Goal: Task Accomplishment & Management: Manage account settings

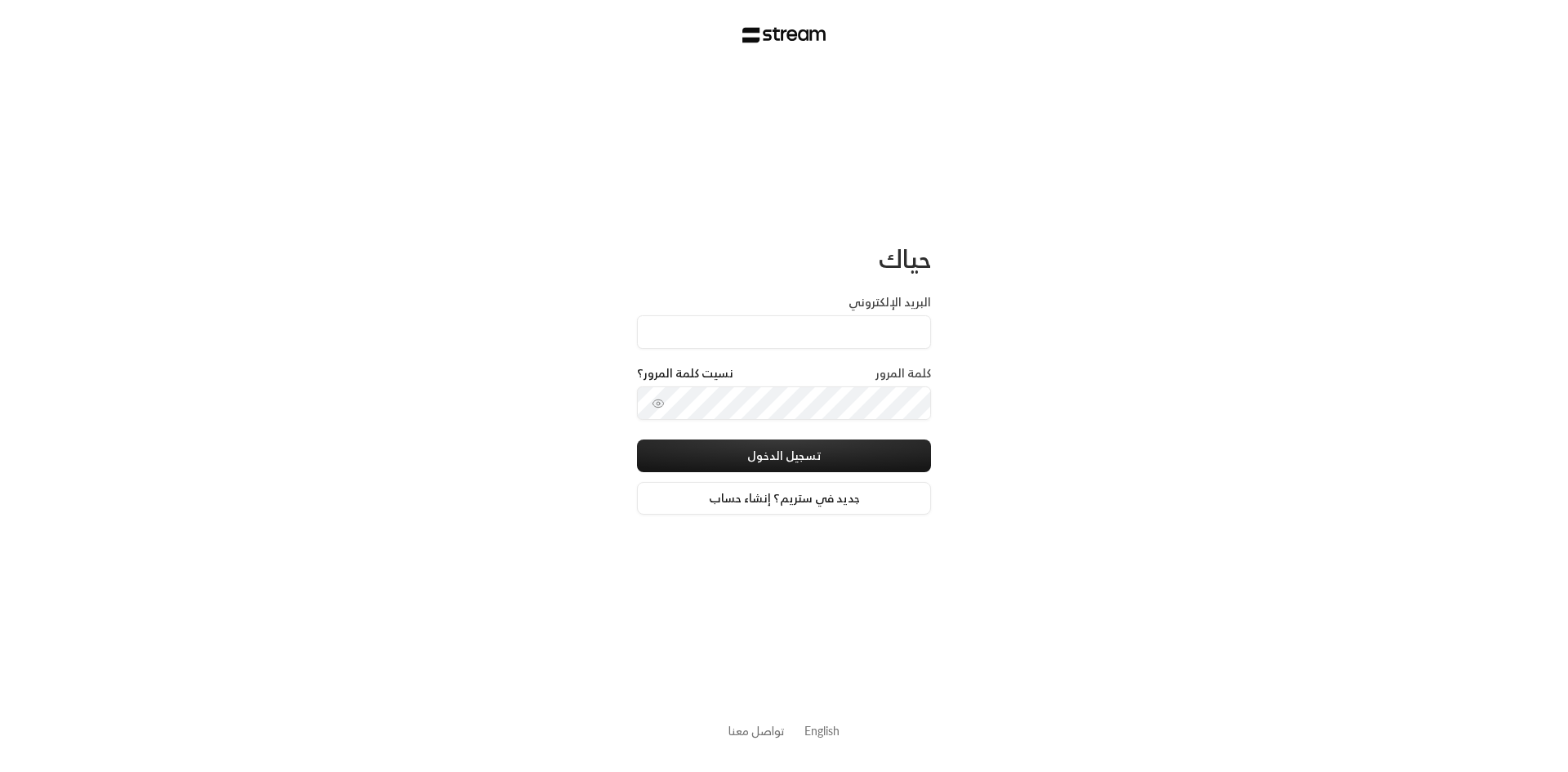
click at [909, 337] on input "البريد الإلكتروني" at bounding box center [784, 332] width 294 height 33
type input "[EMAIL_ADDRESS][DOMAIN_NAME]"
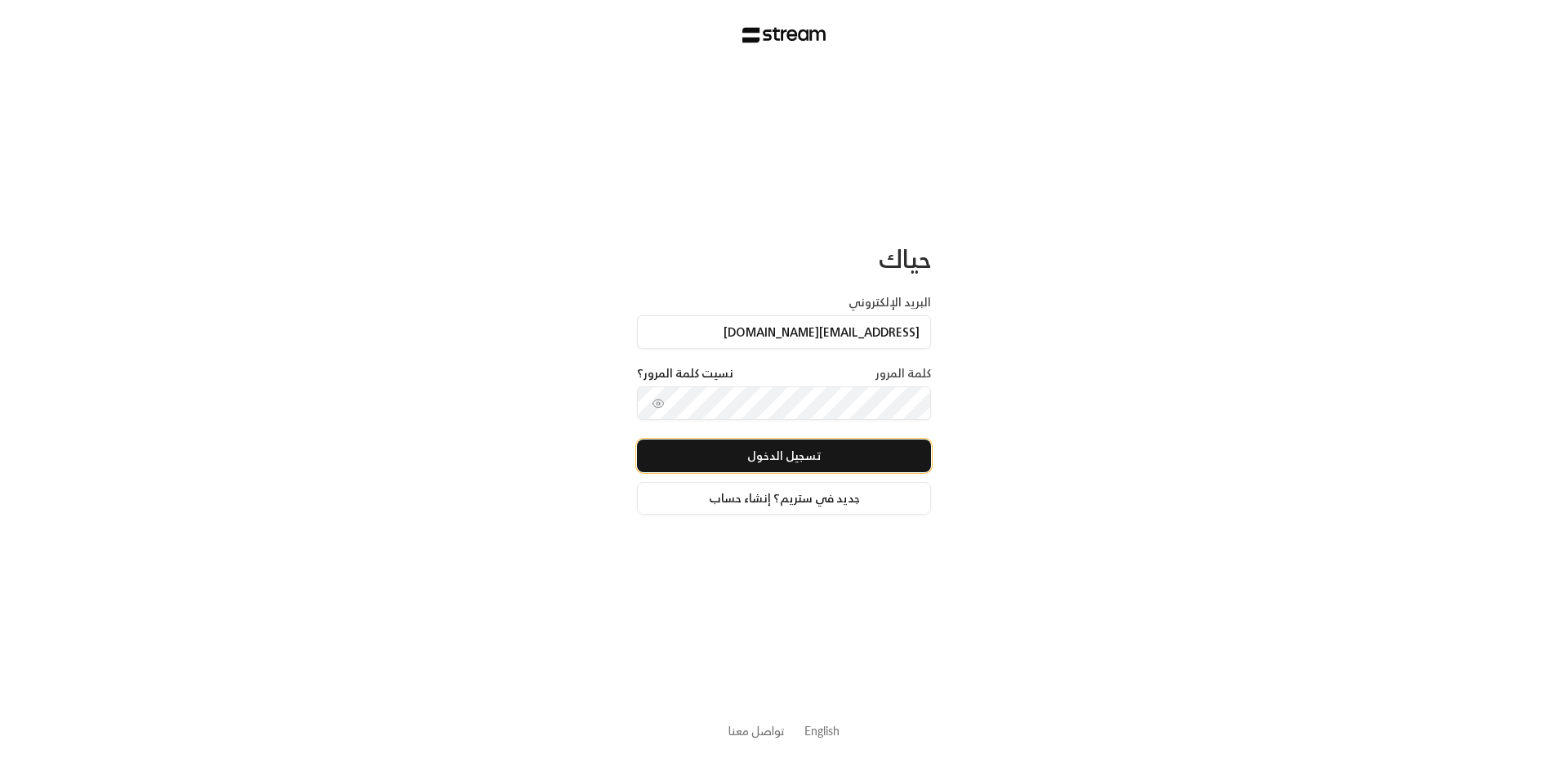
click at [769, 459] on button "تسجيل الدخول" at bounding box center [784, 456] width 294 height 32
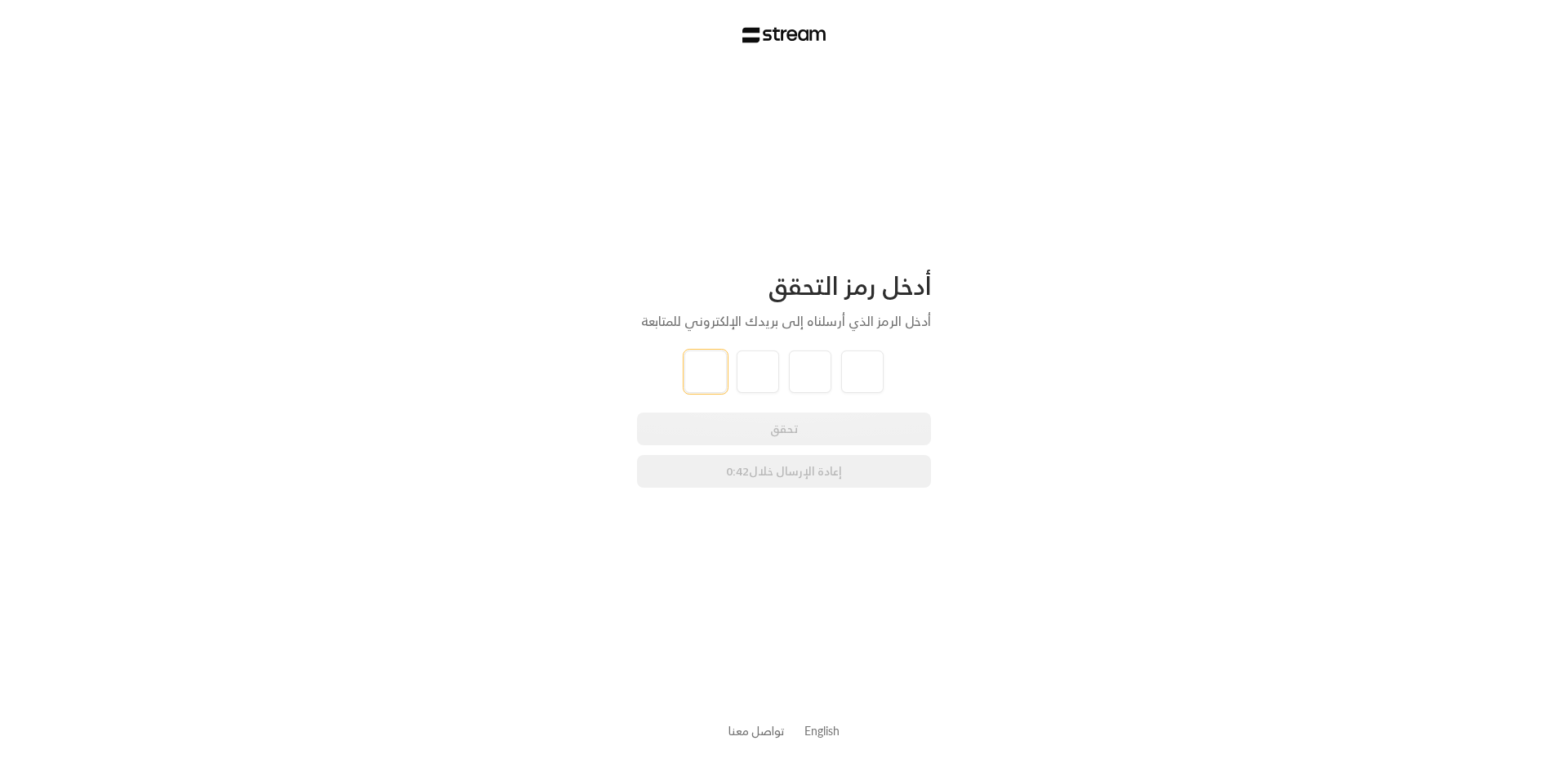
type input "4"
type input "3"
type input "5"
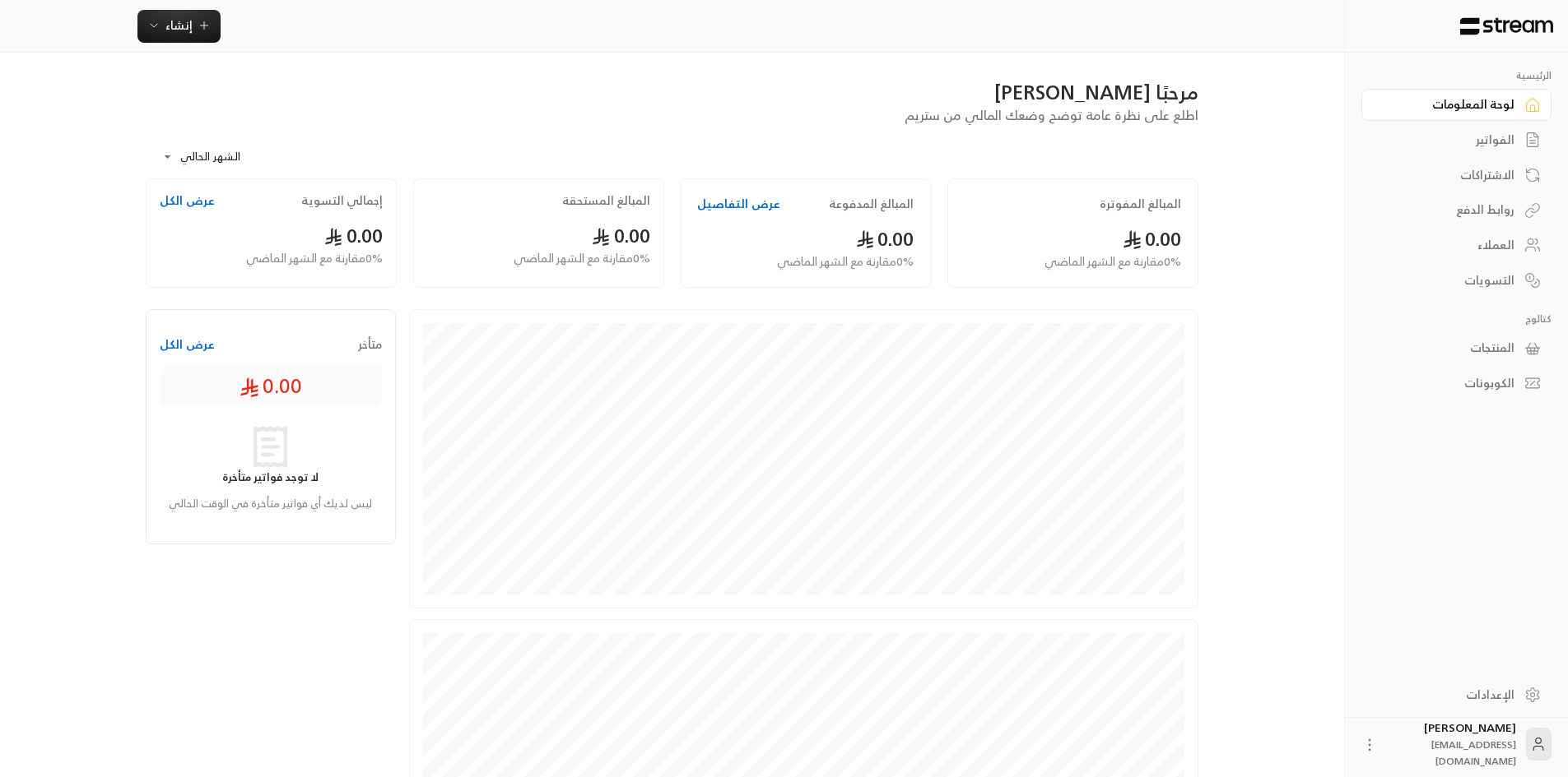
click at [1378, 745] on icon at bounding box center [1370, 745] width 17 height 17
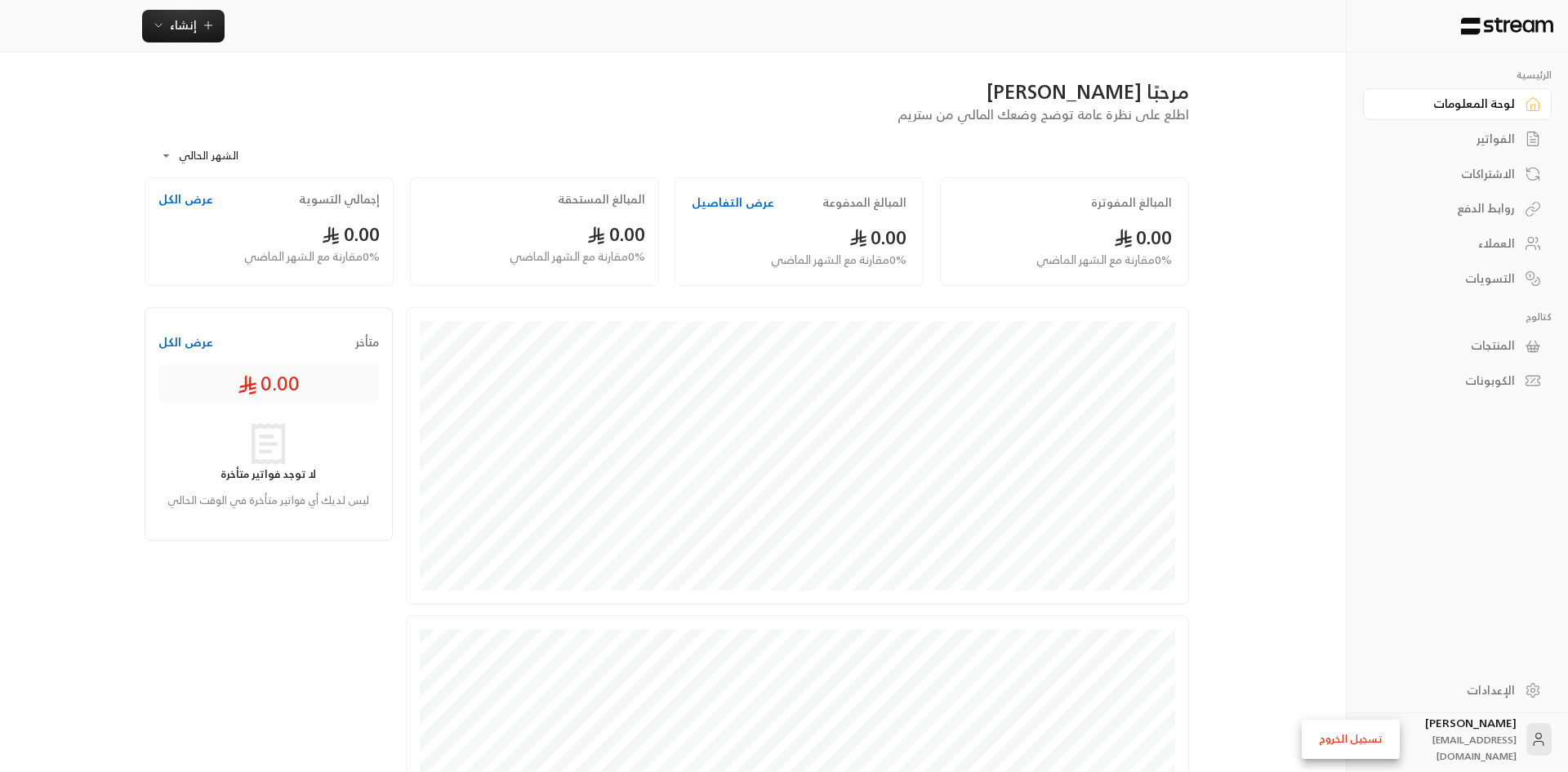
click at [1526, 695] on div at bounding box center [784, 386] width 1568 height 772
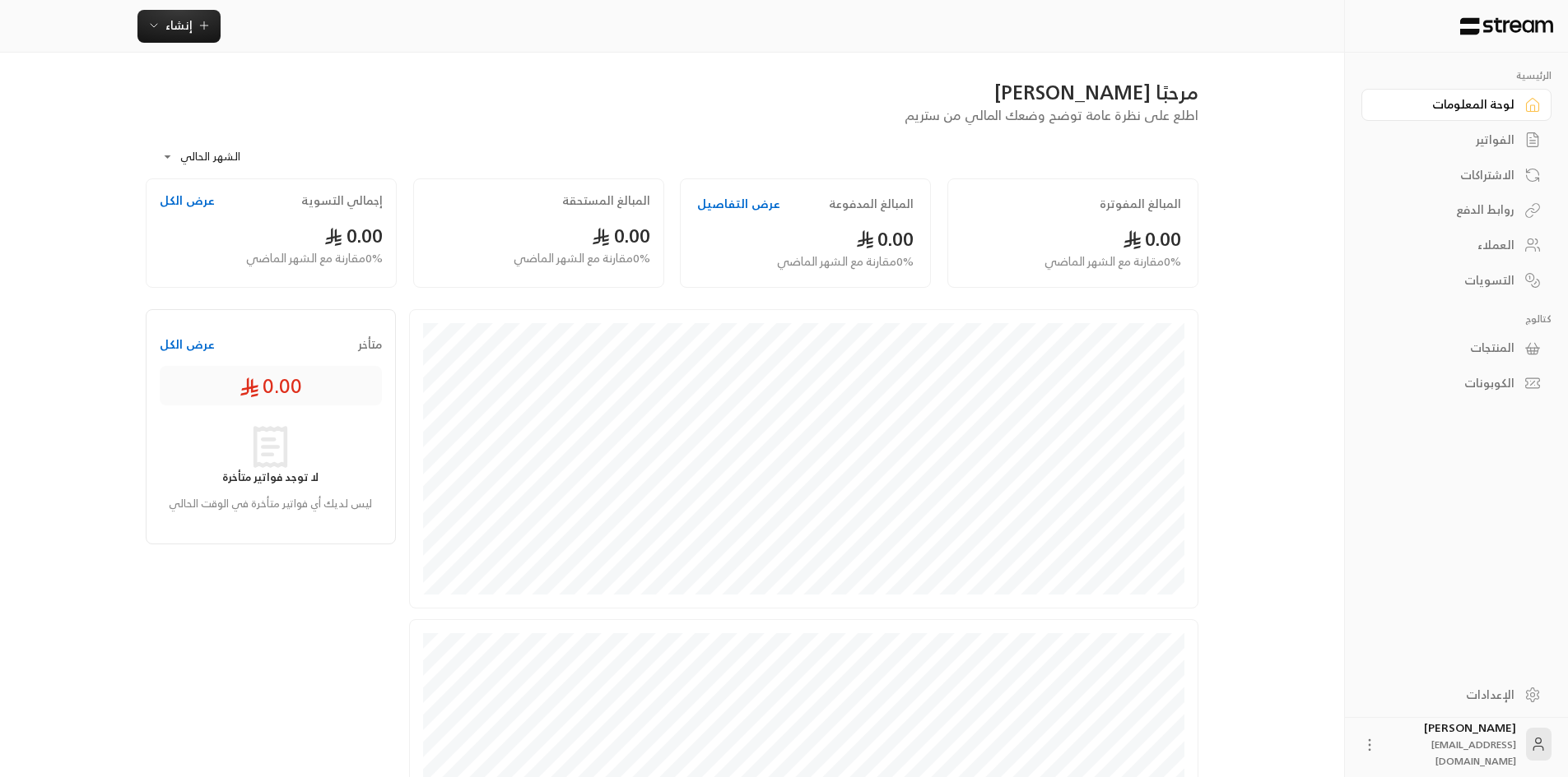
click at [1523, 697] on link "الإعدادات" at bounding box center [1457, 694] width 190 height 32
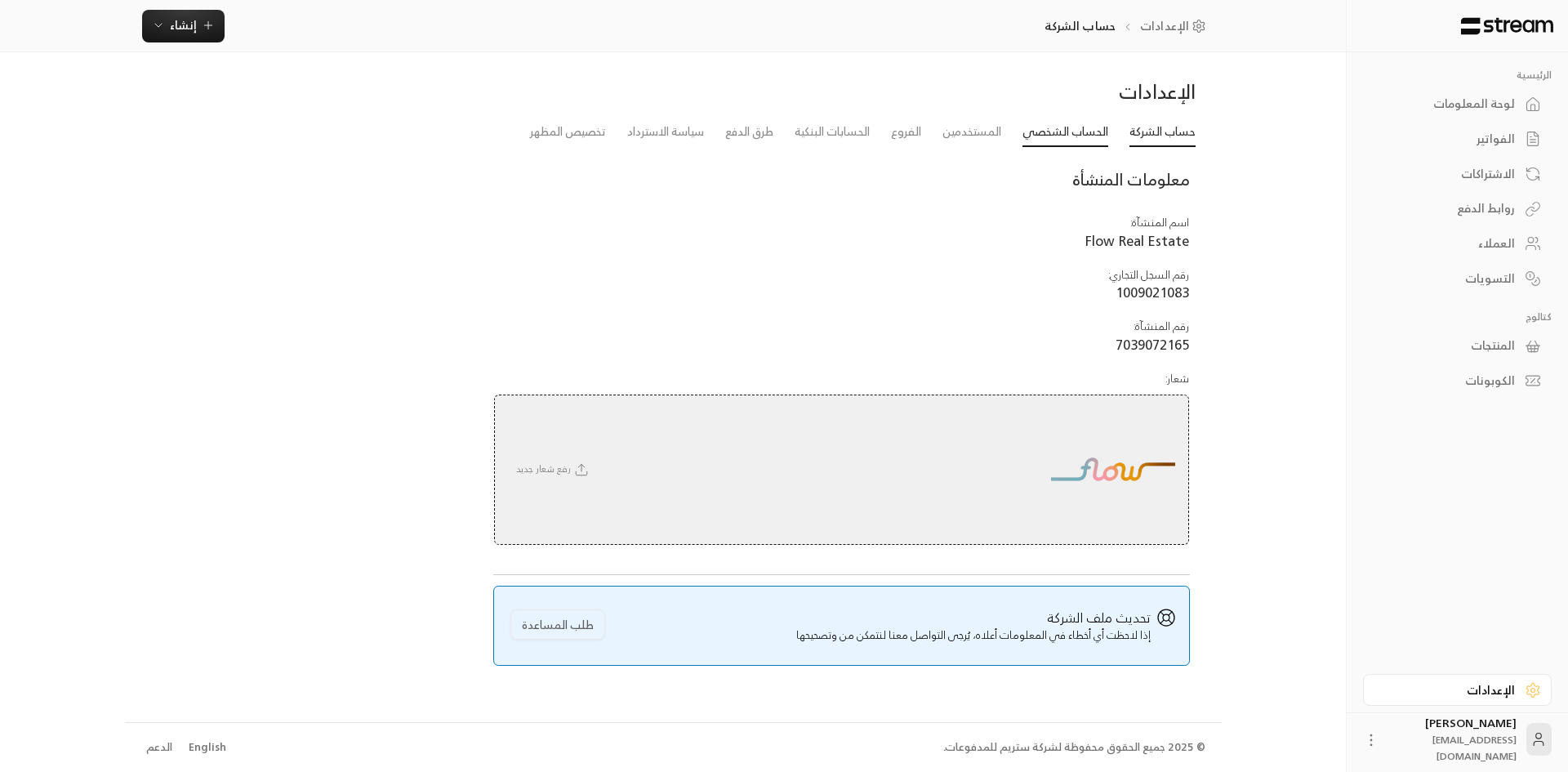
click at [1044, 142] on link "الحساب الشخصي" at bounding box center [1066, 133] width 86 height 30
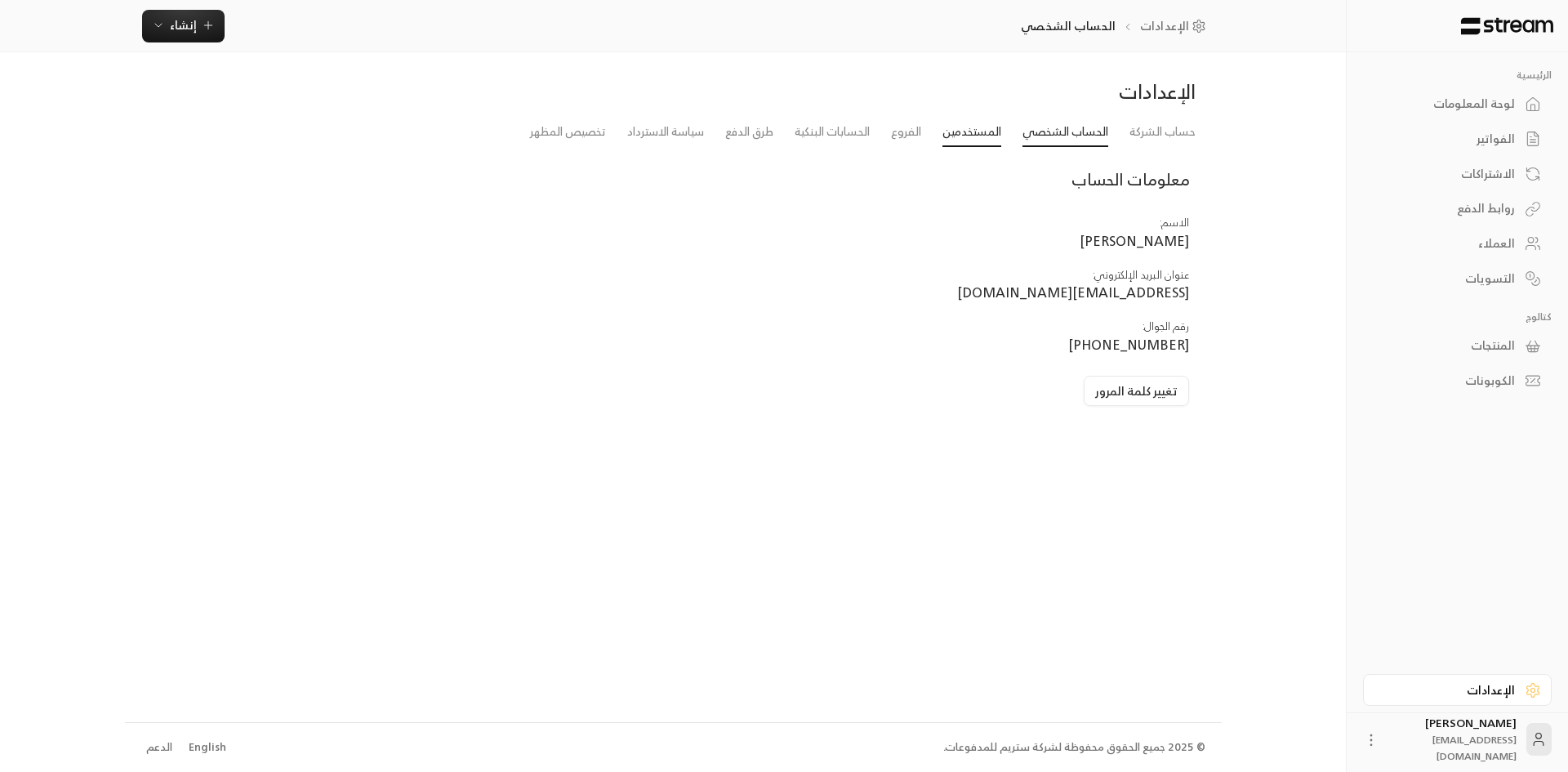
click at [982, 135] on link "المستخدمين" at bounding box center [973, 133] width 59 height 30
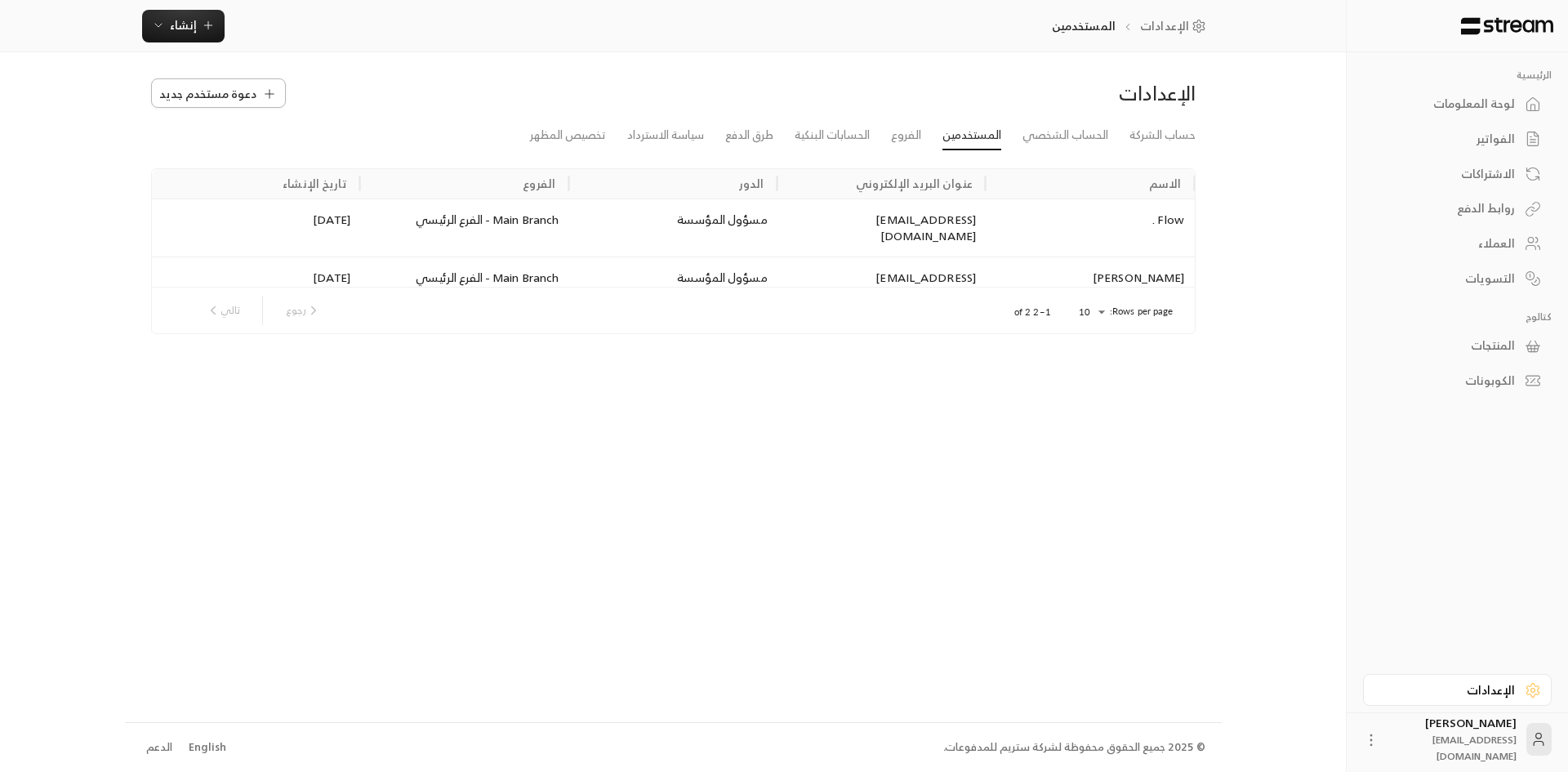
click at [219, 102] on span "دعوة مستخدم جديد" at bounding box center [207, 93] width 97 height 18
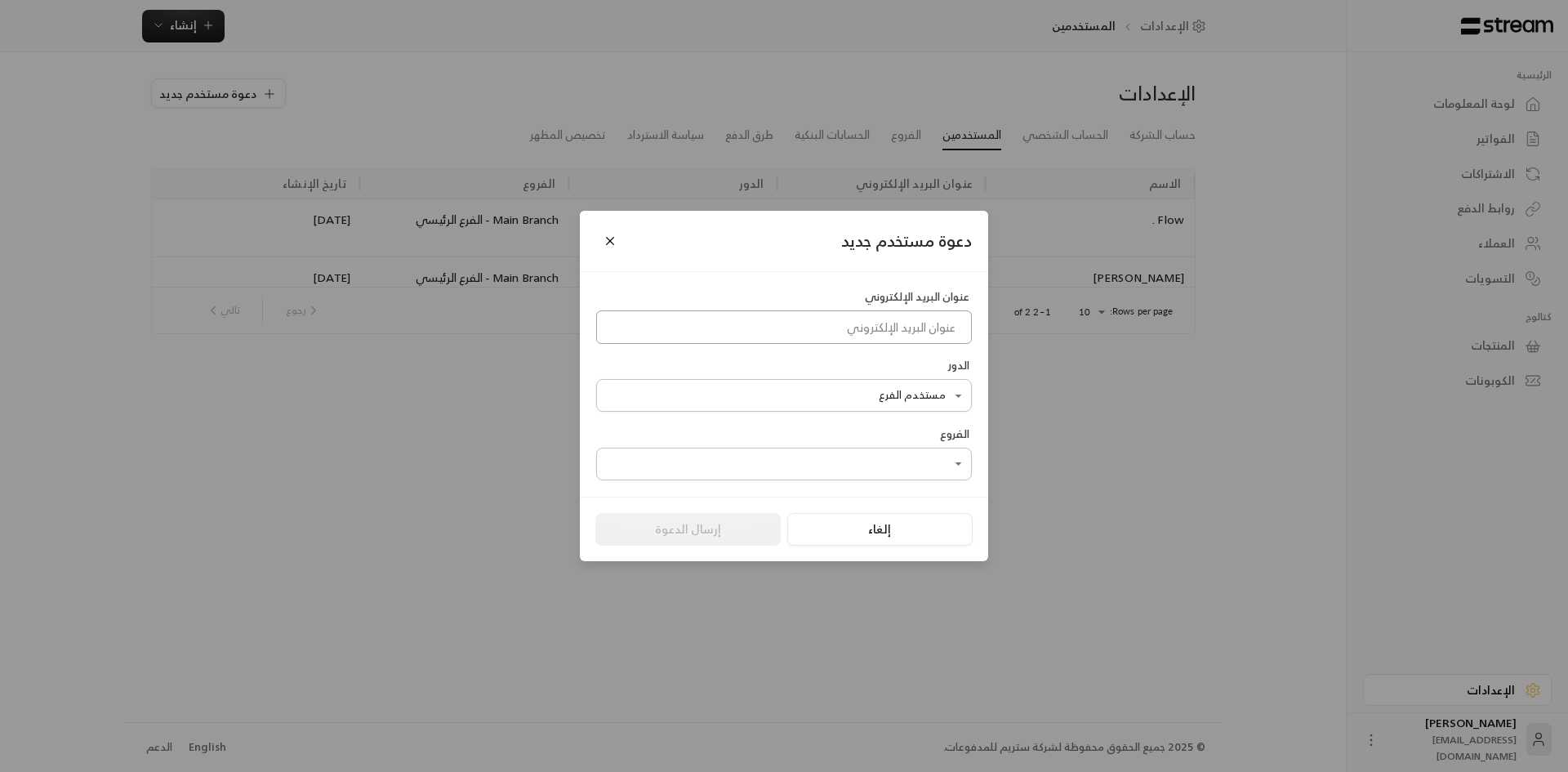
click at [913, 334] on input at bounding box center [784, 327] width 376 height 33
paste input "mali@flow.life"
type input "mali@flow.life"
click at [843, 393] on body "الرئيسية لوحة المعلومات الفواتير الاشتراكات روابط الدفع العملاء التسويات كتالوج…" at bounding box center [784, 386] width 1568 height 772
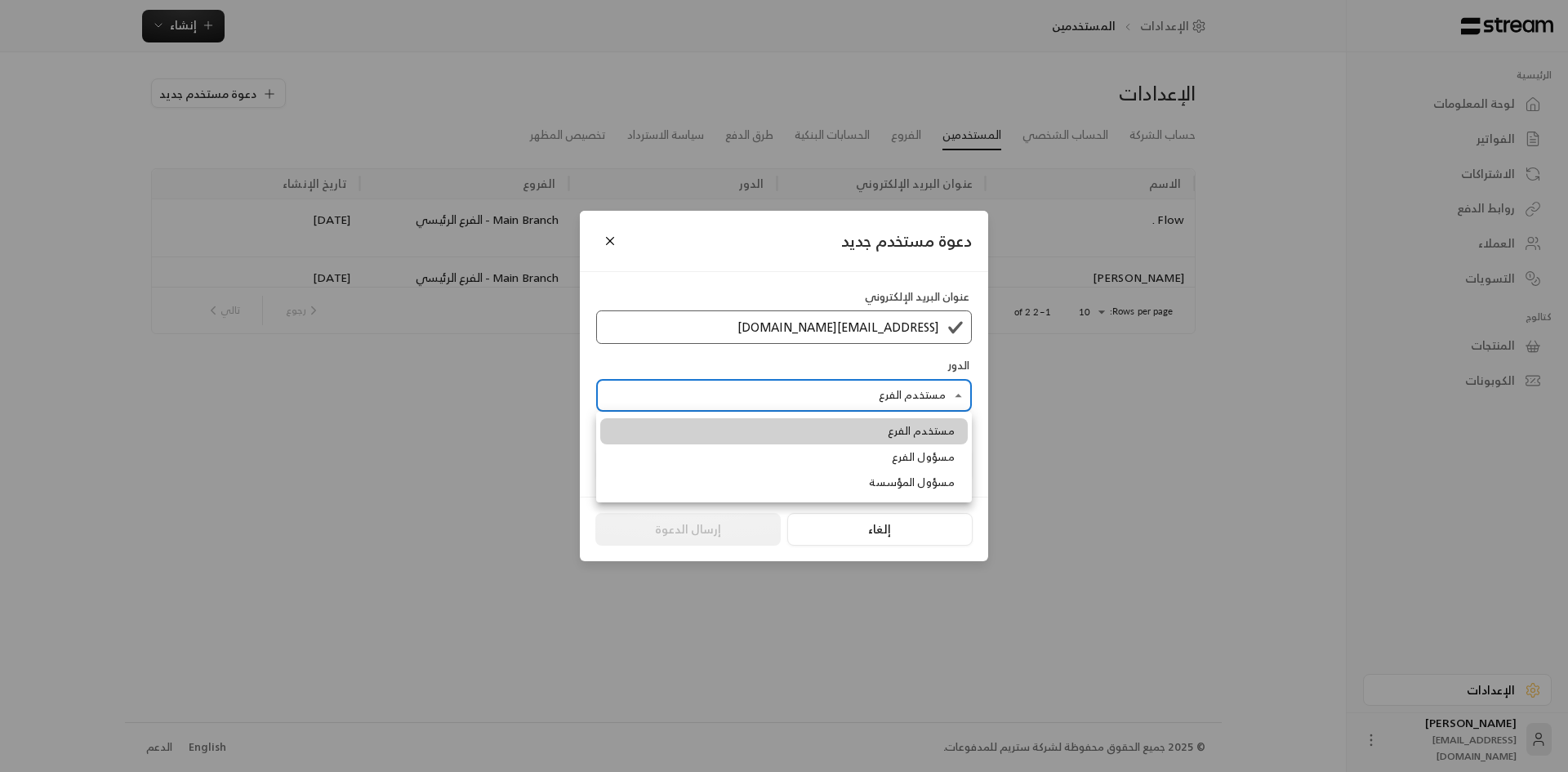
click at [912, 453] on span "مسؤول الفرع" at bounding box center [924, 457] width 63 height 17
type input "**********"
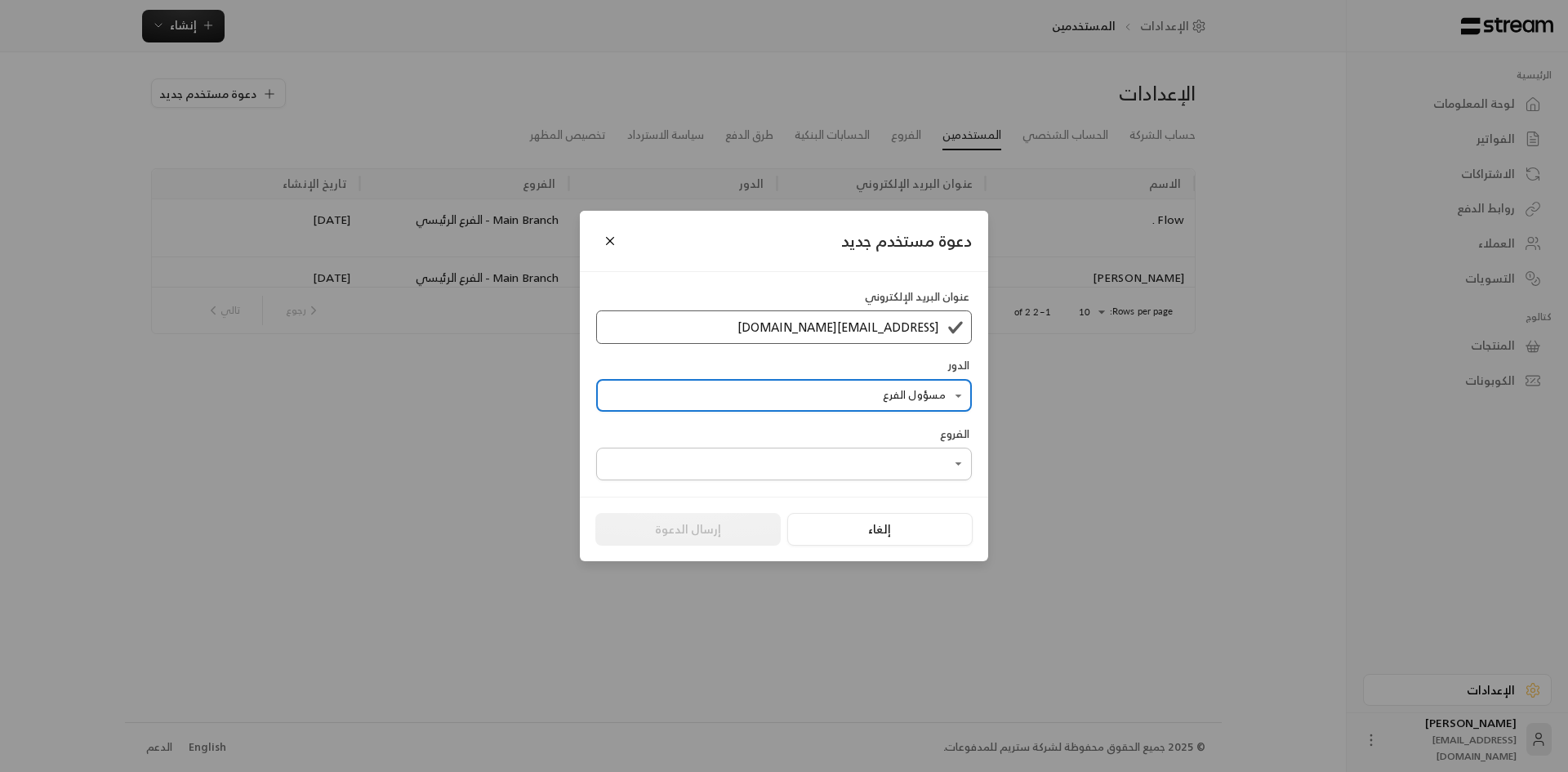
click at [912, 449] on body "الرئيسية لوحة المعلومات الفواتير الاشتراكات روابط الدفع العملاء التسويات كتالوج…" at bounding box center [784, 386] width 1568 height 772
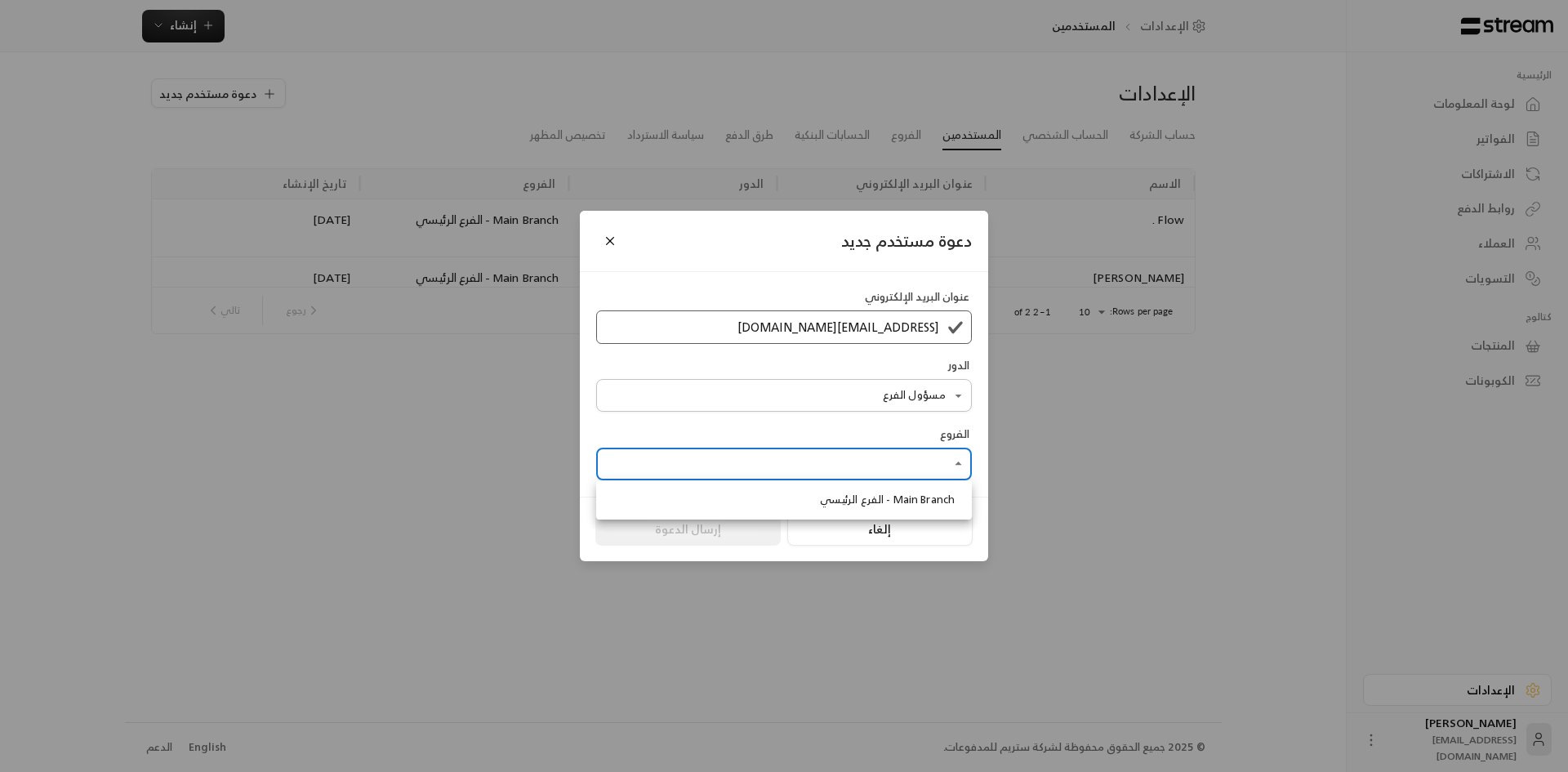
click at [901, 492] on span "Main Branch - الفرع الرئيسي" at bounding box center [888, 500] width 135 height 17
type input "**********"
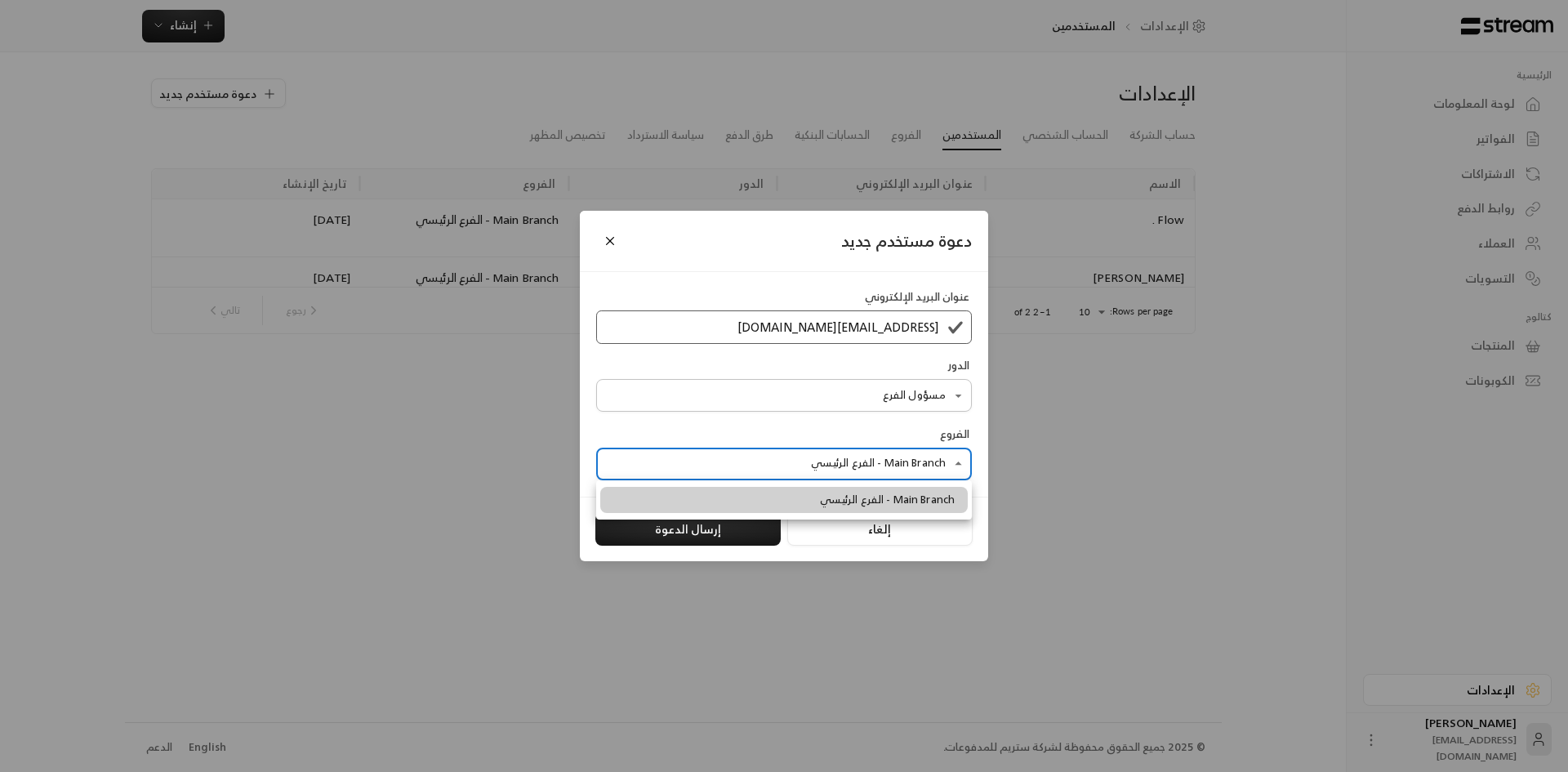
click at [746, 528] on div at bounding box center [784, 386] width 1568 height 772
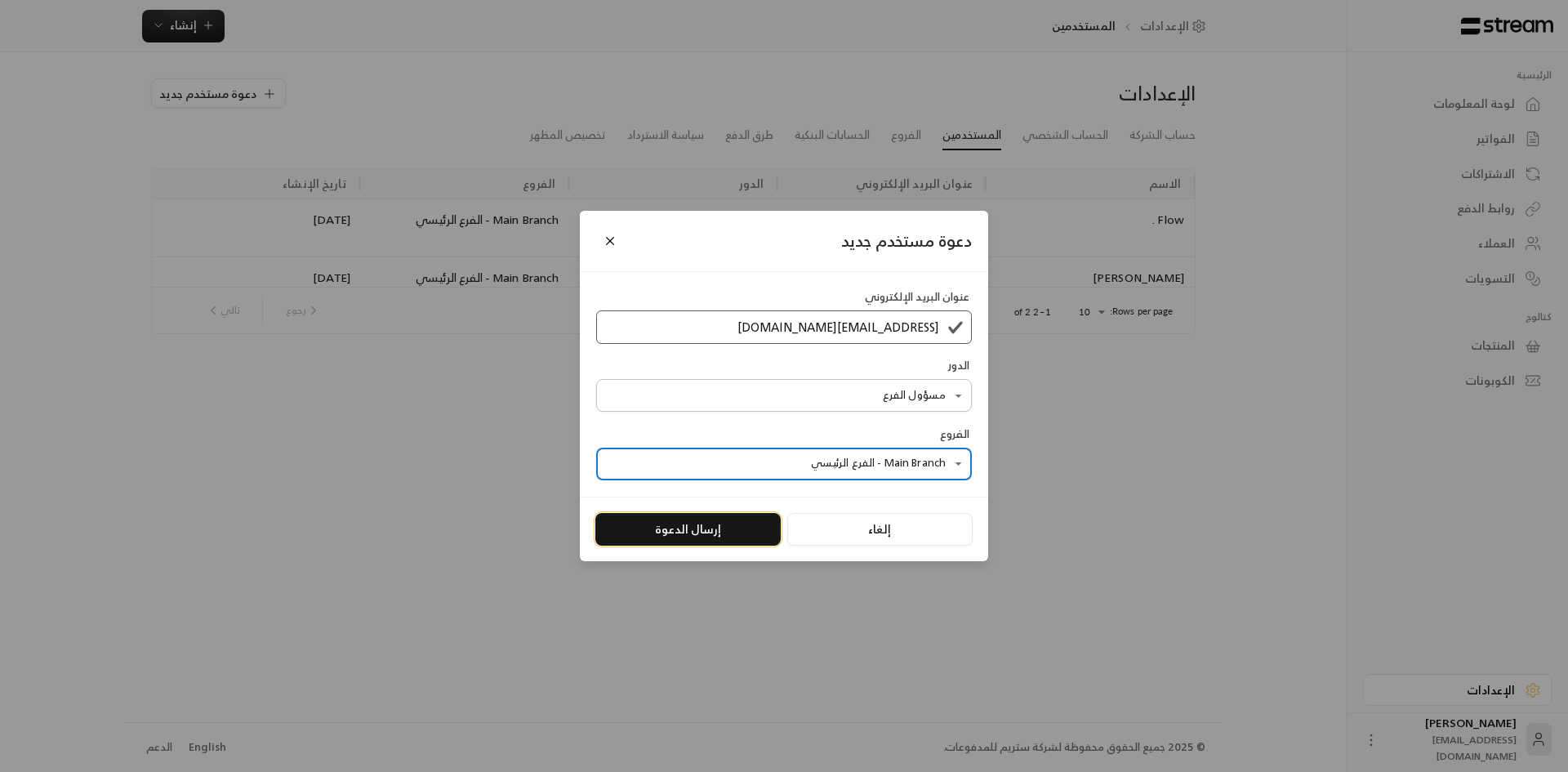
click at [746, 528] on button "إرسال الدعوة" at bounding box center [688, 529] width 185 height 32
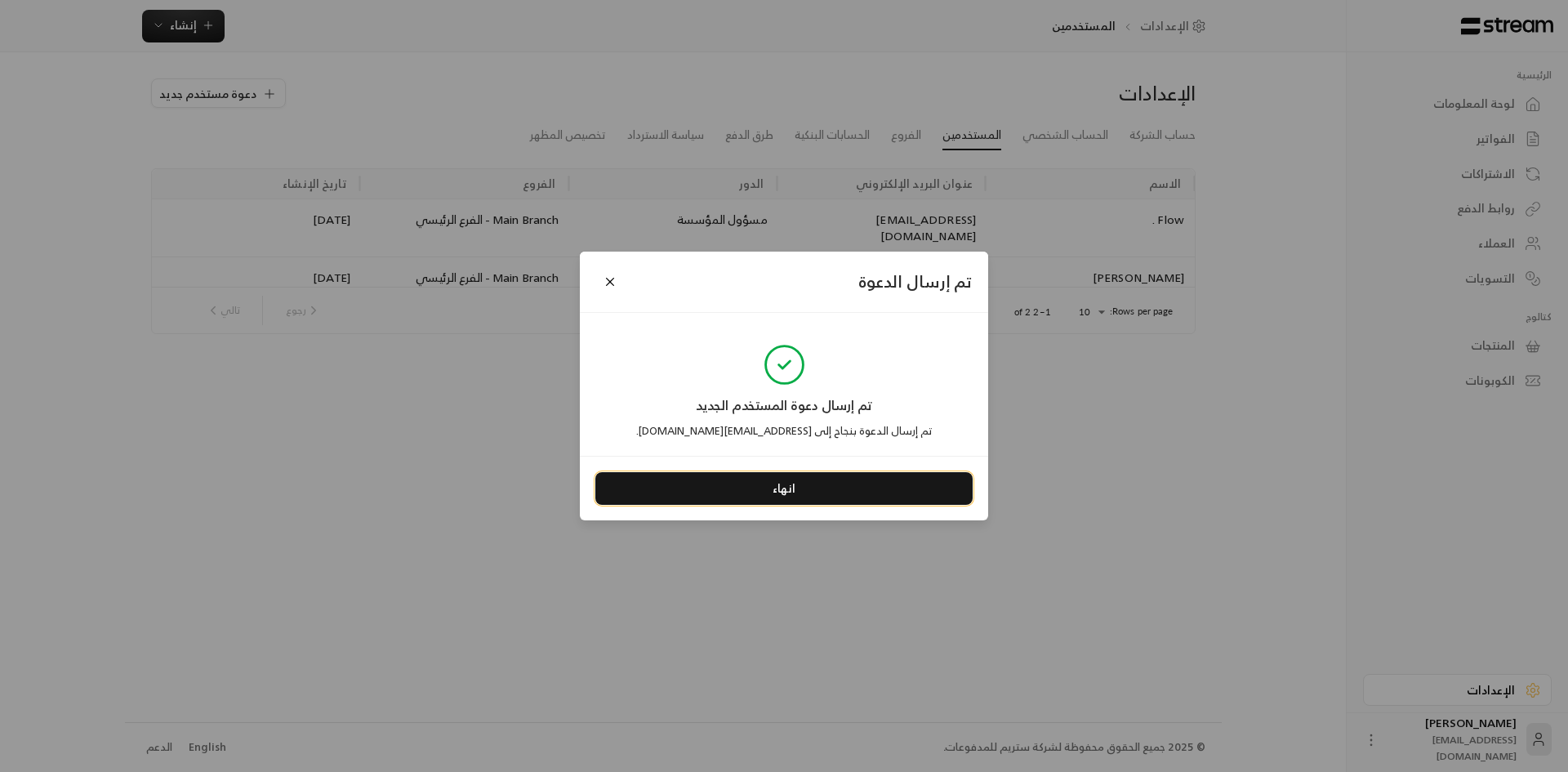
click at [909, 499] on button "انهاء" at bounding box center [784, 488] width 377 height 32
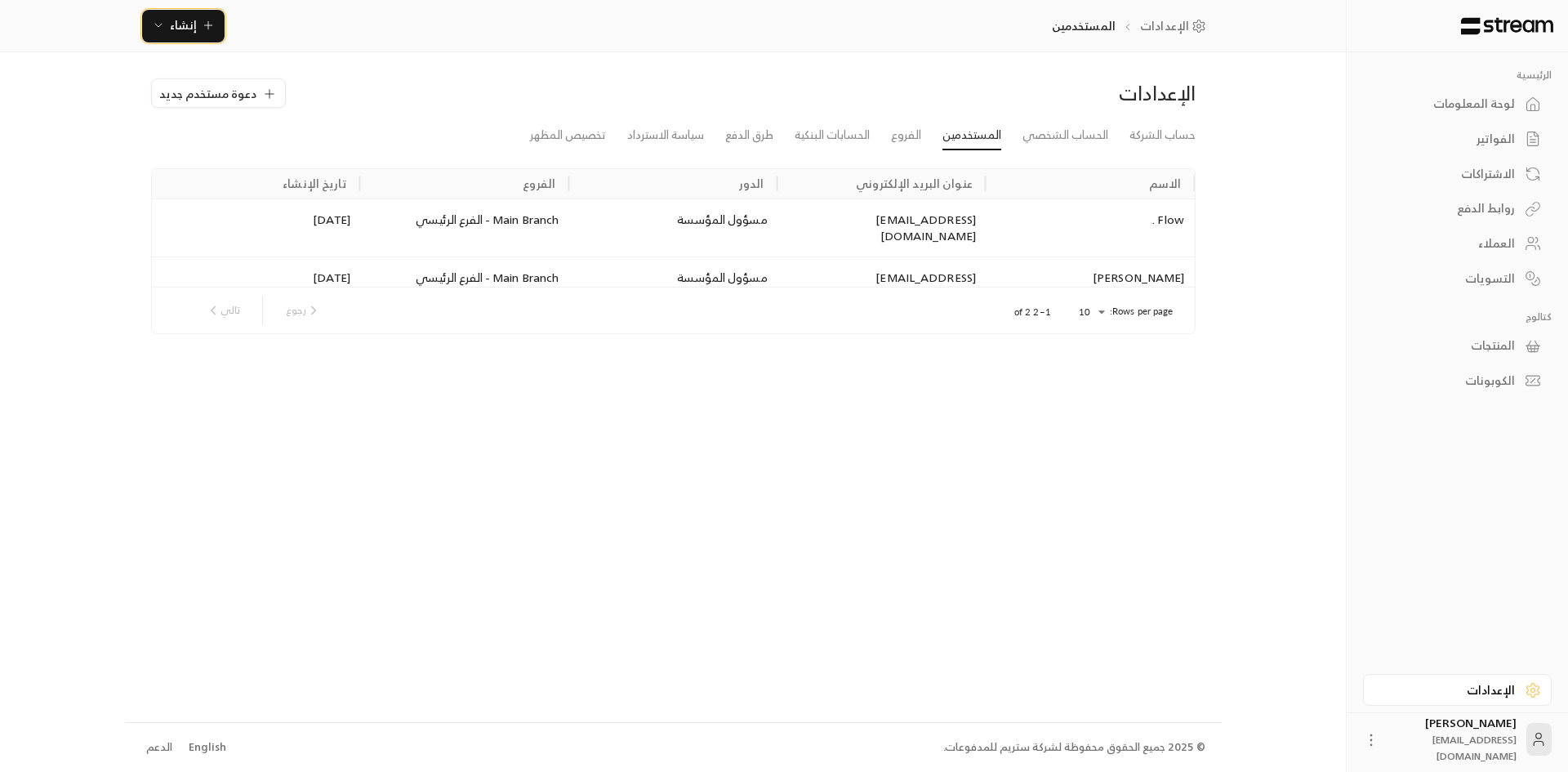
click at [214, 31] on button "إنشاء" at bounding box center [183, 26] width 83 height 32
click at [463, 66] on div "الإعدادات دعوة مستخدم جديد حساب الشركة الحساب الشخصي المستخدمين الفروع الحسابات…" at bounding box center [674, 387] width 1097 height 670
click at [277, 91] on button "دعوة مستخدم جديد" at bounding box center [218, 93] width 135 height 30
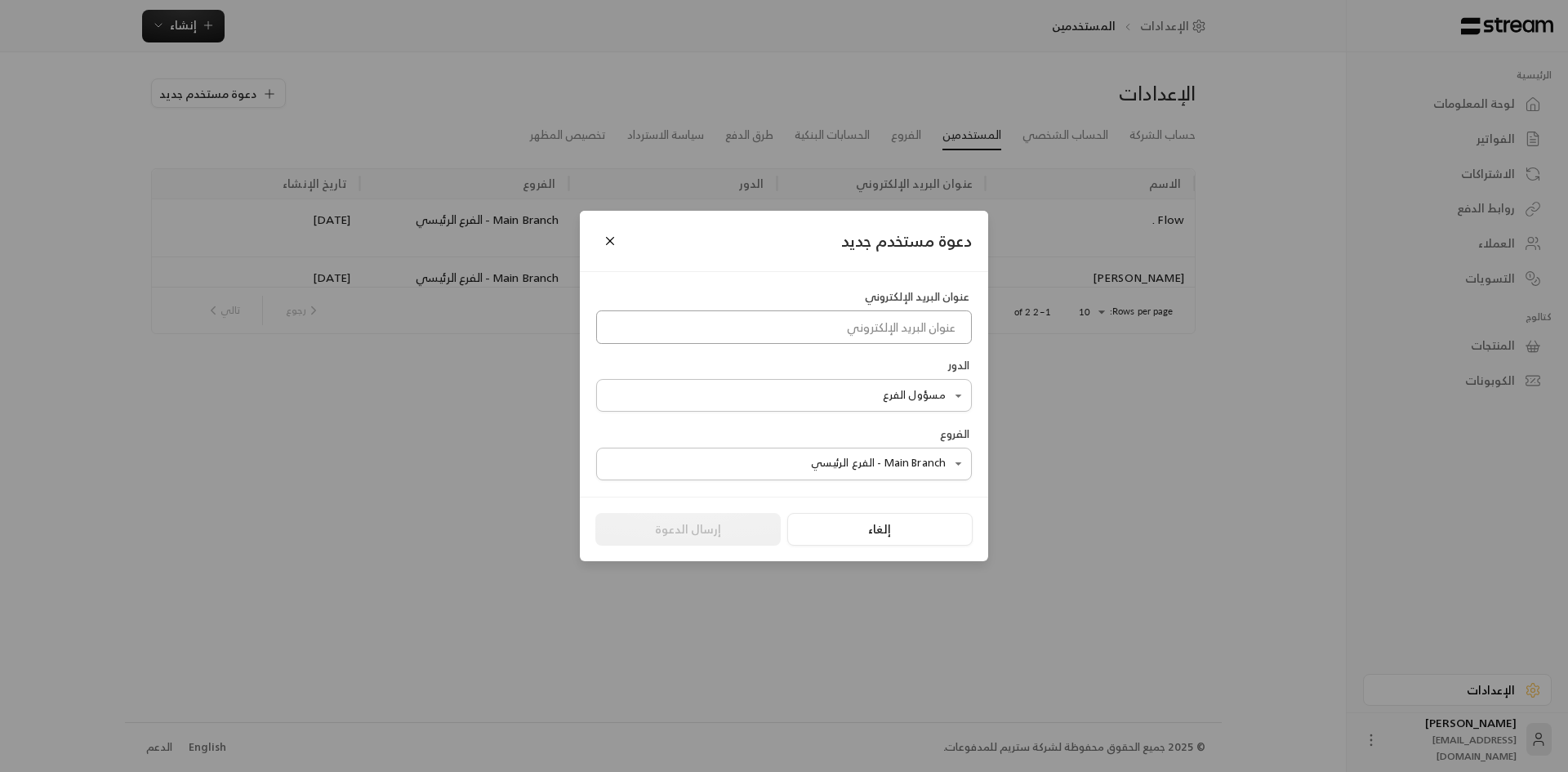
click at [878, 323] on input at bounding box center [784, 327] width 376 height 33
paste input "mgrobler@flow.life"
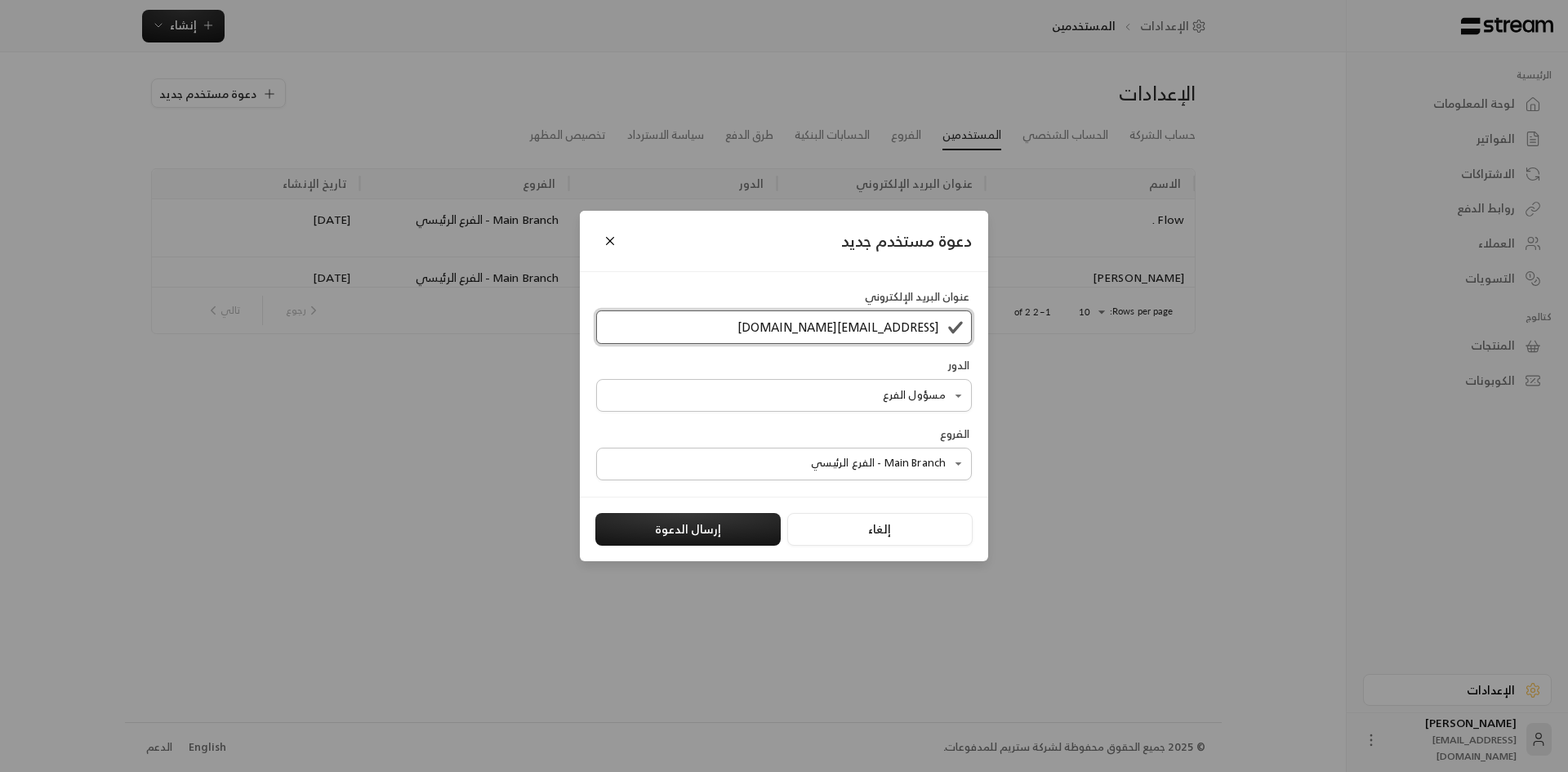
type input "mgrobler@flow.life"
click at [890, 406] on body "الرئيسية لوحة المعلومات الفواتير الاشتراكات روابط الدفع العملاء التسويات كتالوج…" at bounding box center [784, 386] width 1568 height 772
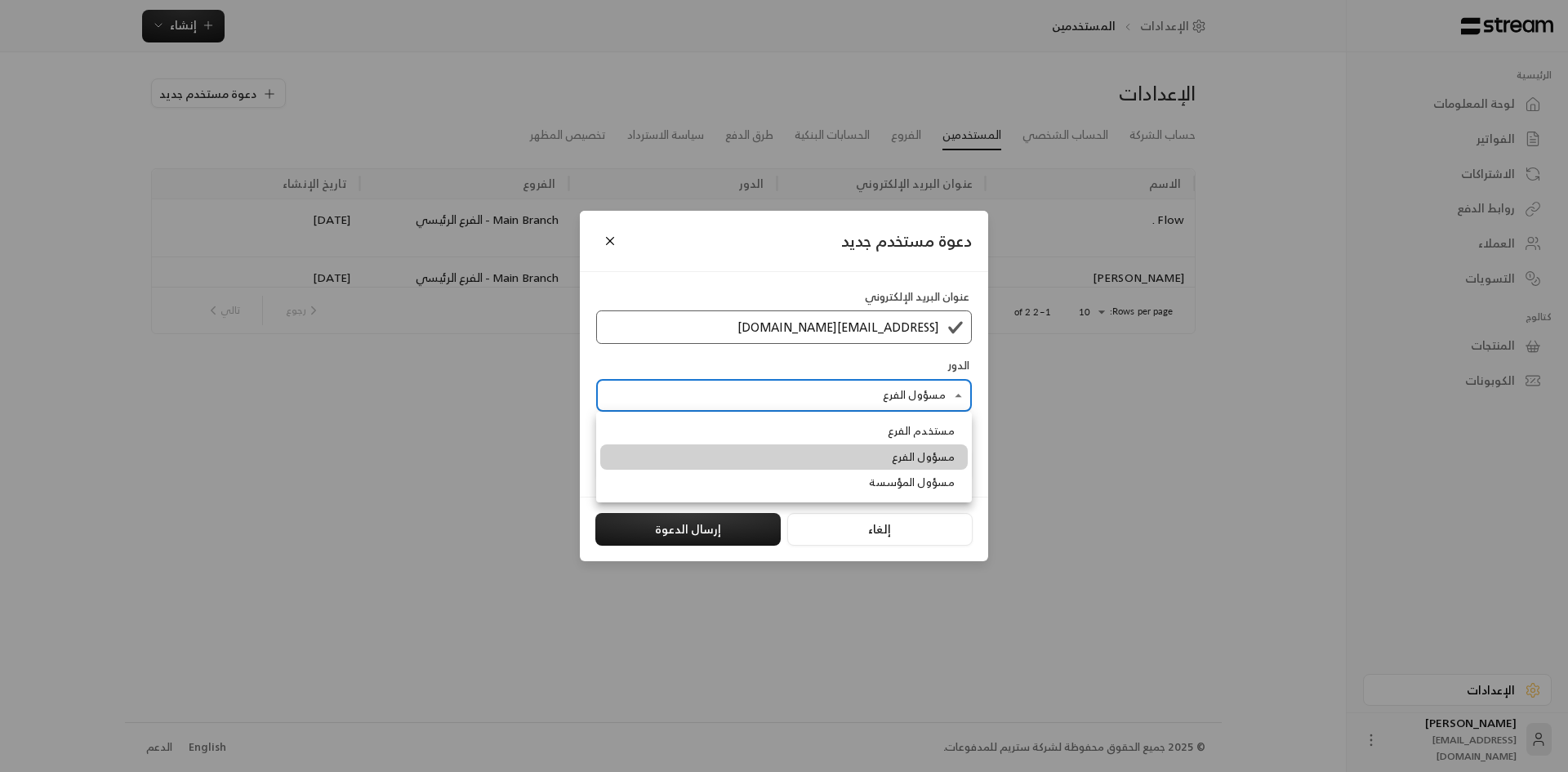
click at [930, 430] on span "مستخدم الفرع" at bounding box center [921, 432] width 67 height 17
type input "**********"
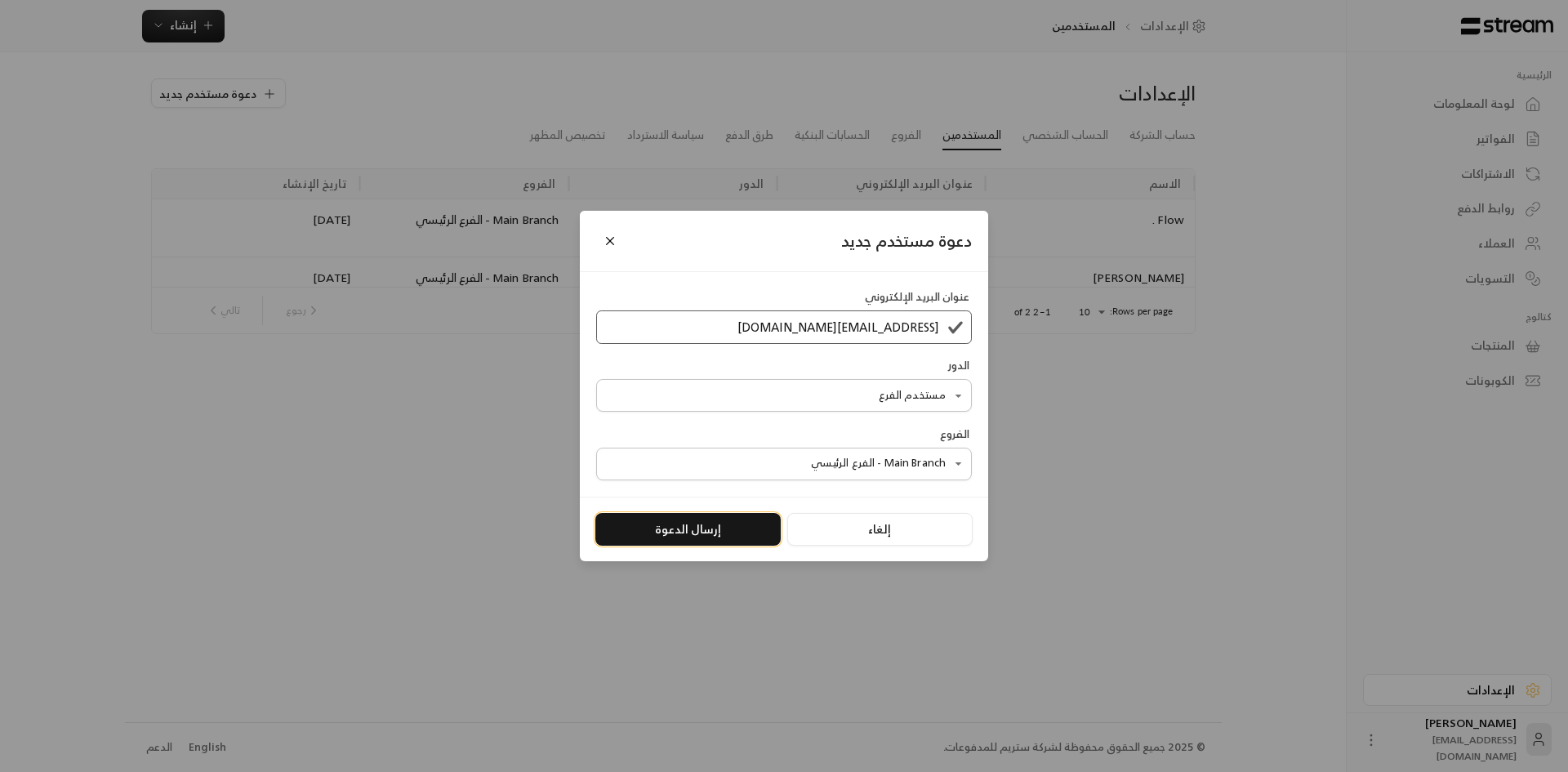
click at [728, 535] on button "إرسال الدعوة" at bounding box center [688, 529] width 185 height 32
click at [712, 535] on button "إرسال الدعوة" at bounding box center [688, 529] width 185 height 32
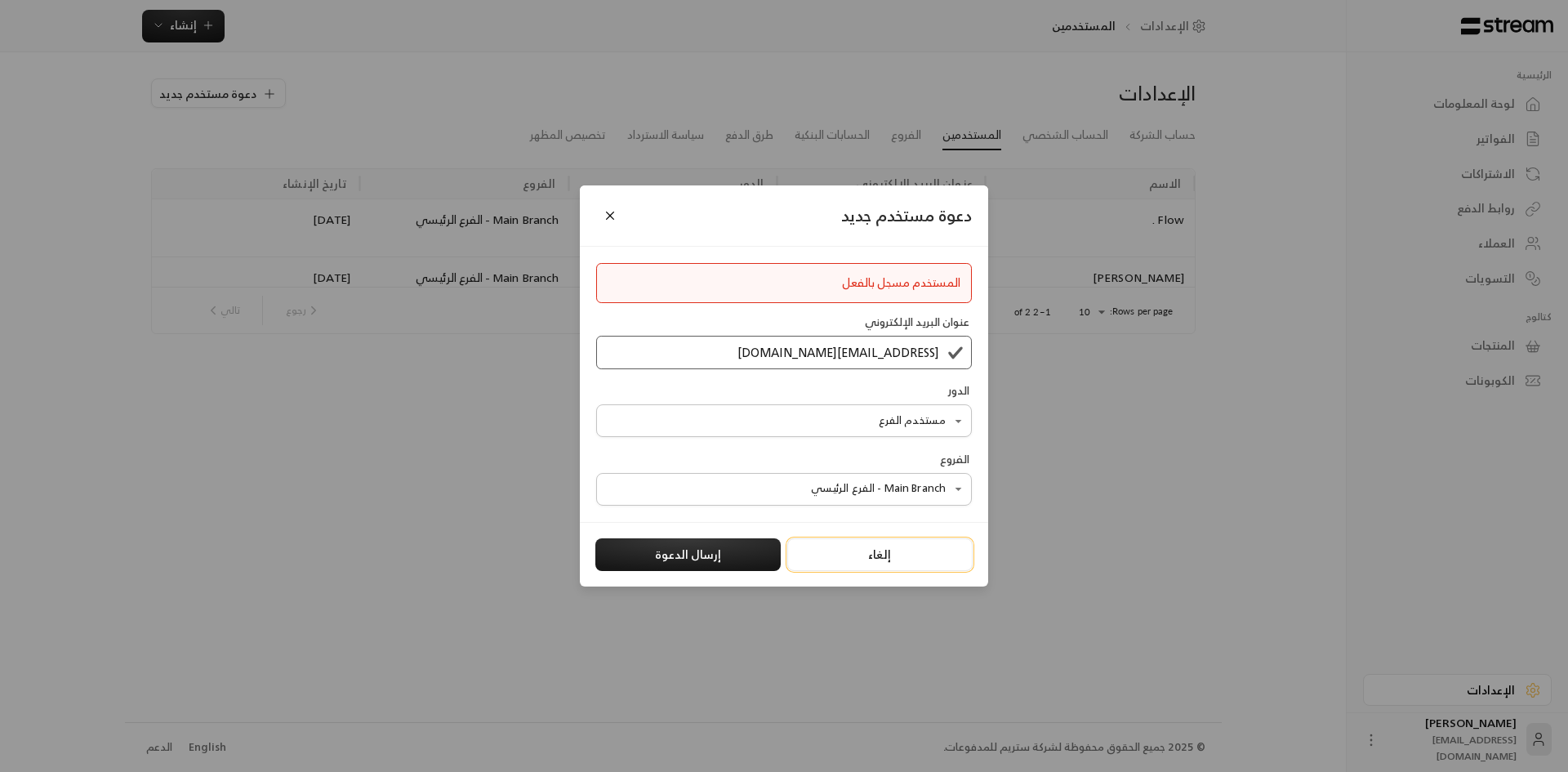
click at [857, 559] on button "إلغاء" at bounding box center [879, 554] width 185 height 32
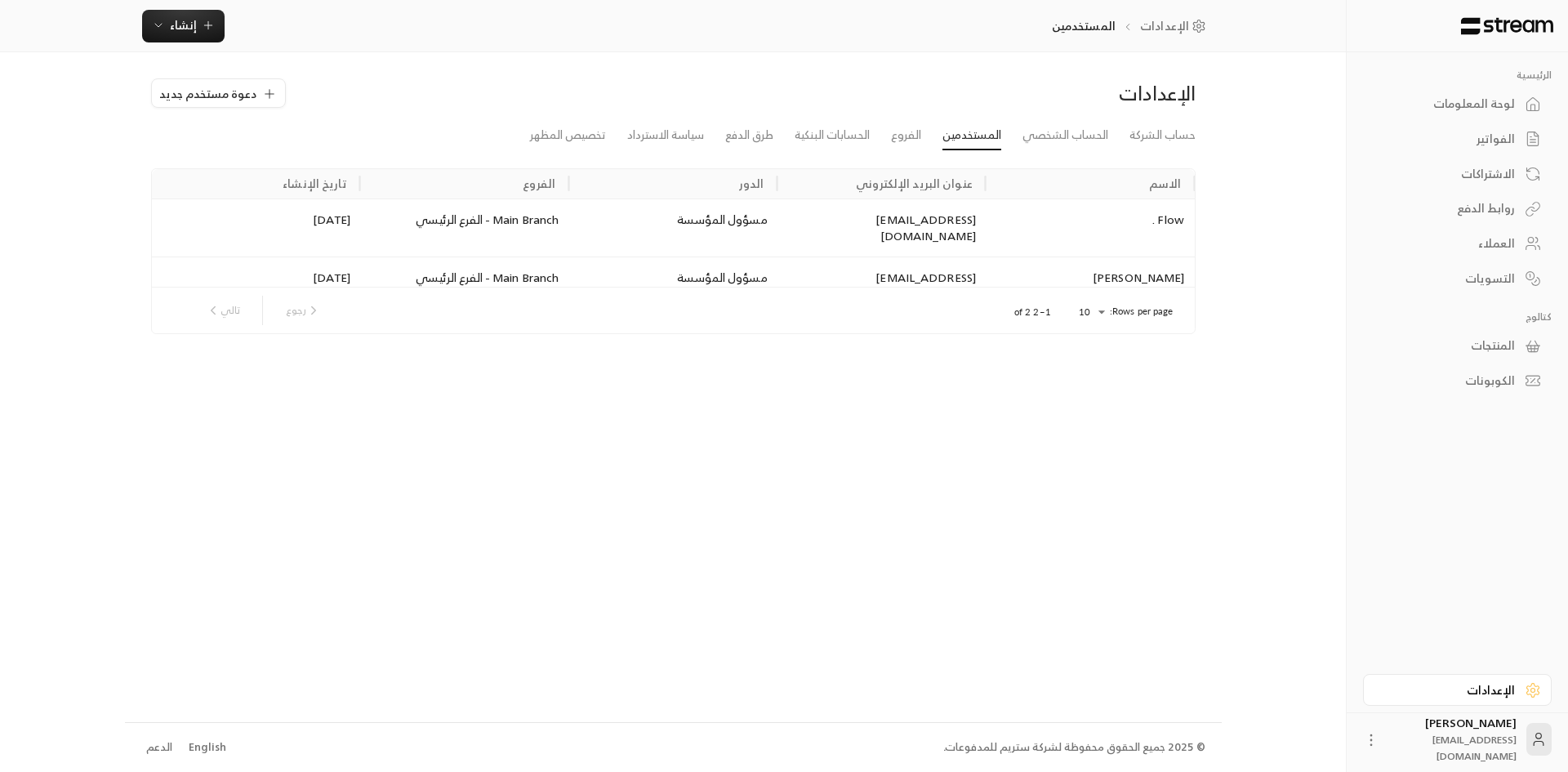
click at [220, 314] on div "رجوع تالي" at bounding box center [263, 311] width 128 height 30
click at [890, 134] on li "الفروع" at bounding box center [906, 136] width 52 height 30
click at [900, 133] on link "الفروع" at bounding box center [906, 136] width 30 height 30
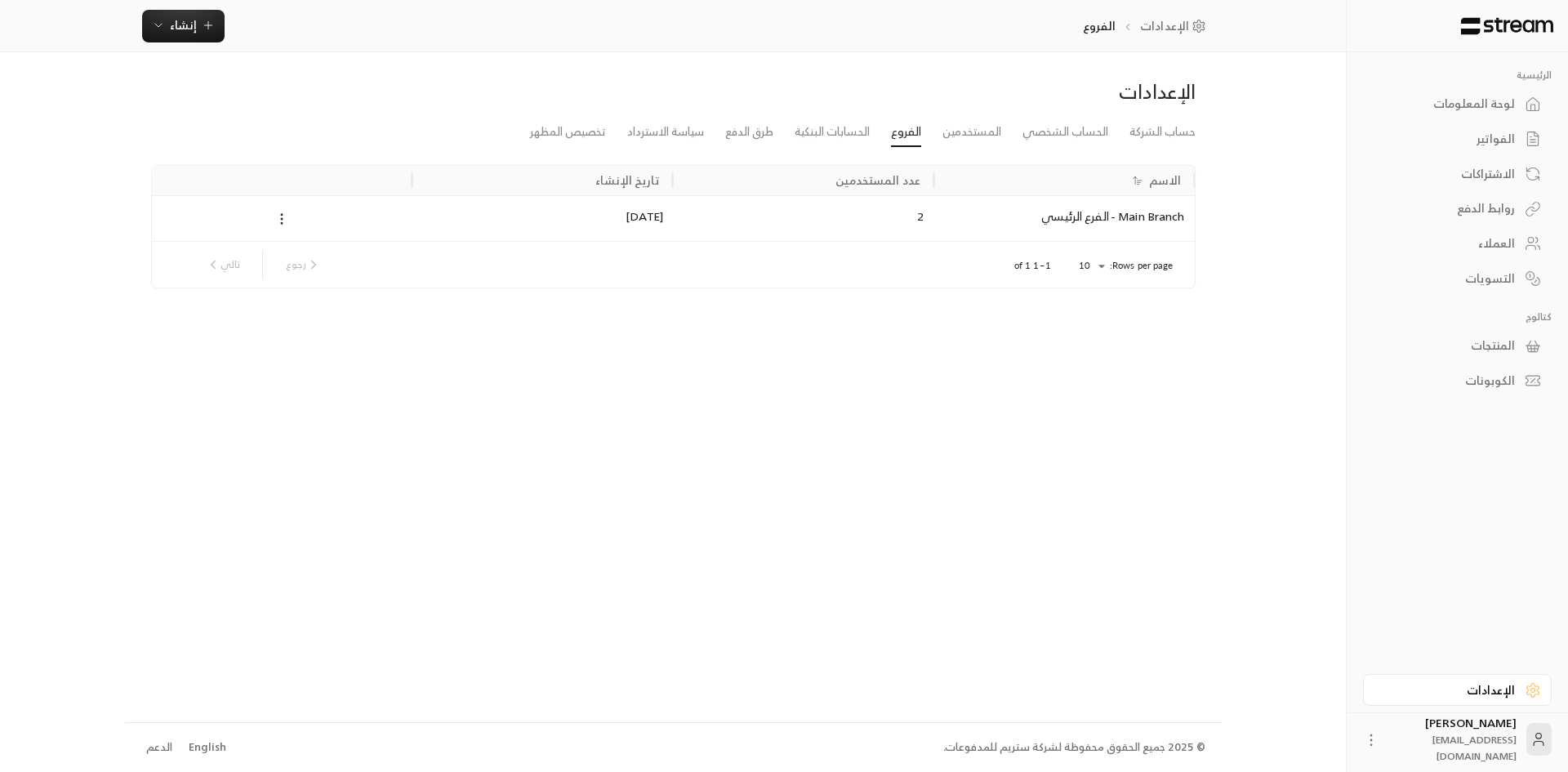
click at [871, 134] on li "الحسابات البنكية" at bounding box center [832, 133] width 97 height 30
click at [867, 134] on link "الحسابات البنكية" at bounding box center [832, 133] width 76 height 30
click at [757, 134] on link "طرق الدفع" at bounding box center [749, 133] width 48 height 30
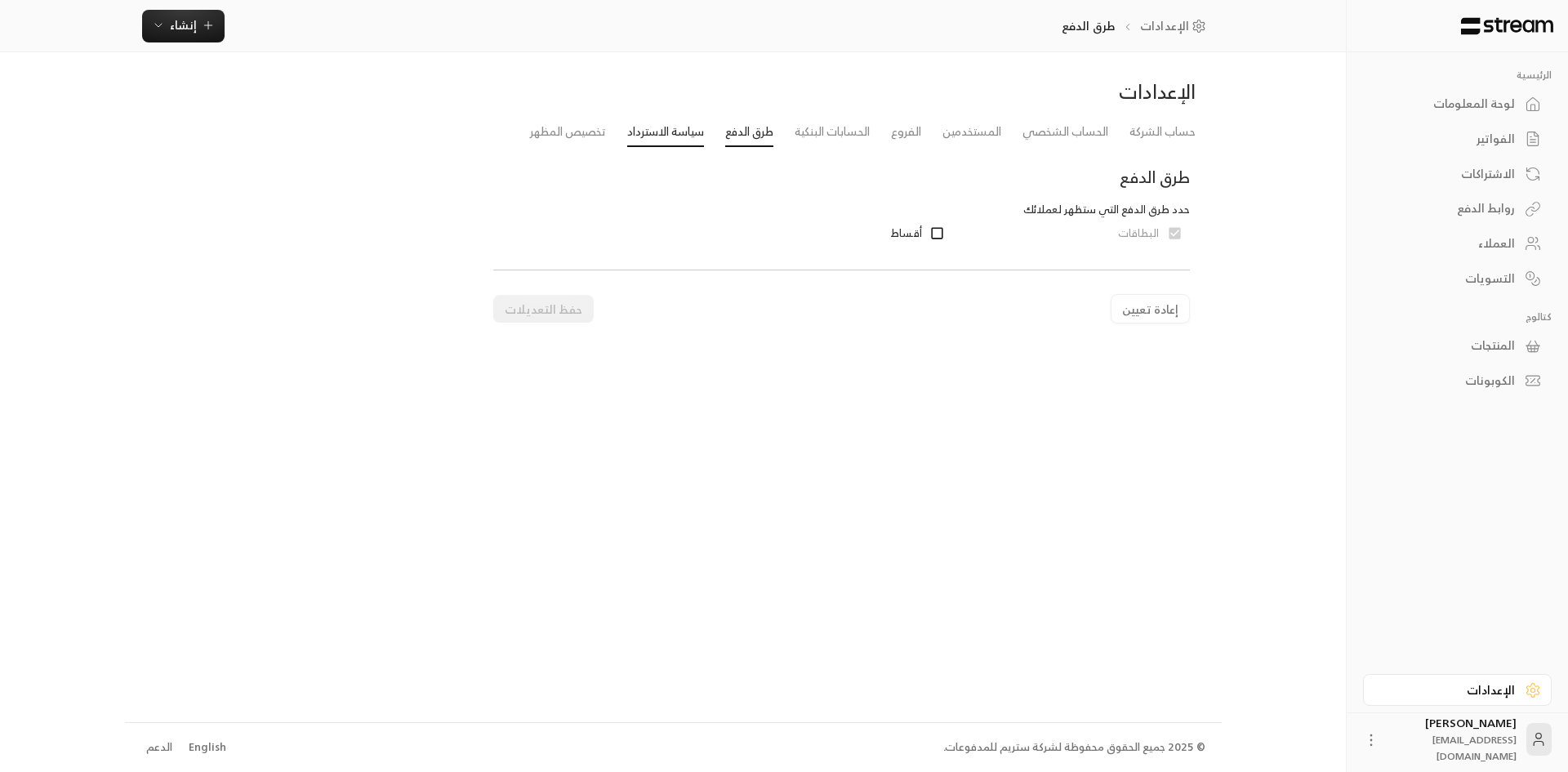
click at [664, 140] on link "سياسة الاسترداد" at bounding box center [666, 133] width 77 height 30
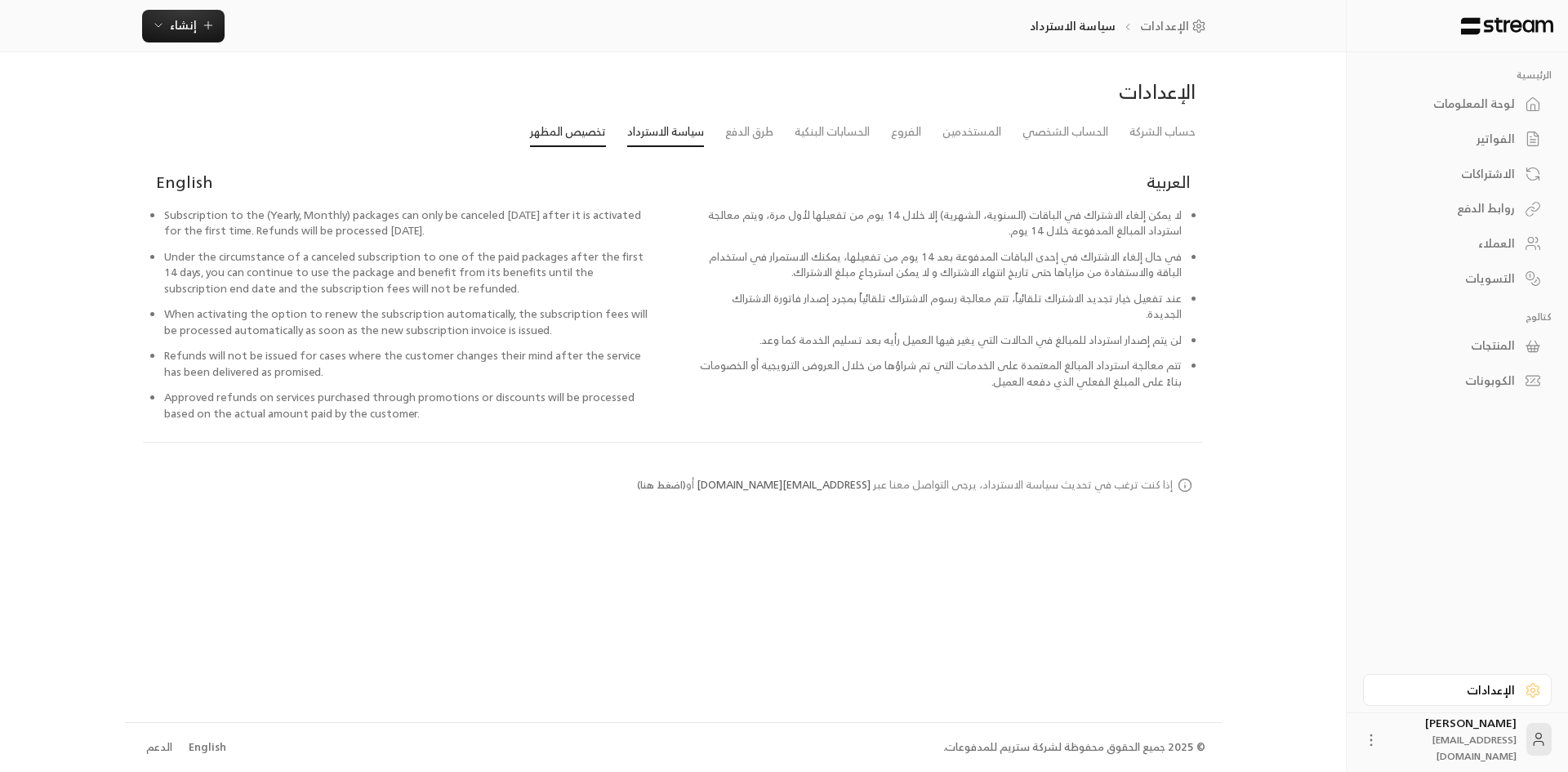
click at [591, 137] on link "تخصيص المظهر" at bounding box center [568, 133] width 76 height 30
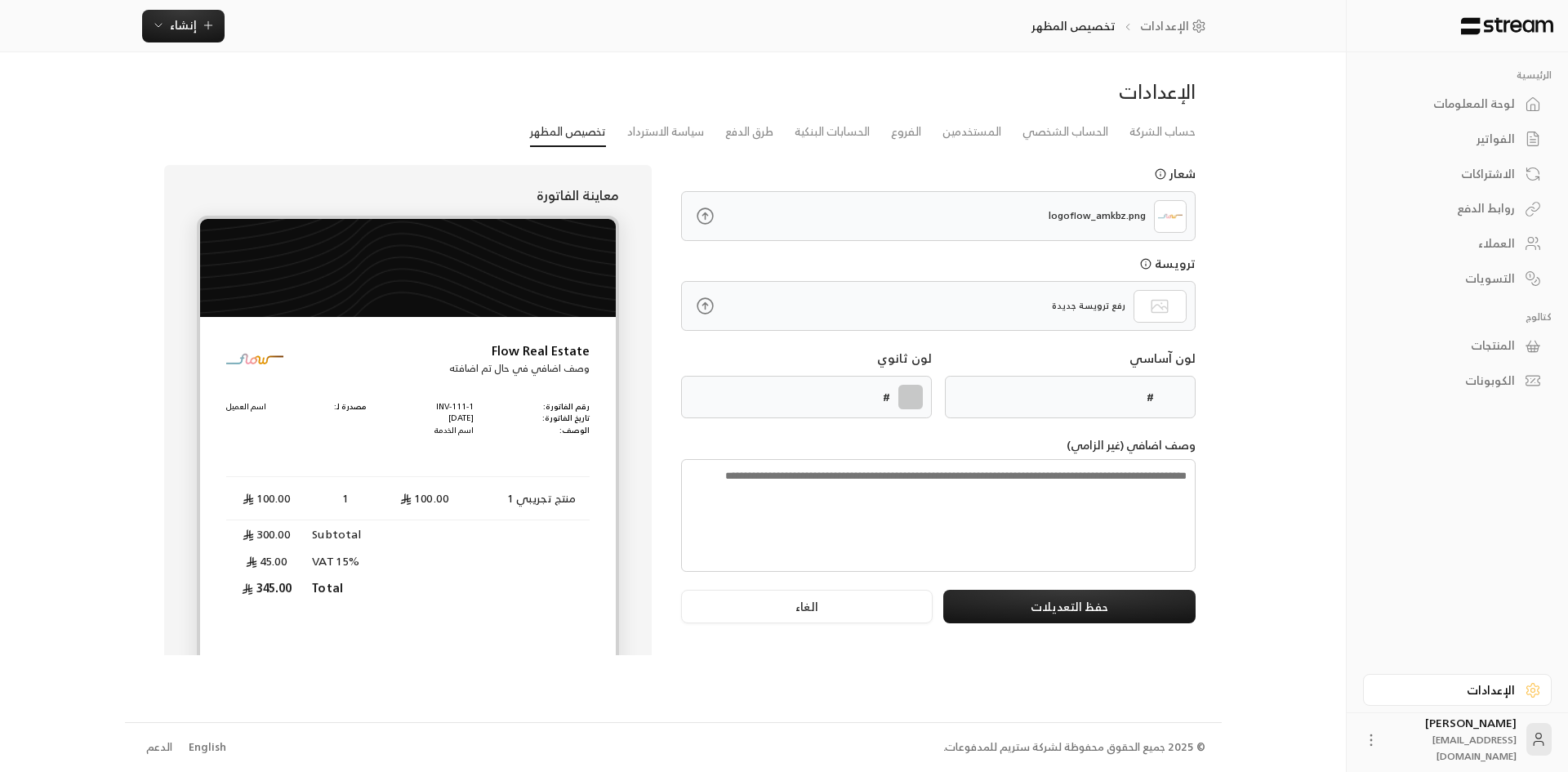
type input "******"
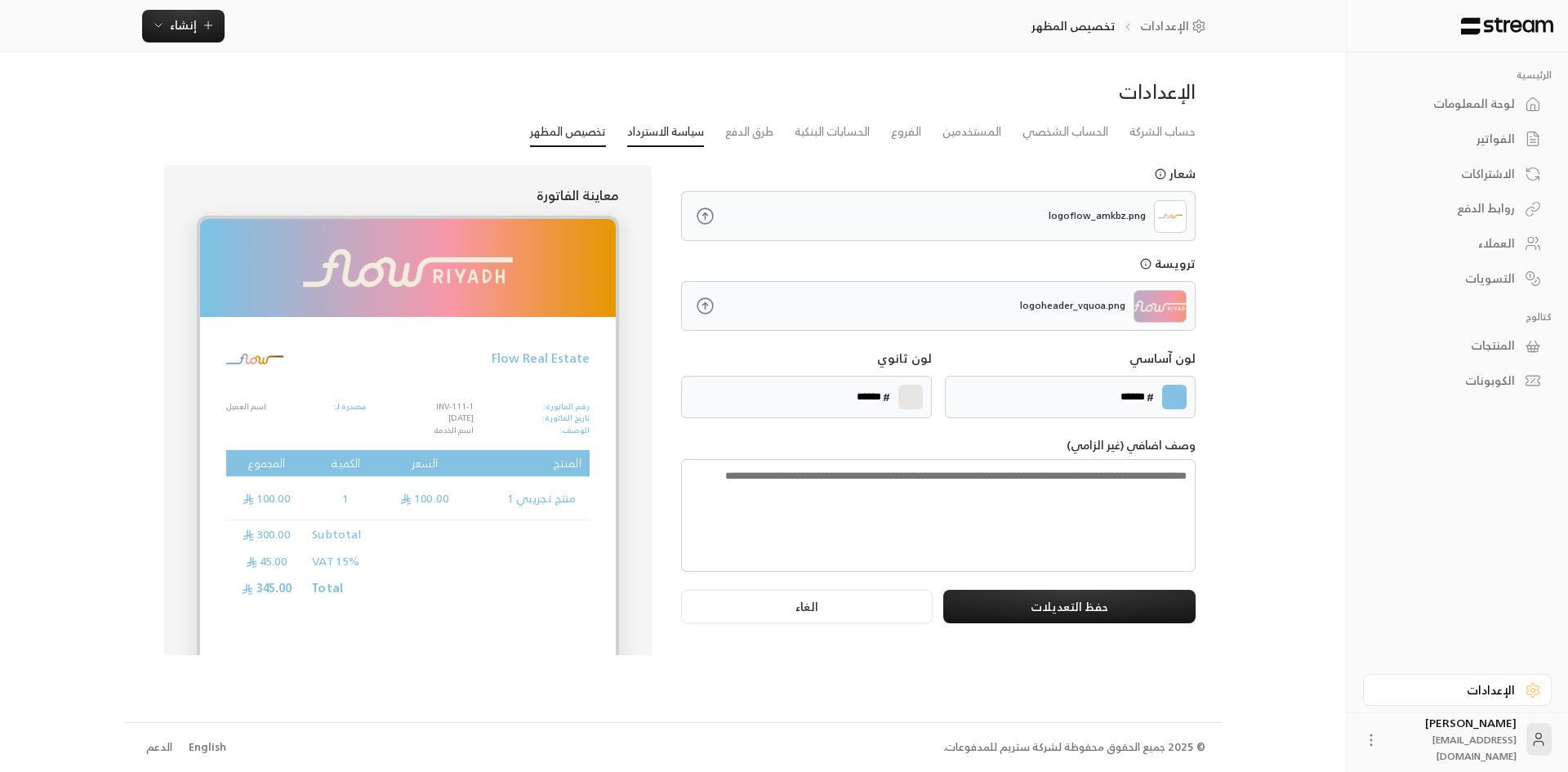
click at [682, 129] on link "سياسة الاسترداد" at bounding box center [666, 133] width 77 height 30
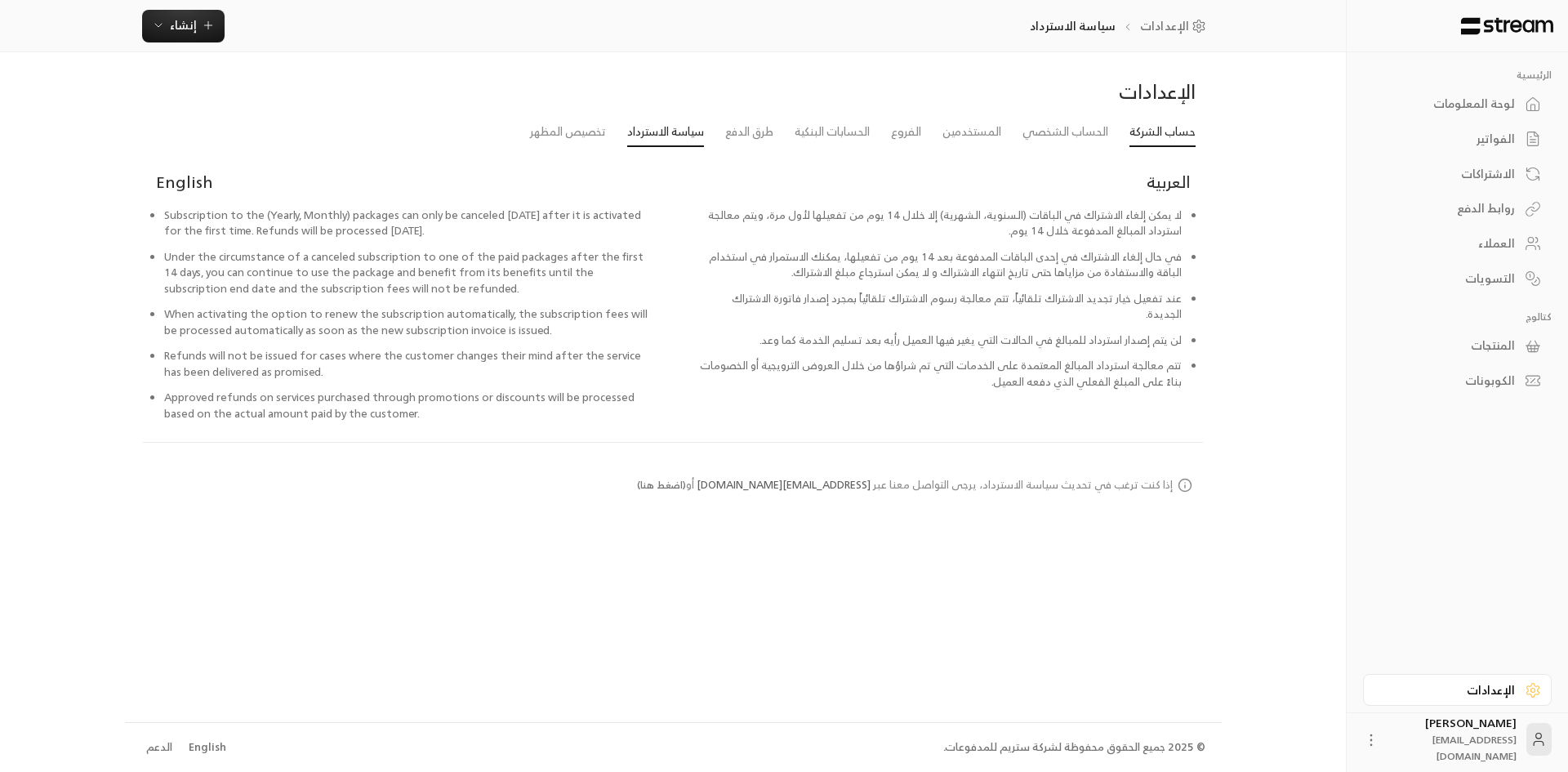
click at [1156, 130] on link "حساب الشركة" at bounding box center [1163, 133] width 66 height 30
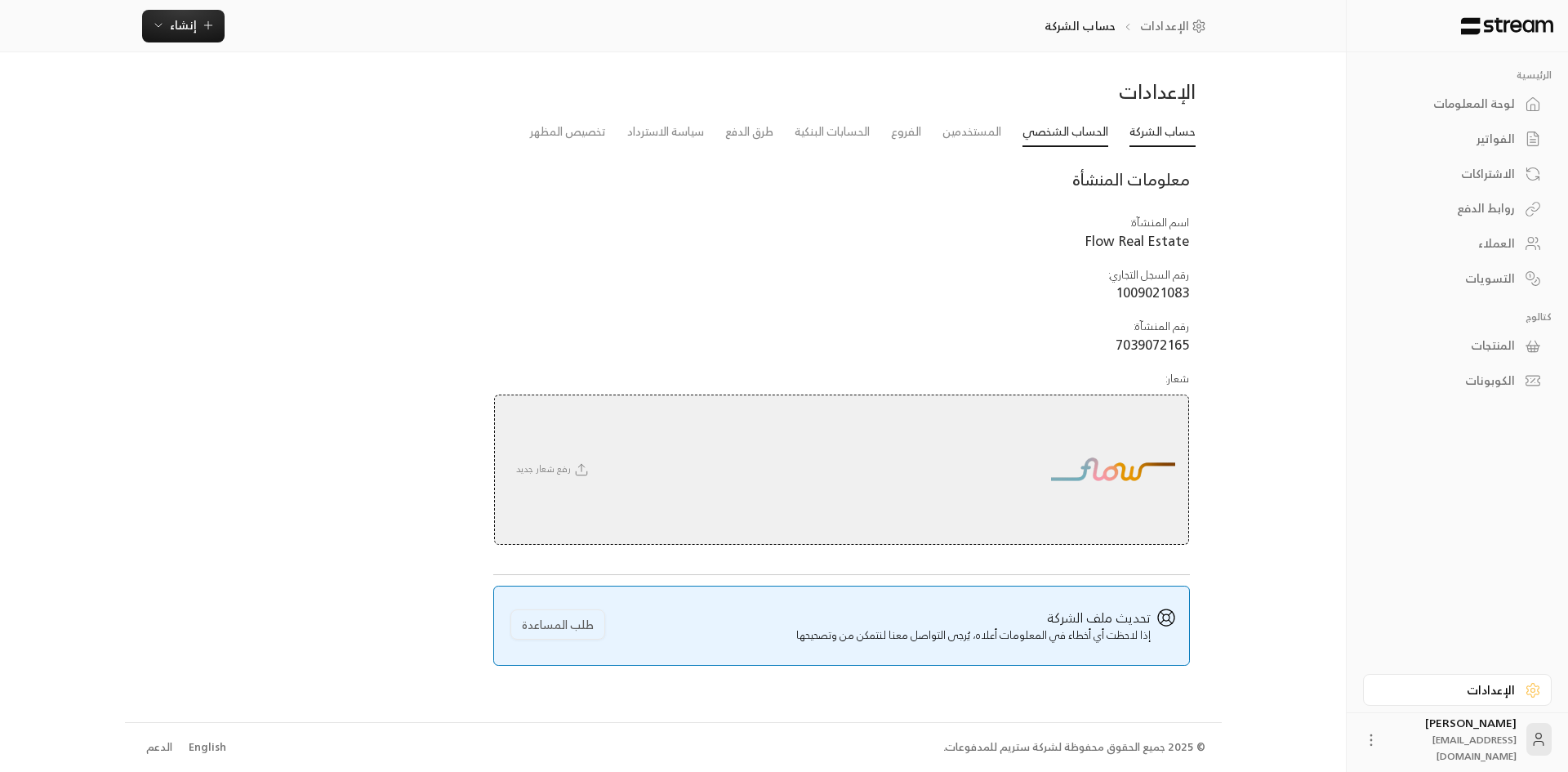
click at [1081, 124] on link "الحساب الشخصي" at bounding box center [1066, 133] width 86 height 30
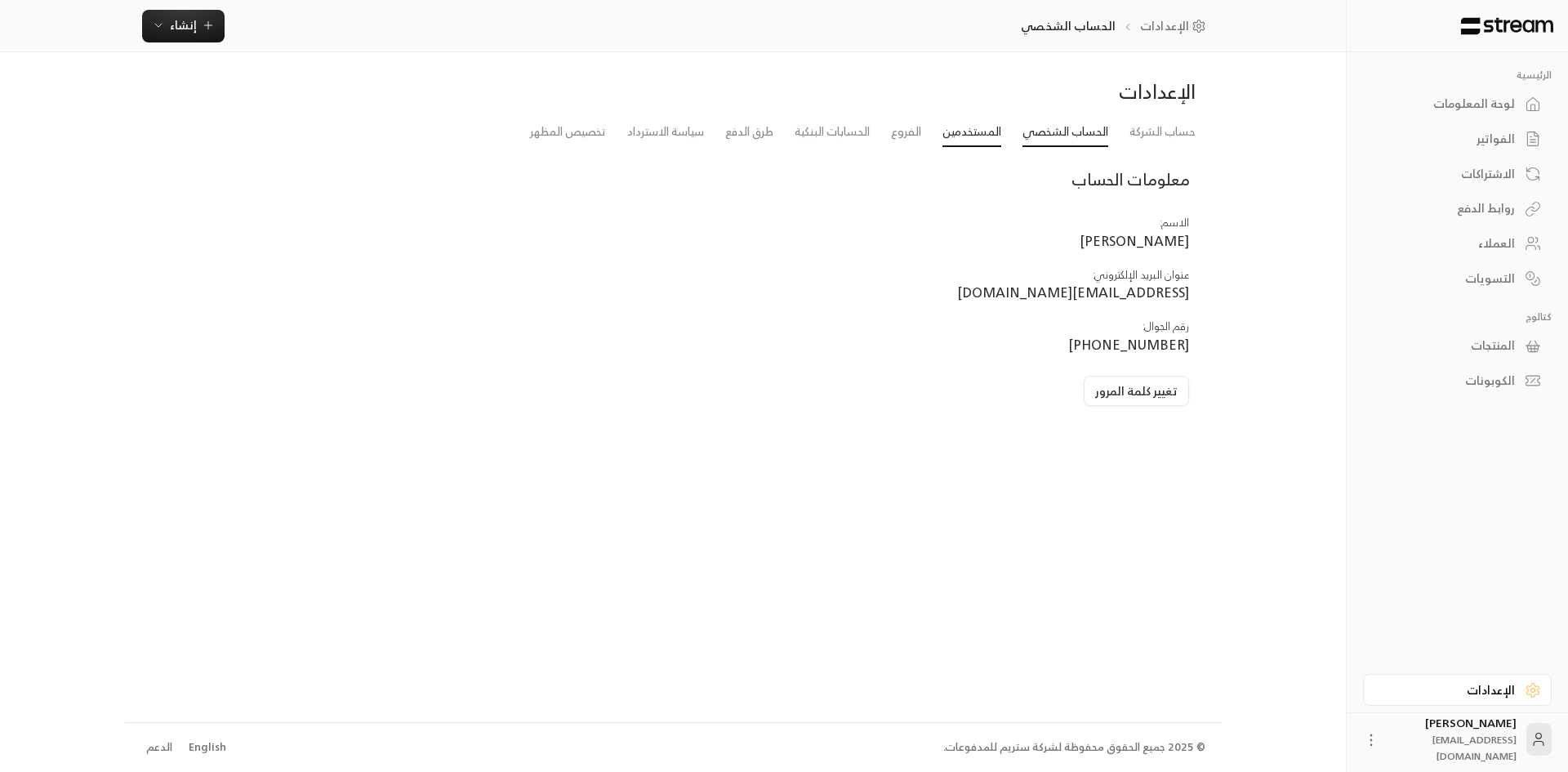
click at [975, 125] on link "المستخدمين" at bounding box center [973, 133] width 59 height 30
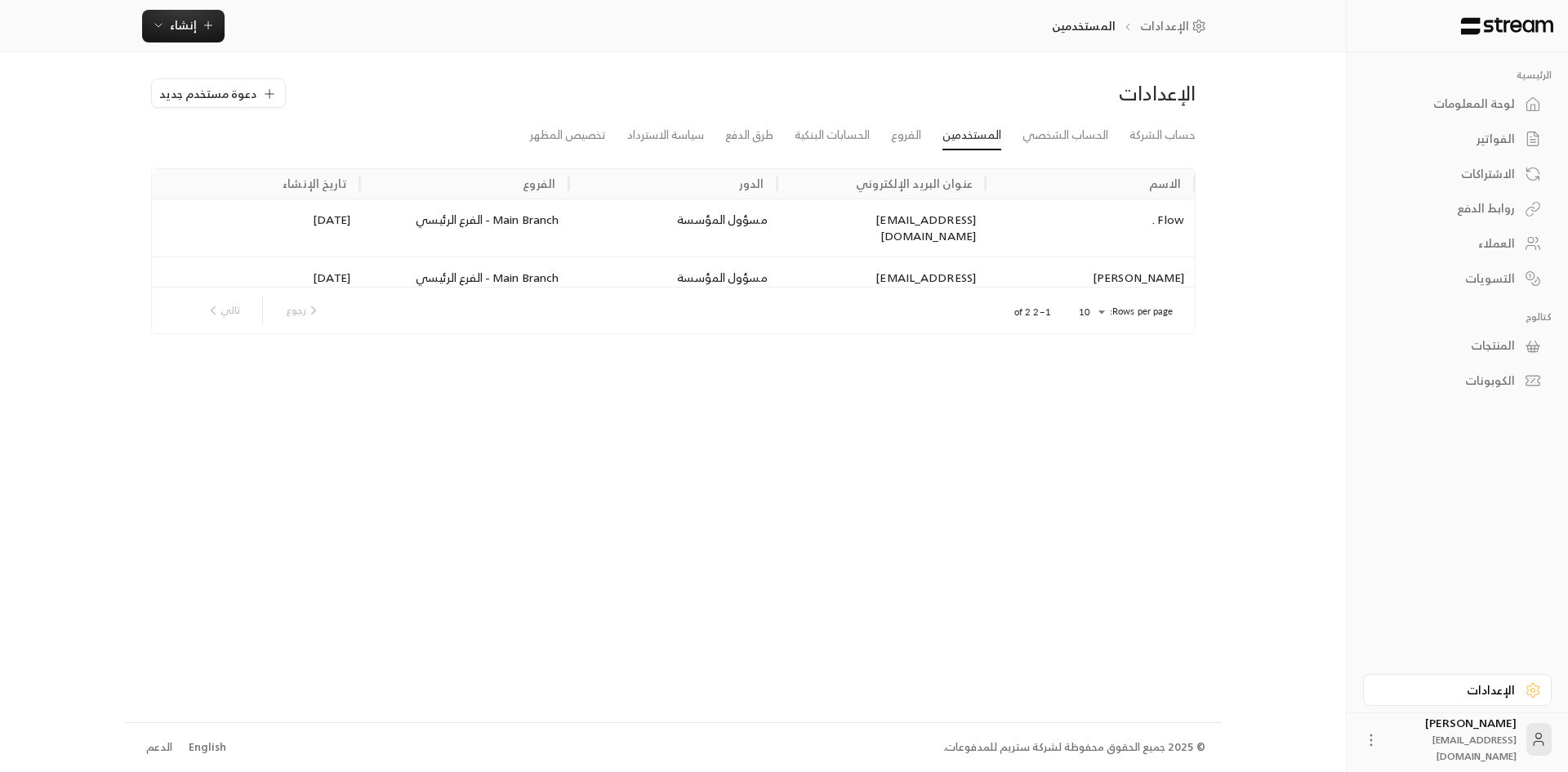
click at [1098, 315] on body "الرئيسية لوحة المعلومات الفواتير الاشتراكات روابط الدفع العملاء التسويات كتالوج…" at bounding box center [784, 386] width 1568 height 772
click at [1102, 373] on li "25" at bounding box center [1091, 368] width 46 height 26
type input "**"
click at [278, 102] on button "دعوة مستخدم جديد" at bounding box center [218, 93] width 135 height 30
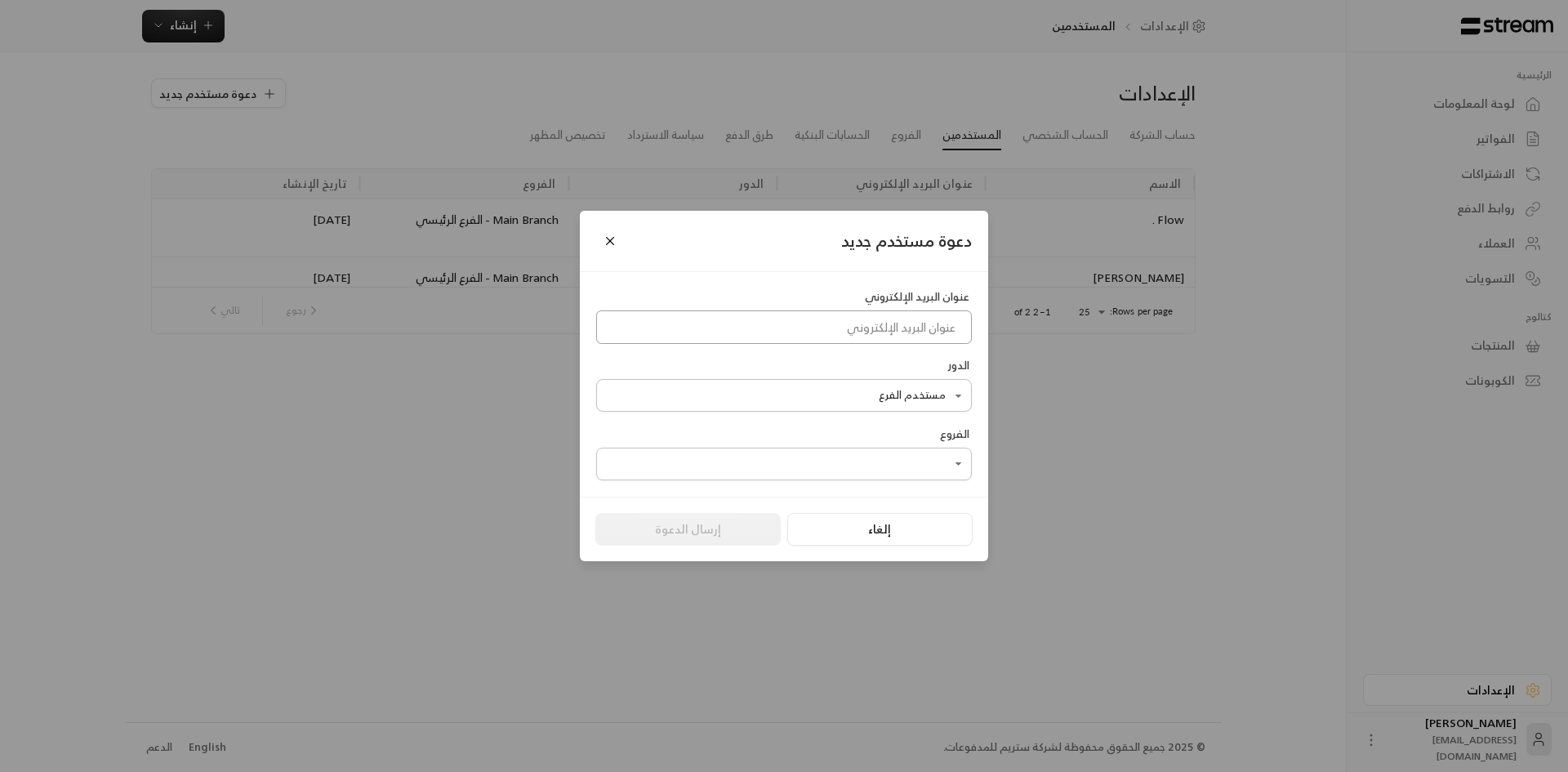
click at [901, 324] on input at bounding box center [784, 327] width 376 height 33
paste input "[EMAIL_ADDRESS][DOMAIN_NAME]"
type input "[EMAIL_ADDRESS][DOMAIN_NAME]"
click at [701, 404] on body "الرئيسية لوحة المعلومات الفواتير الاشتراكات روابط الدفع العملاء التسويات كتالوج…" at bounding box center [784, 386] width 1568 height 772
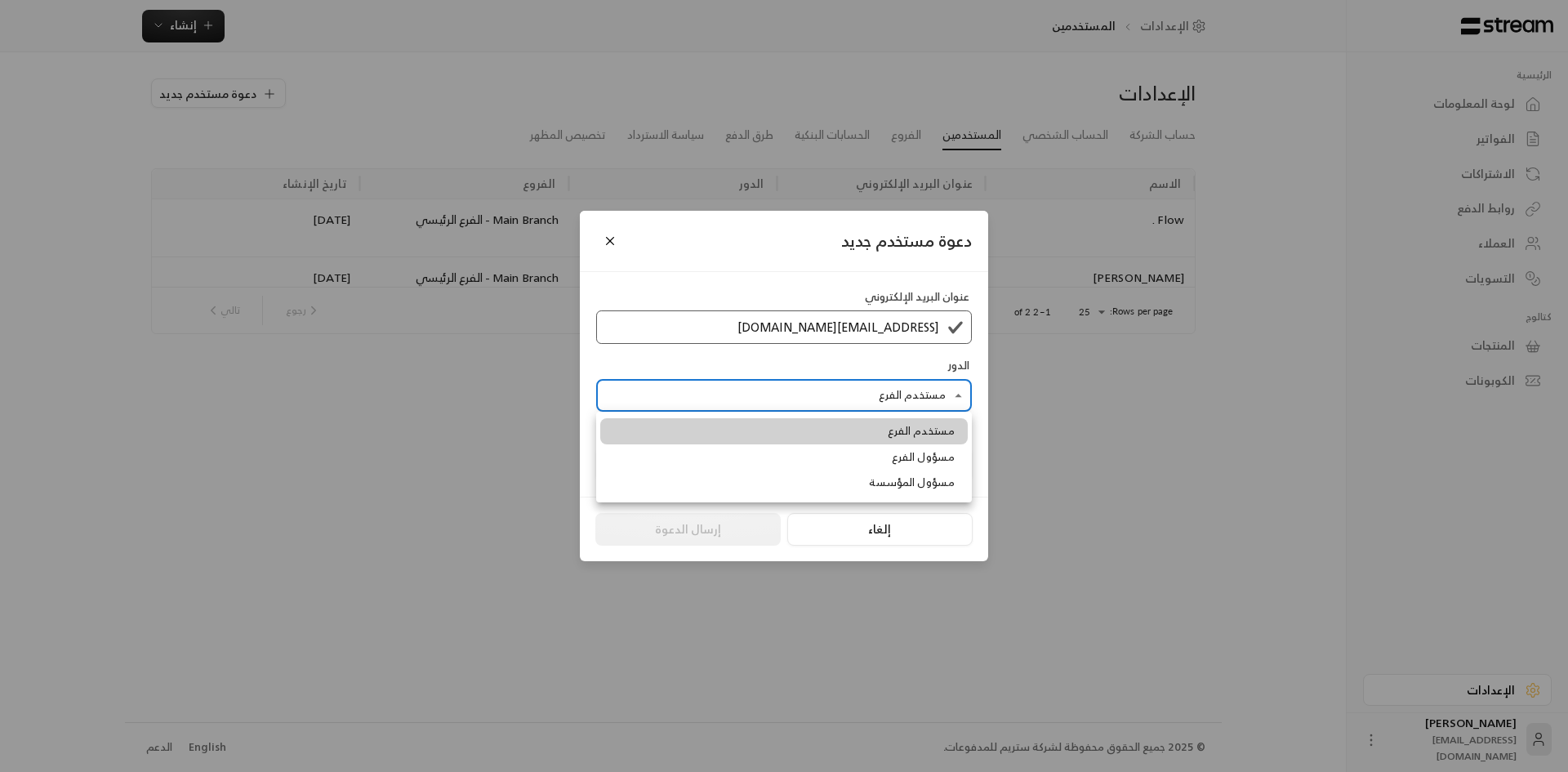
click at [901, 429] on span "مستخدم الفرع" at bounding box center [921, 432] width 67 height 17
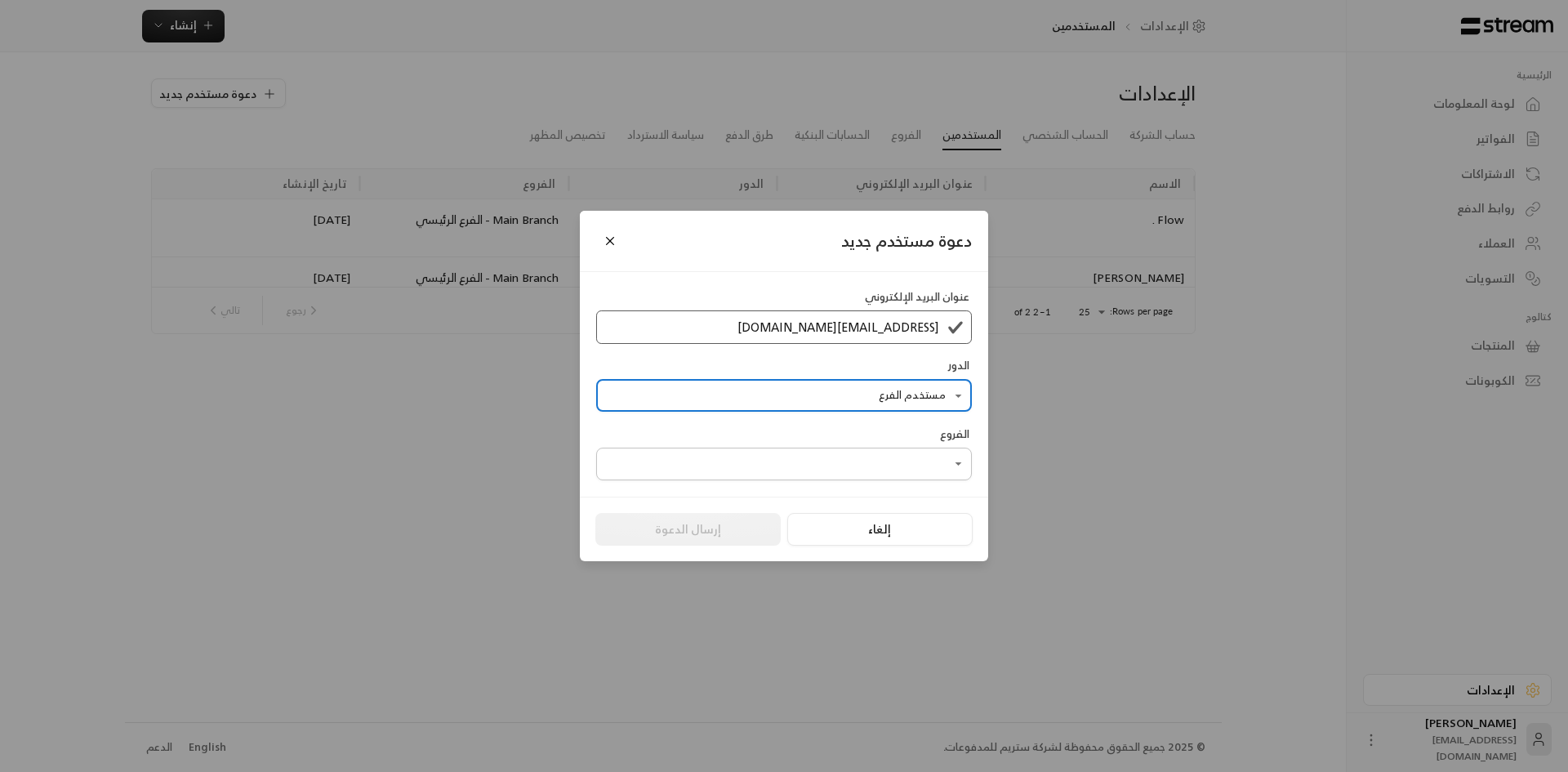
click at [935, 480] on body "الرئيسية لوحة المعلومات الفواتير الاشتراكات روابط الدفع العملاء التسويات كتالوج…" at bounding box center [784, 386] width 1568 height 772
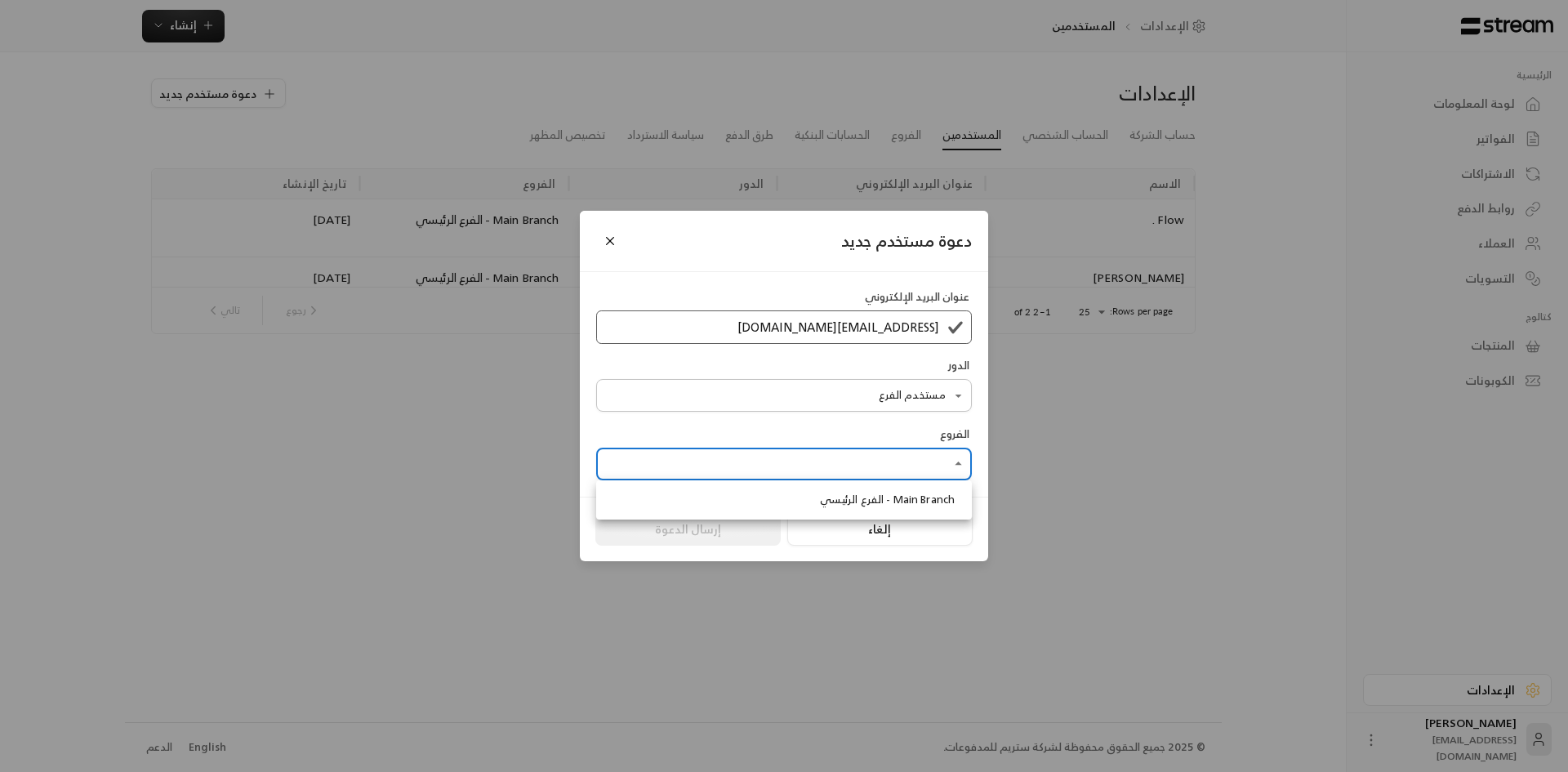
click at [938, 506] on span "Main Branch - الفرع الرئيسي" at bounding box center [888, 500] width 135 height 17
type input "**********"
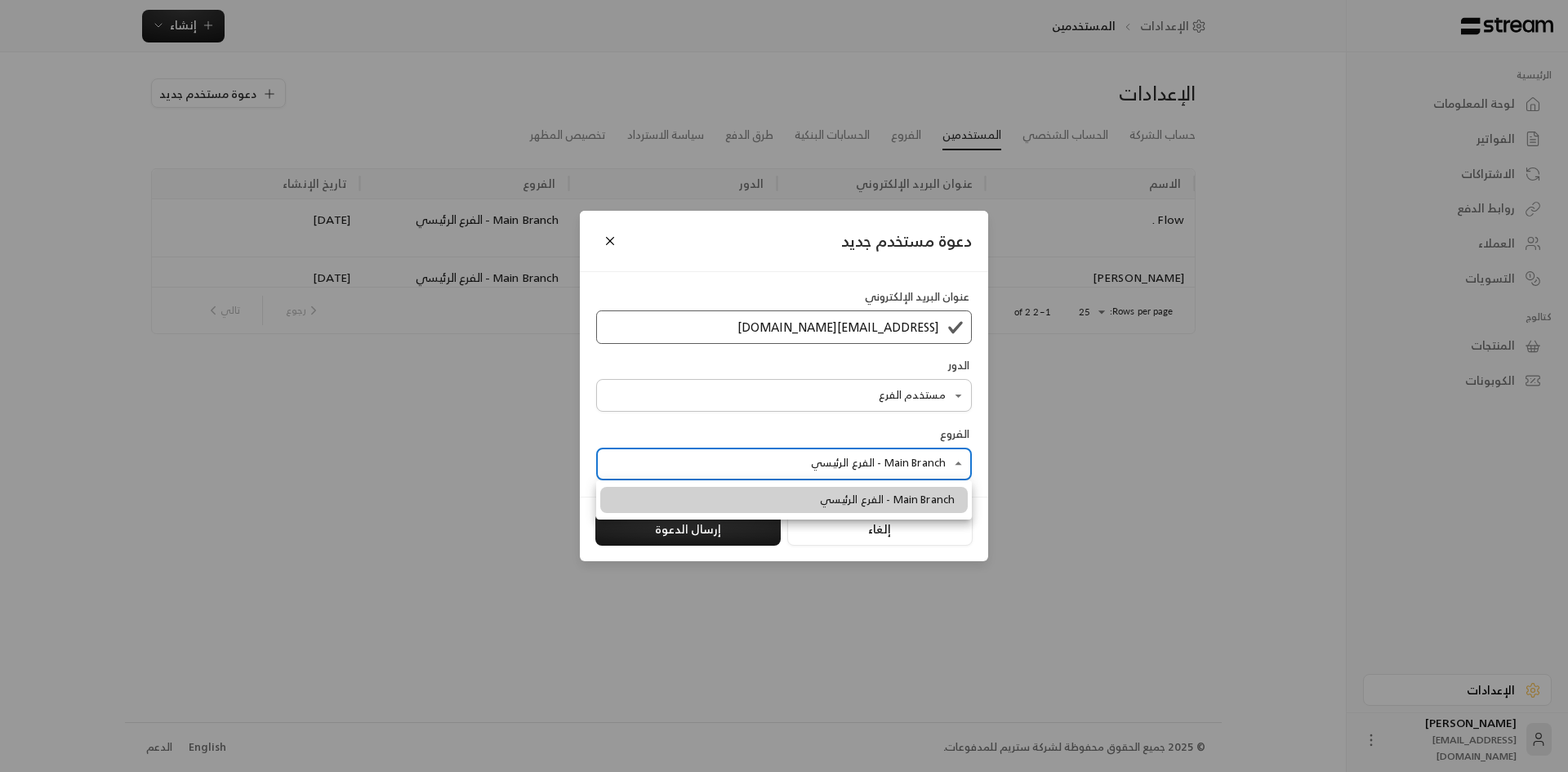
click at [749, 501] on li "Main Branch - الفرع الرئيسي" at bounding box center [784, 500] width 368 height 26
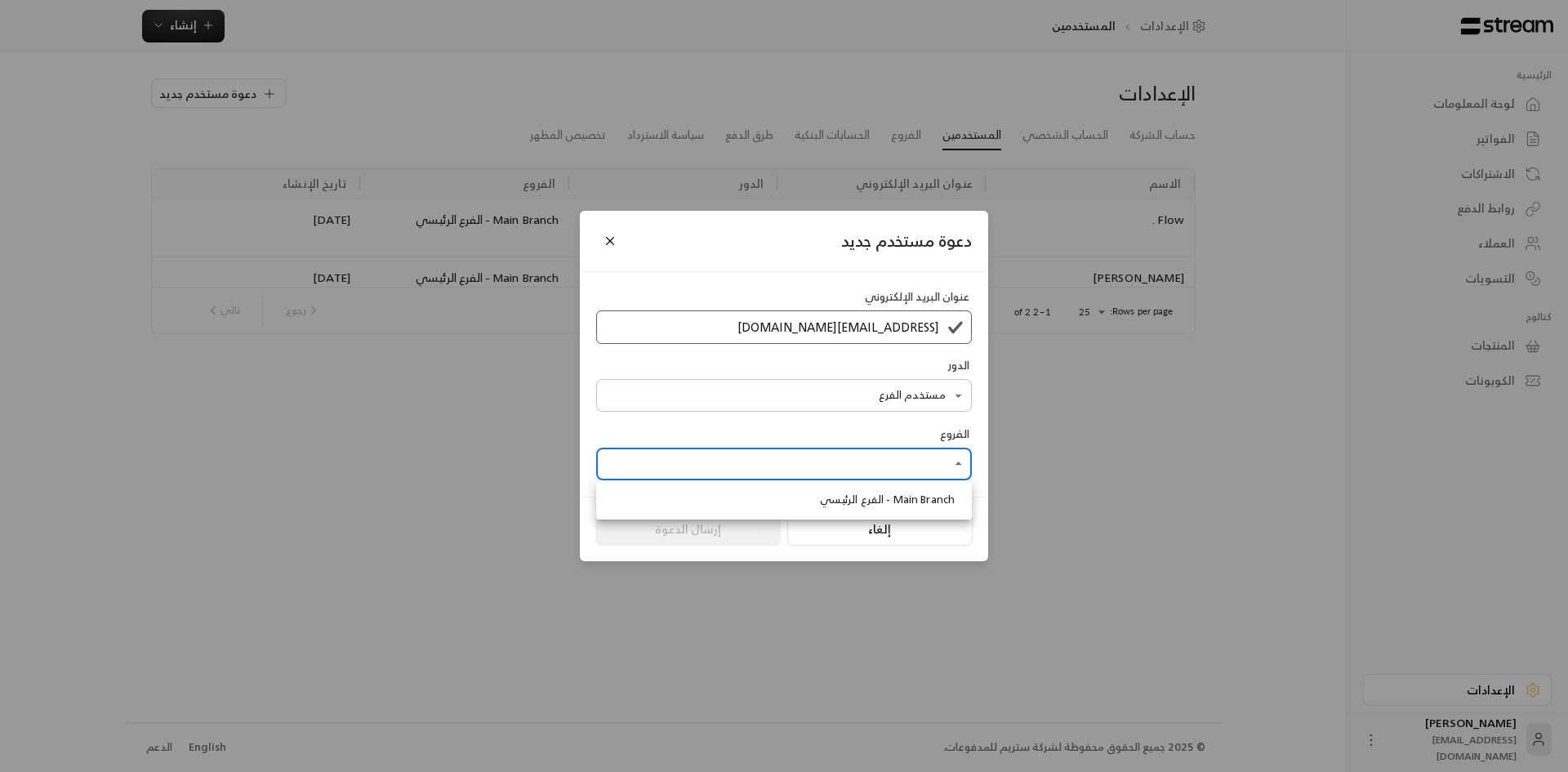
click at [748, 514] on ul "Main Branch - الفرع الرئيسي" at bounding box center [784, 500] width 376 height 40
click at [756, 506] on li "Main Branch - الفرع الرئيسي" at bounding box center [784, 500] width 368 height 26
type input "**********"
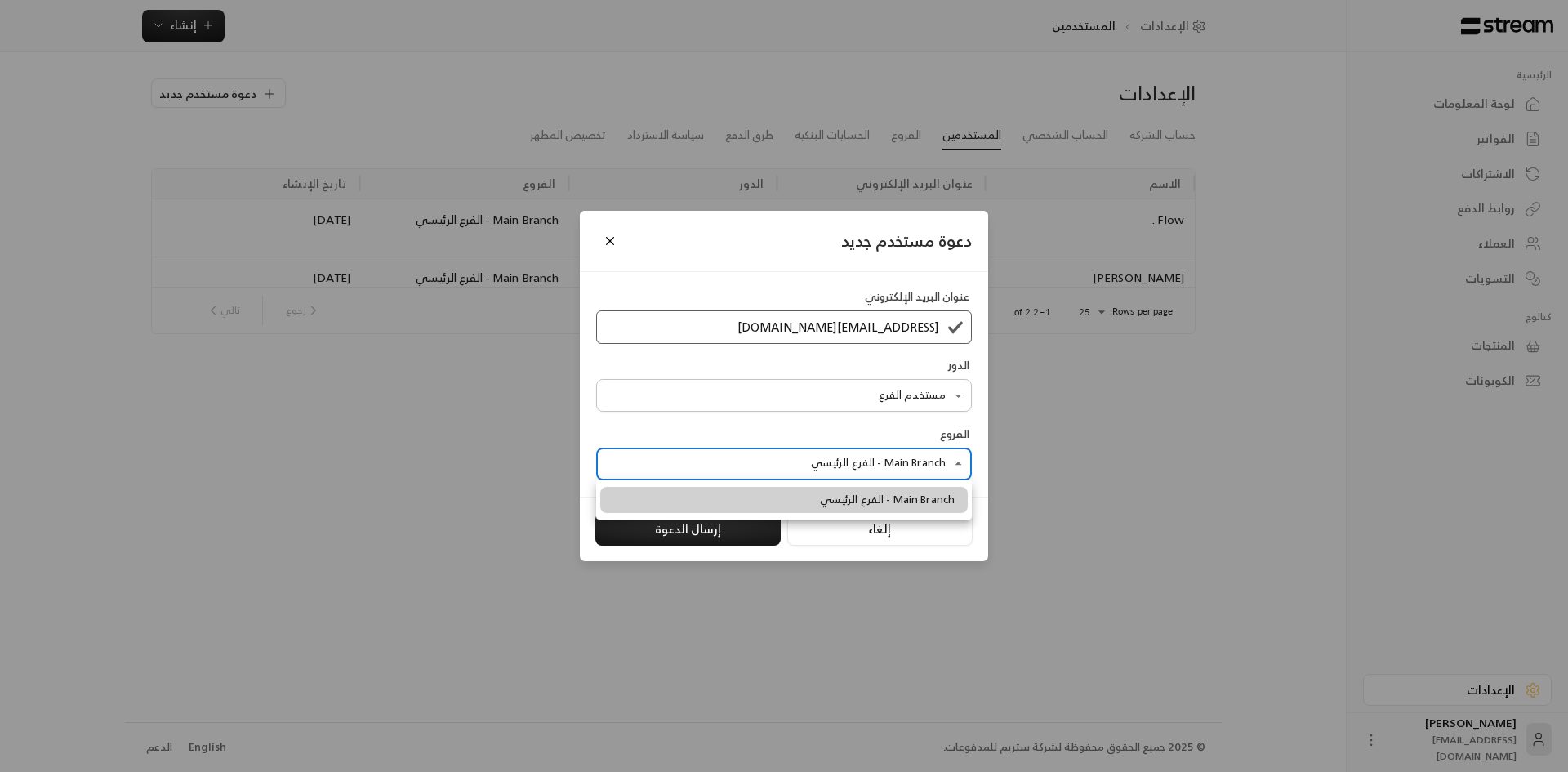
click at [800, 424] on div at bounding box center [784, 386] width 1568 height 772
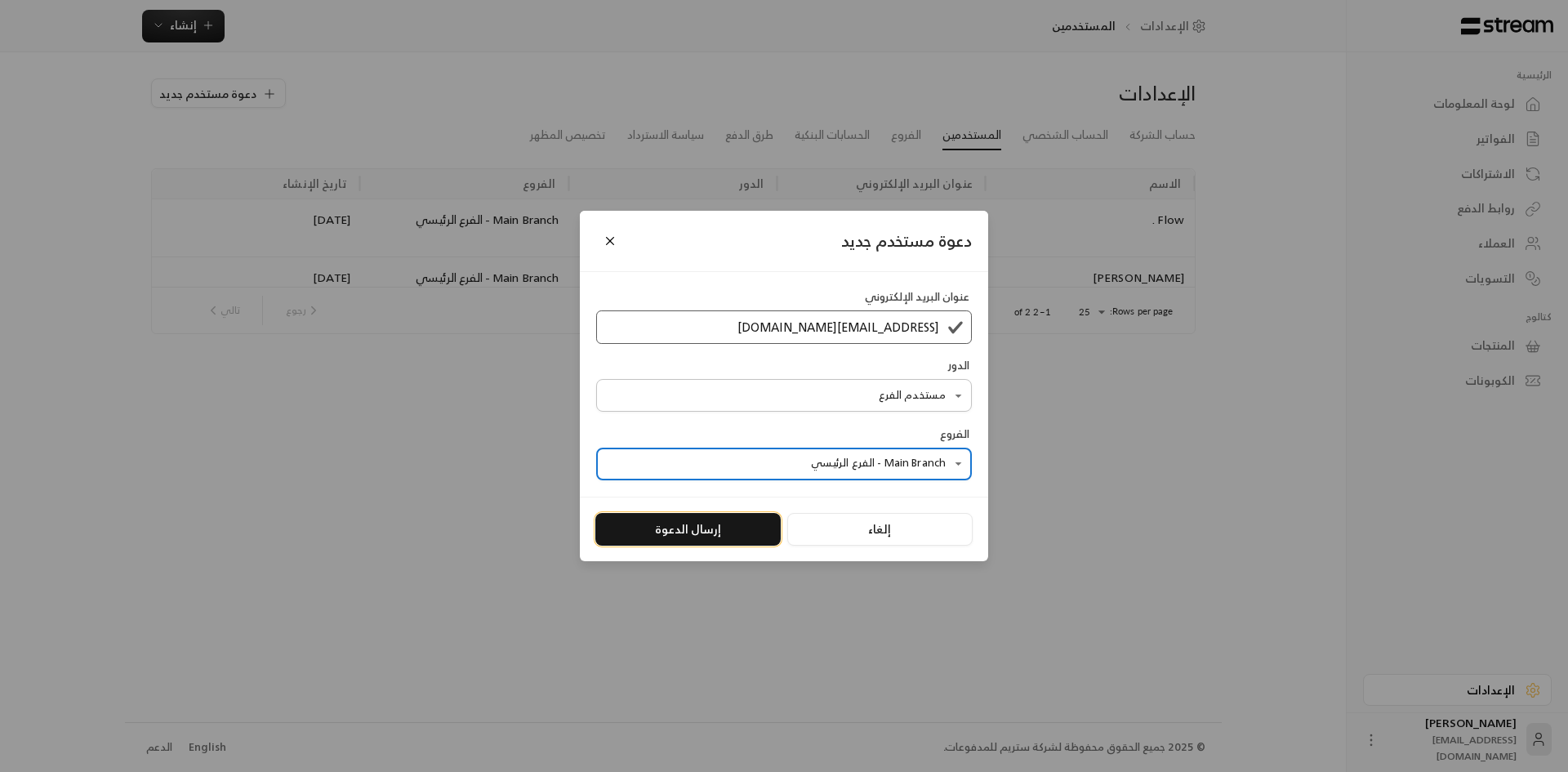
click at [695, 538] on button "إرسال الدعوة" at bounding box center [688, 529] width 185 height 32
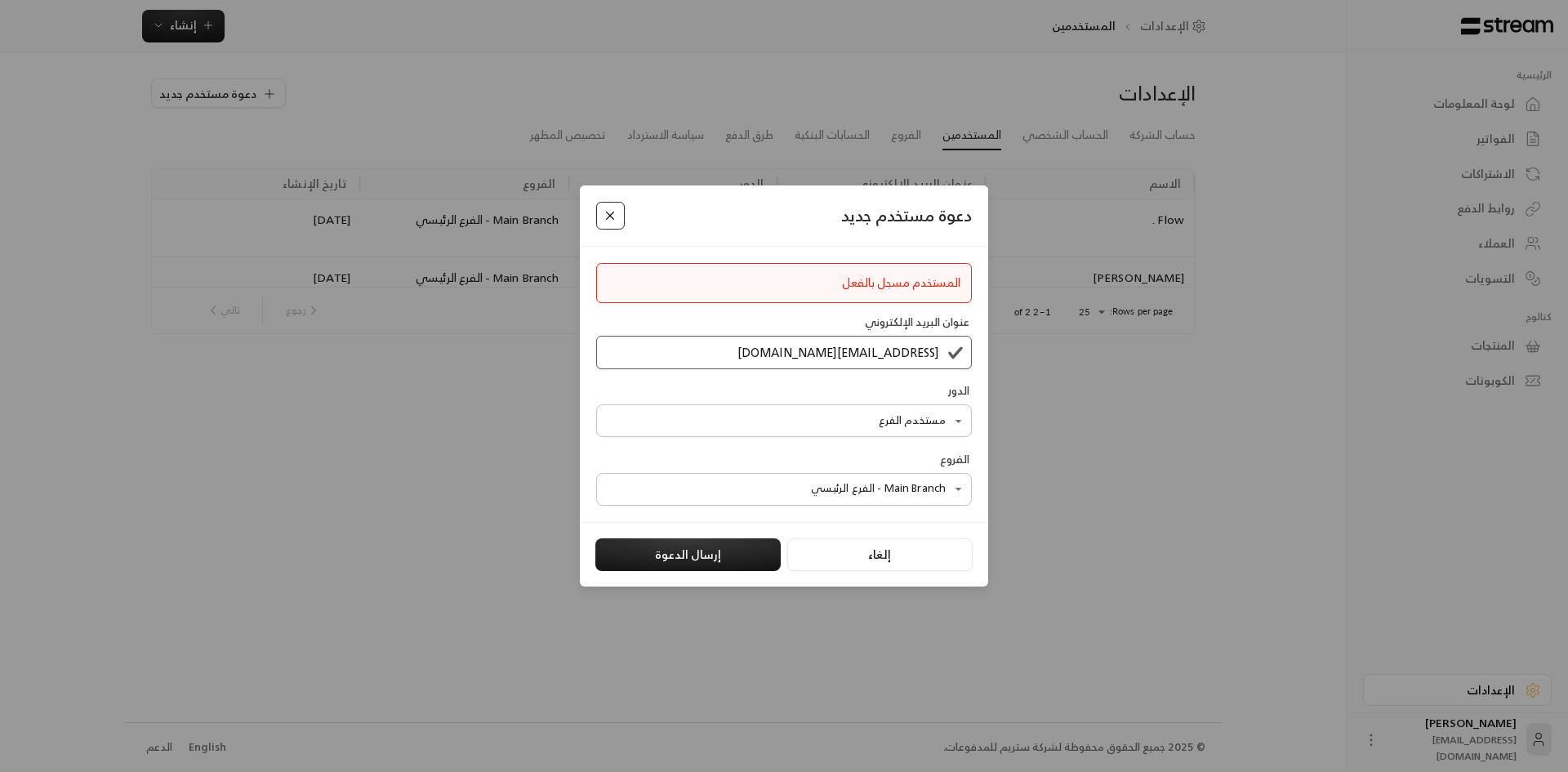
click at [616, 218] on button "Close" at bounding box center [610, 216] width 29 height 29
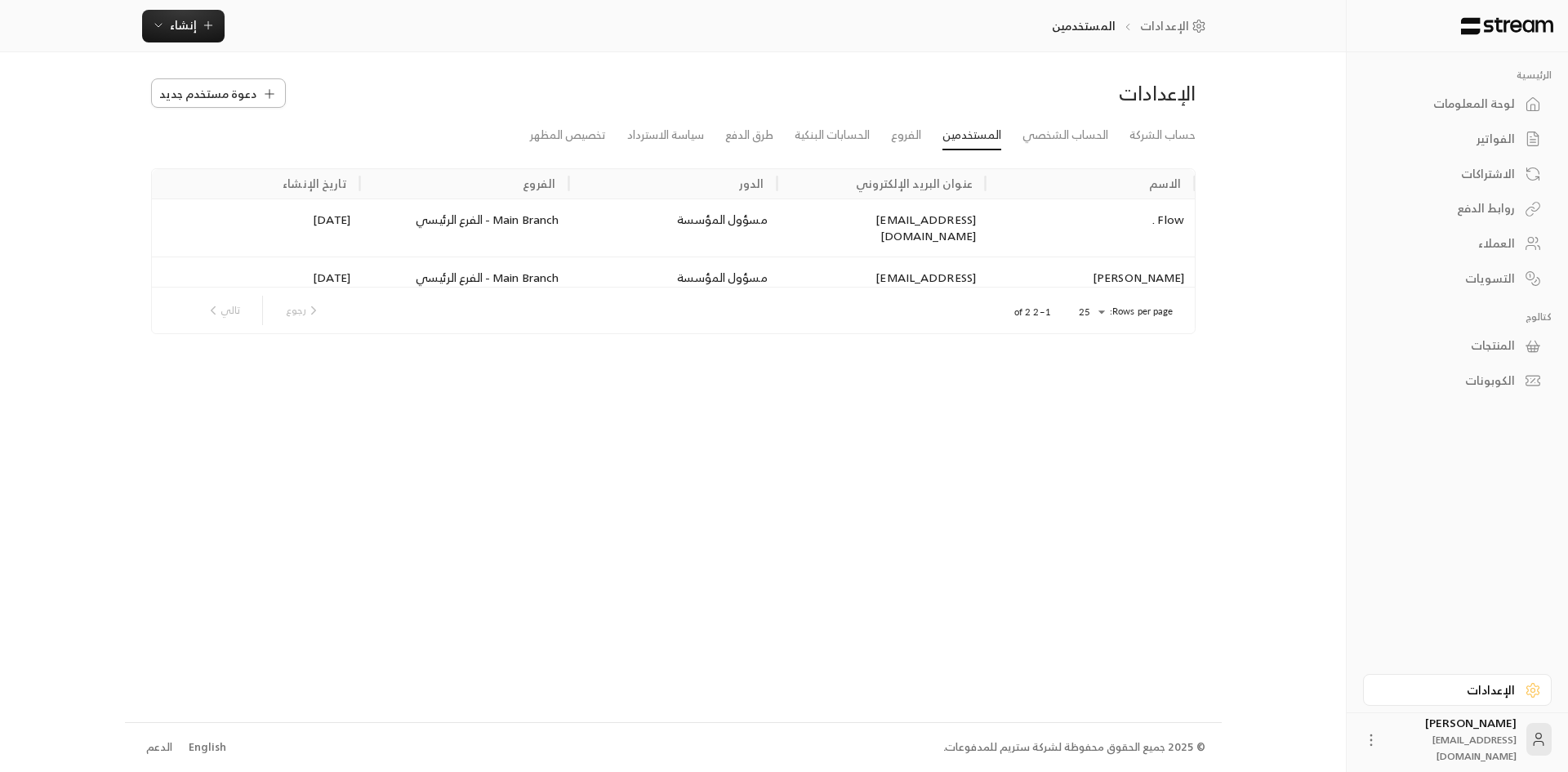
click at [190, 95] on span "دعوة مستخدم جديد" at bounding box center [207, 93] width 97 height 18
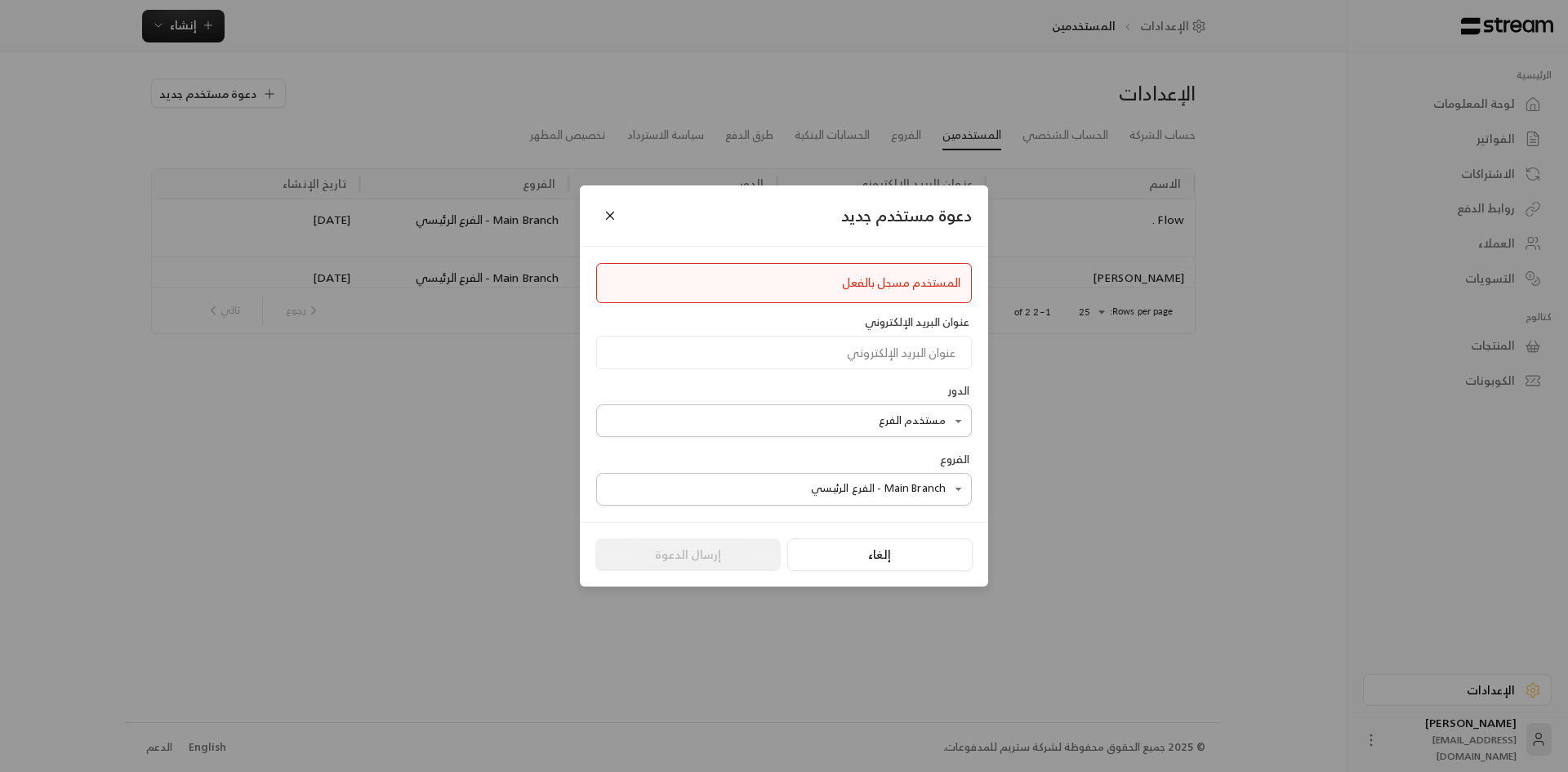
click at [919, 291] on div "المستخدم مسجل بالفعل" at bounding box center [784, 283] width 353 height 18
click at [924, 355] on input at bounding box center [784, 352] width 376 height 33
paste input "salsini@flow.life"
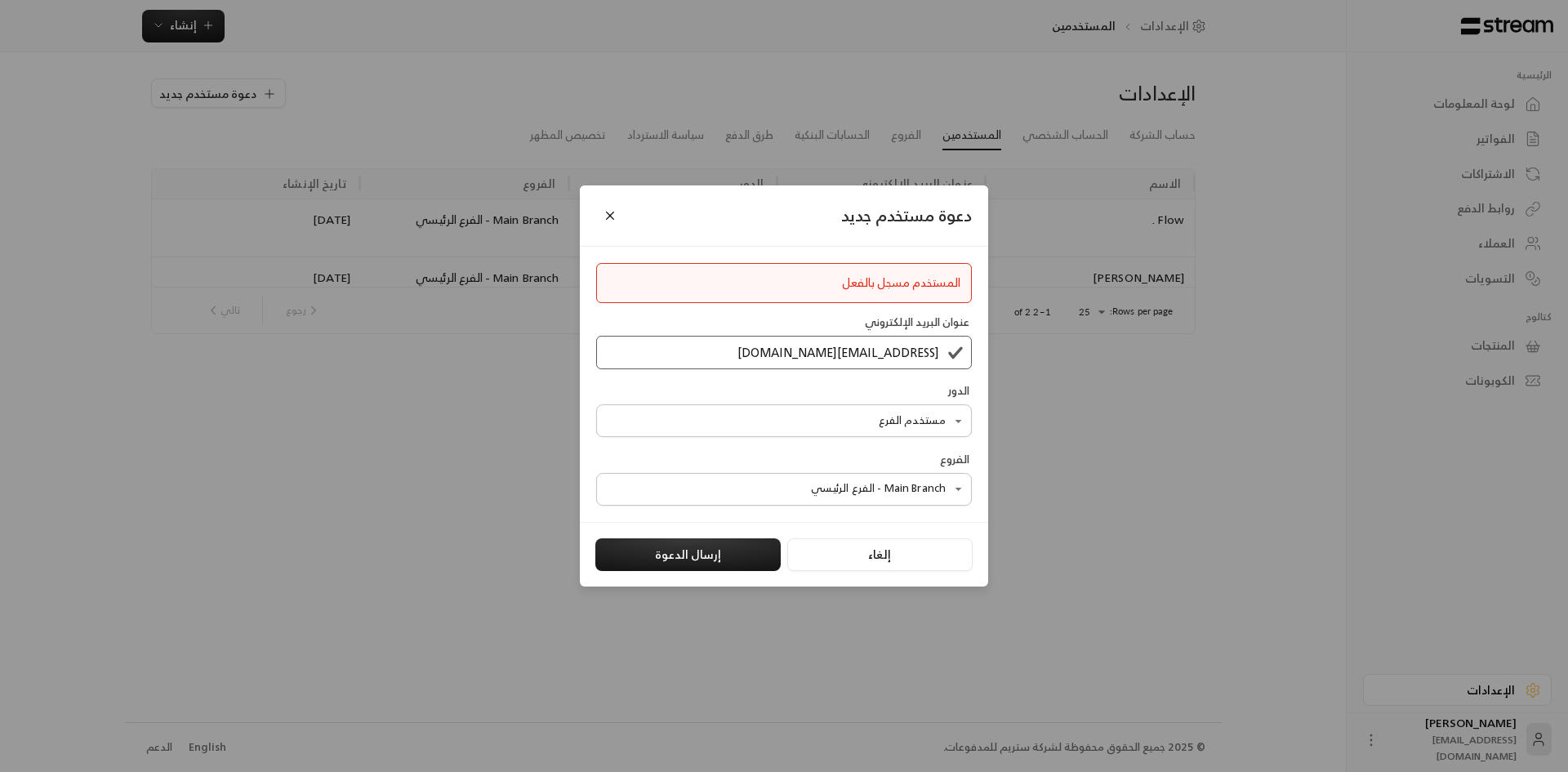
click at [751, 415] on body "الرئيسية لوحة المعلومات الفواتير الاشتراكات روابط الدفع العملاء التسويات كتالوج…" at bounding box center [784, 386] width 1568 height 772
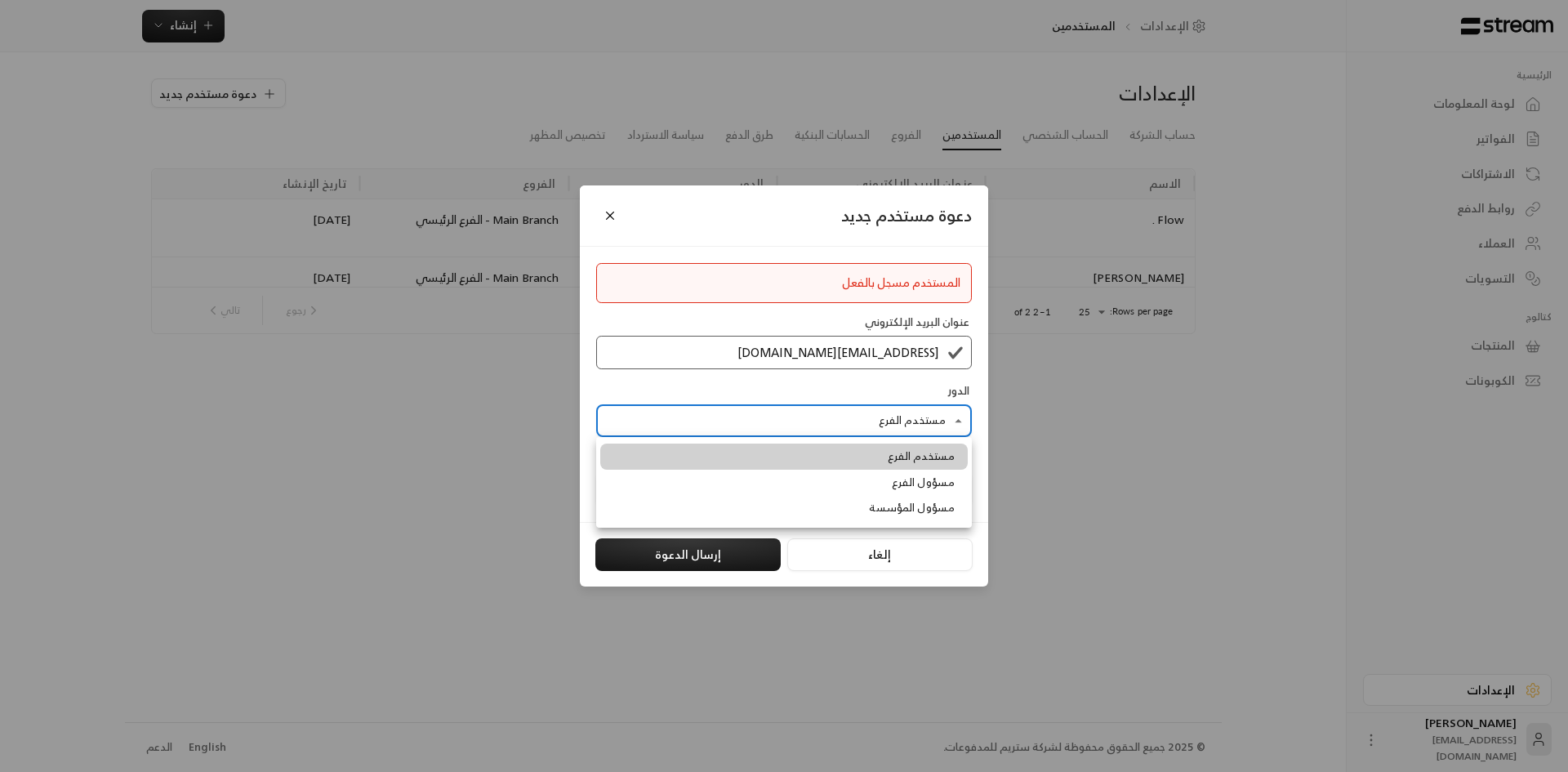
click at [913, 456] on span "مستخدم الفرع" at bounding box center [921, 457] width 67 height 17
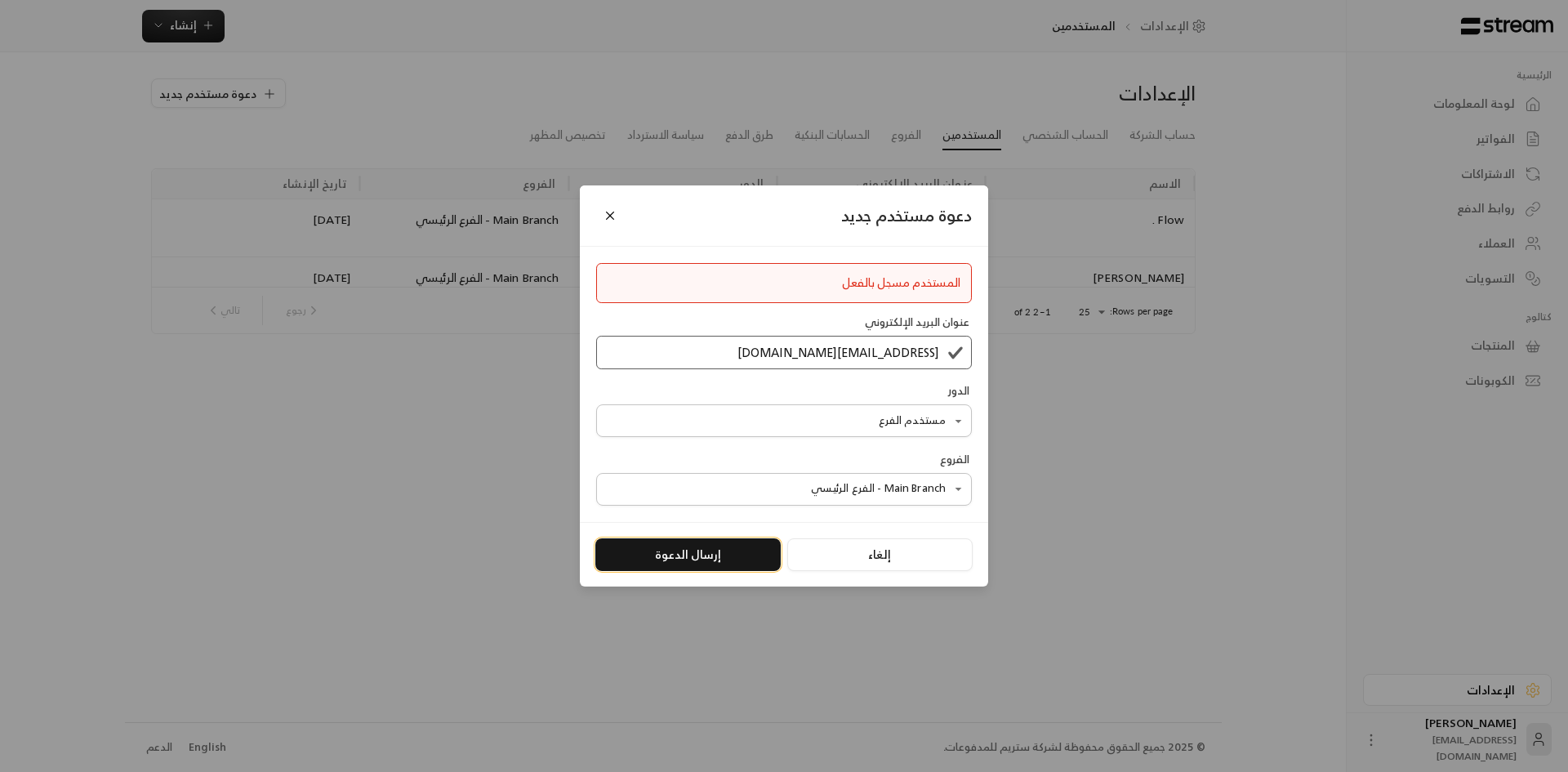
click at [714, 556] on button "إرسال الدعوة" at bounding box center [688, 554] width 185 height 32
click at [866, 348] on input "salsini@flow.life" at bounding box center [784, 352] width 376 height 33
click at [702, 355] on input "salsini@flow.life" at bounding box center [784, 352] width 376 height 33
click at [703, 353] on input "salsini@flow.life" at bounding box center [784, 352] width 376 height 33
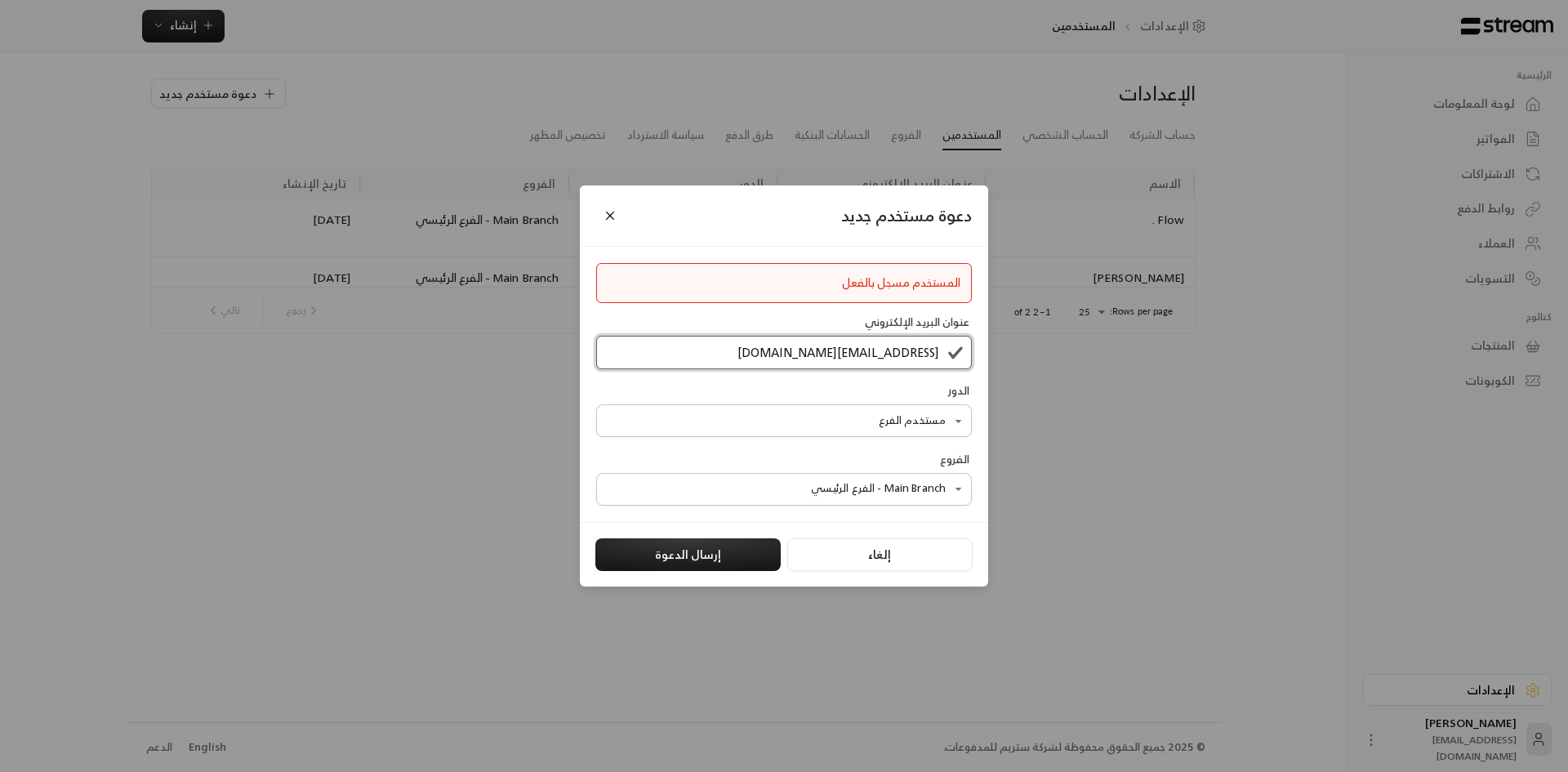
click at [703, 353] on input "salsini@flow.life" at bounding box center [784, 352] width 376 height 33
click at [703, 353] on body "الرئيسية لوحة المعلومات الفواتير الاشتراكات روابط الدفع العملاء التسويات كتالوج…" at bounding box center [784, 386] width 1568 height 772
click at [703, 352] on input "salsini@flow.life" at bounding box center [784, 352] width 376 height 33
paste input "hal"
type input "hali@flow.life"
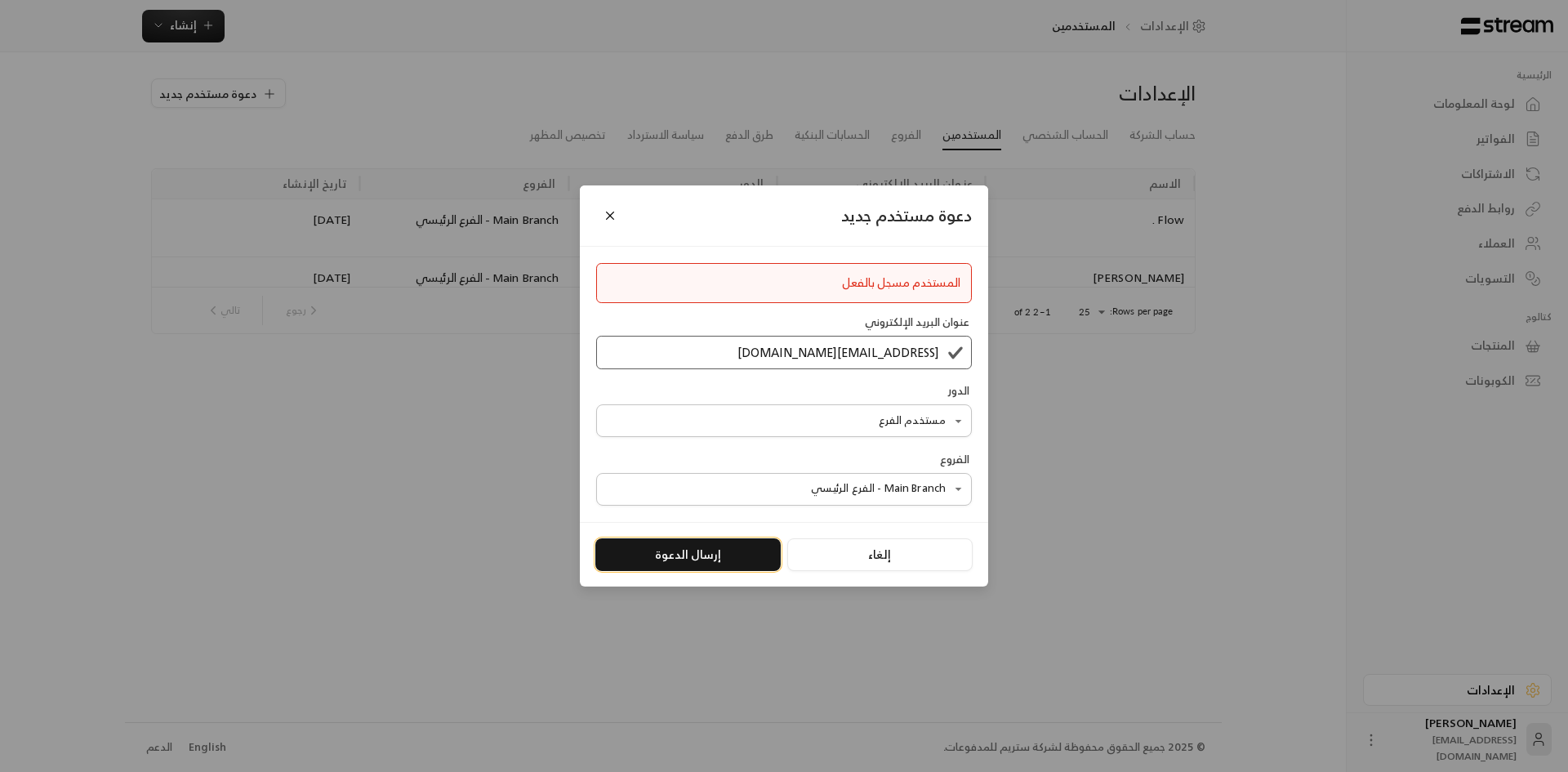
click at [719, 557] on button "إرسال الدعوة" at bounding box center [688, 554] width 185 height 32
click at [856, 550] on button "إلغاء" at bounding box center [879, 554] width 185 height 32
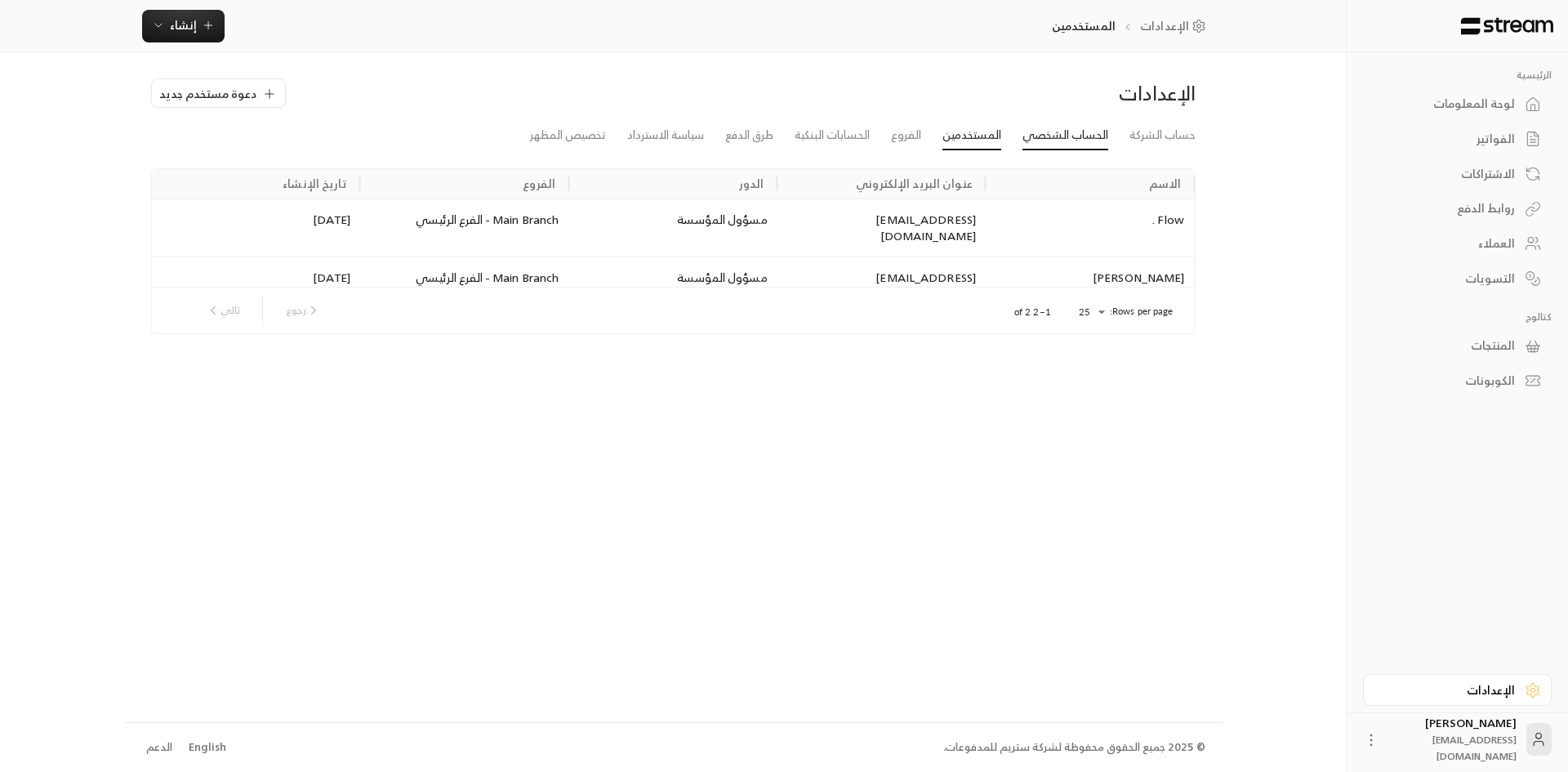
click at [1049, 131] on link "الحساب الشخصي" at bounding box center [1066, 136] width 86 height 30
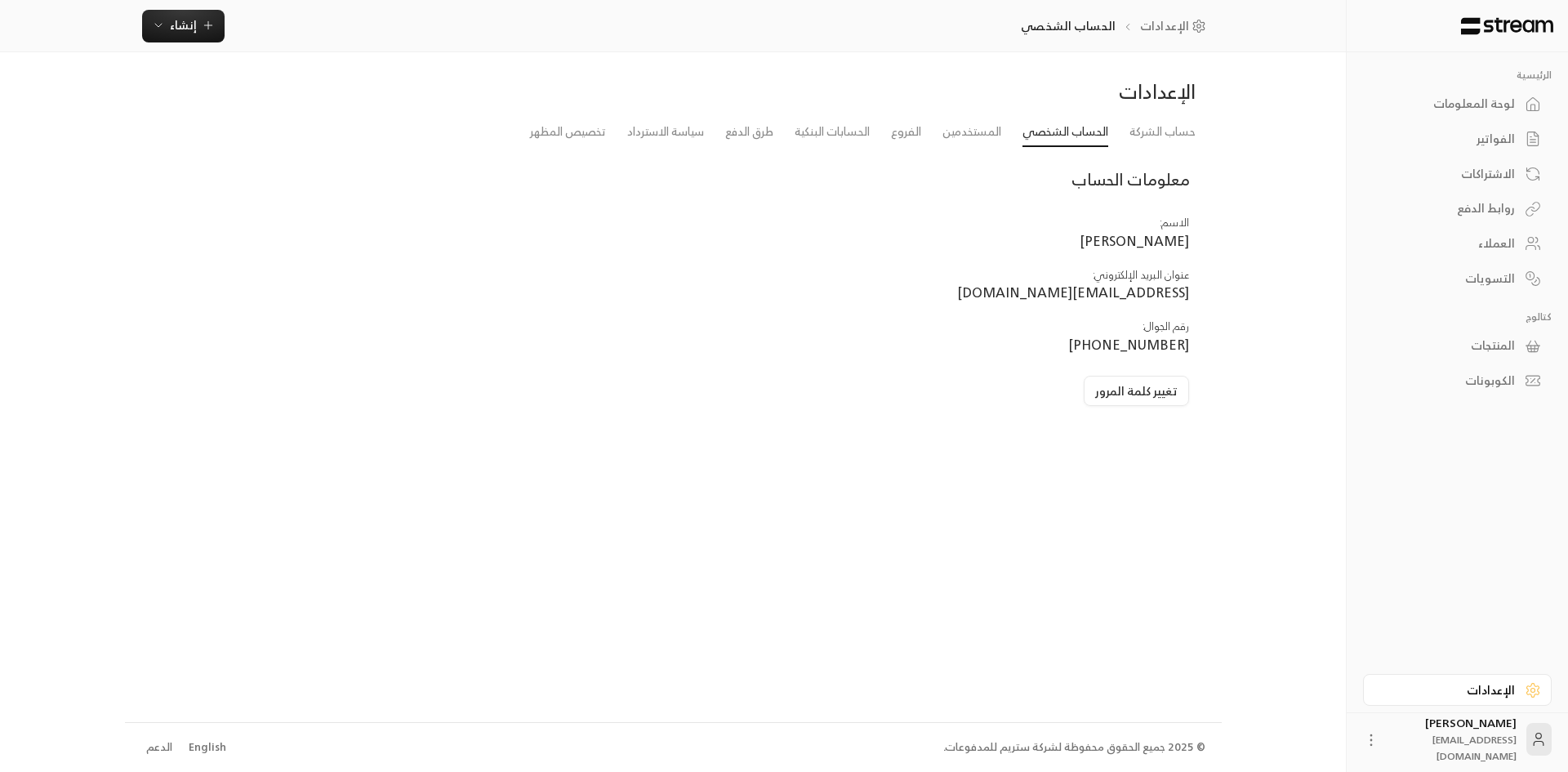
click at [1468, 709] on div "الإعدادات" at bounding box center [1457, 692] width 221 height 42
click at [1471, 690] on div "الإعدادات" at bounding box center [1449, 691] width 132 height 17
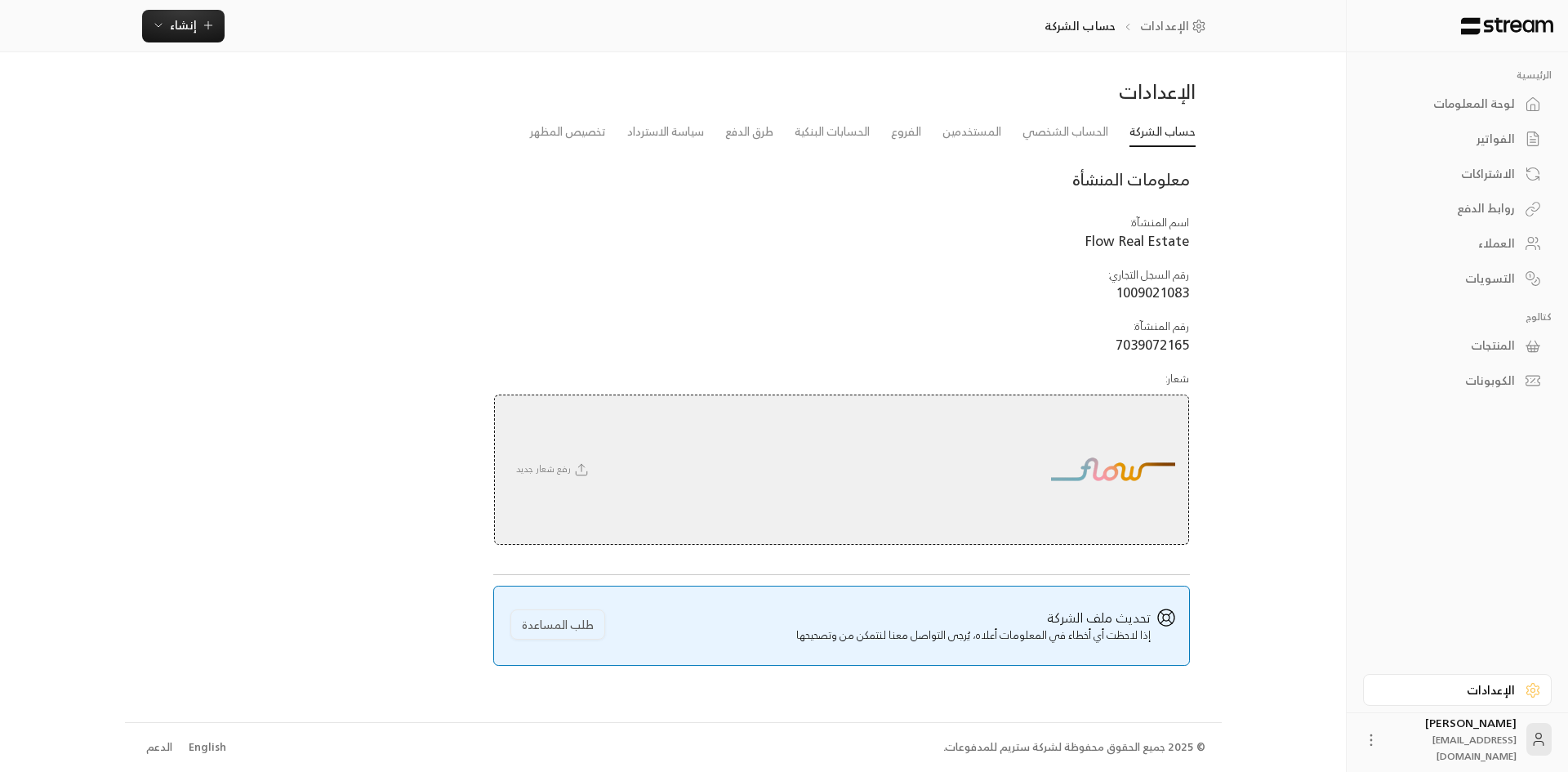
click at [200, 749] on div "English" at bounding box center [207, 748] width 38 height 17
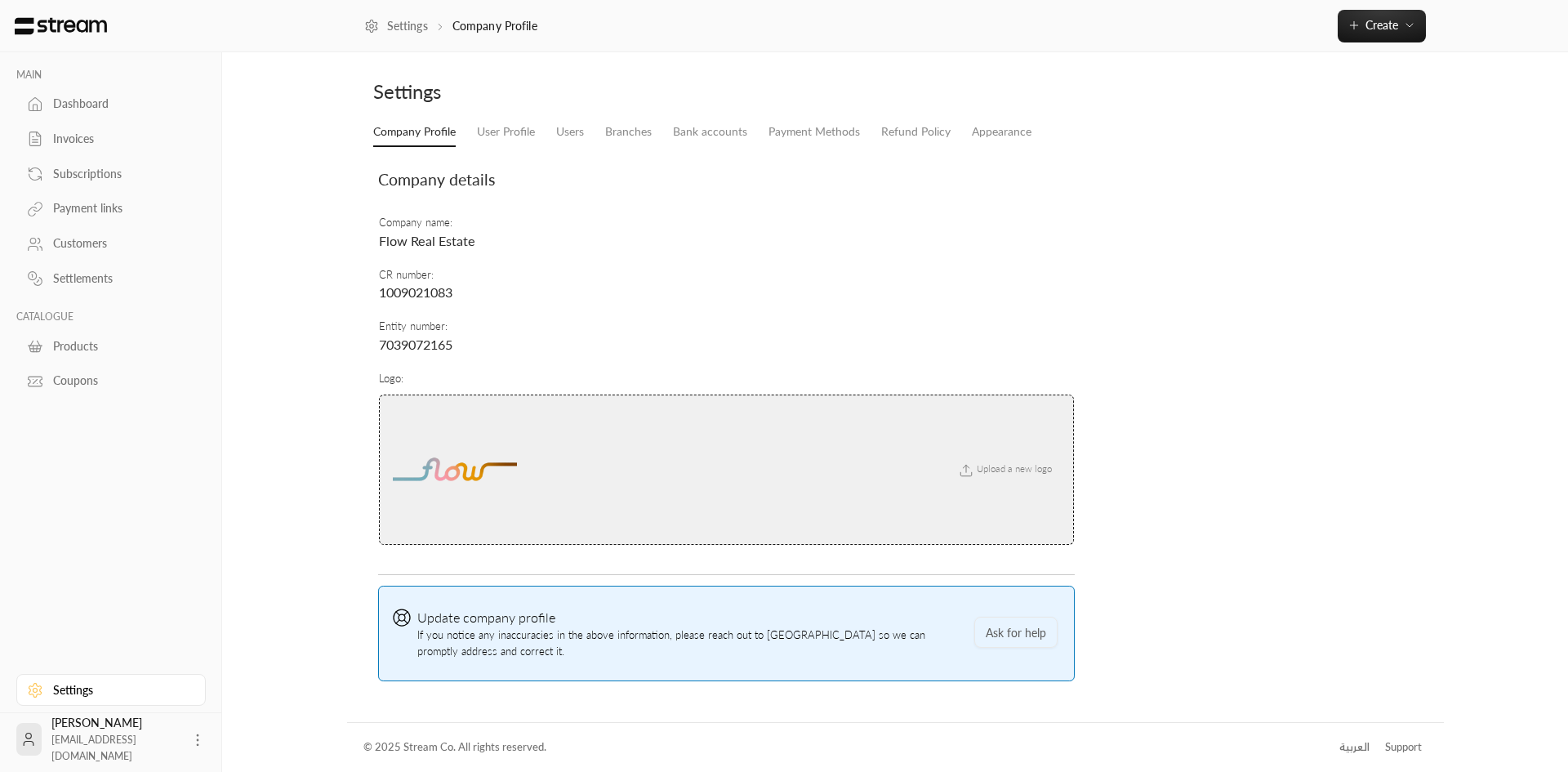
click at [93, 248] on div "Customers" at bounding box center [120, 243] width 133 height 17
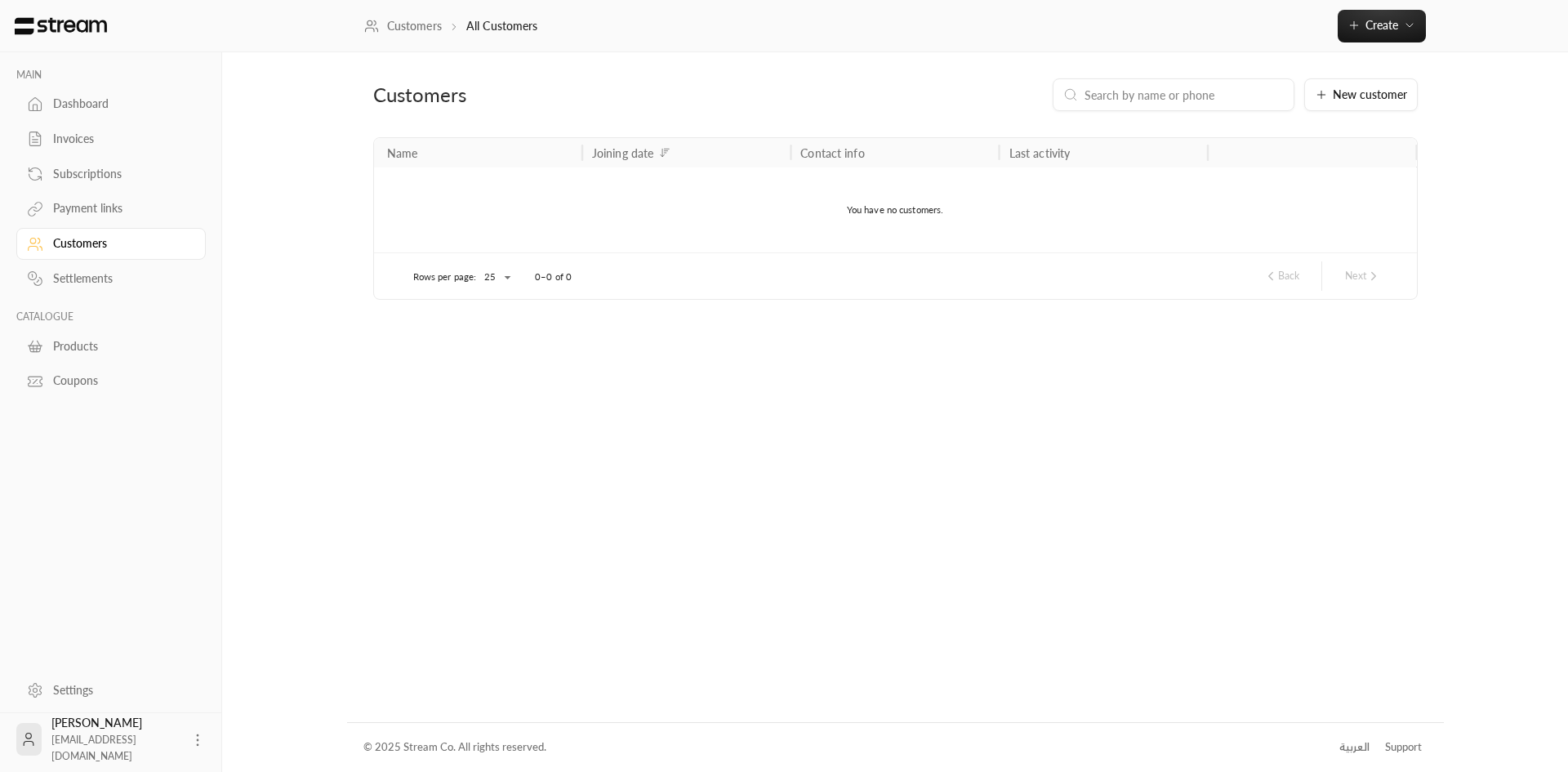
click at [94, 212] on div "Payment links" at bounding box center [120, 208] width 133 height 17
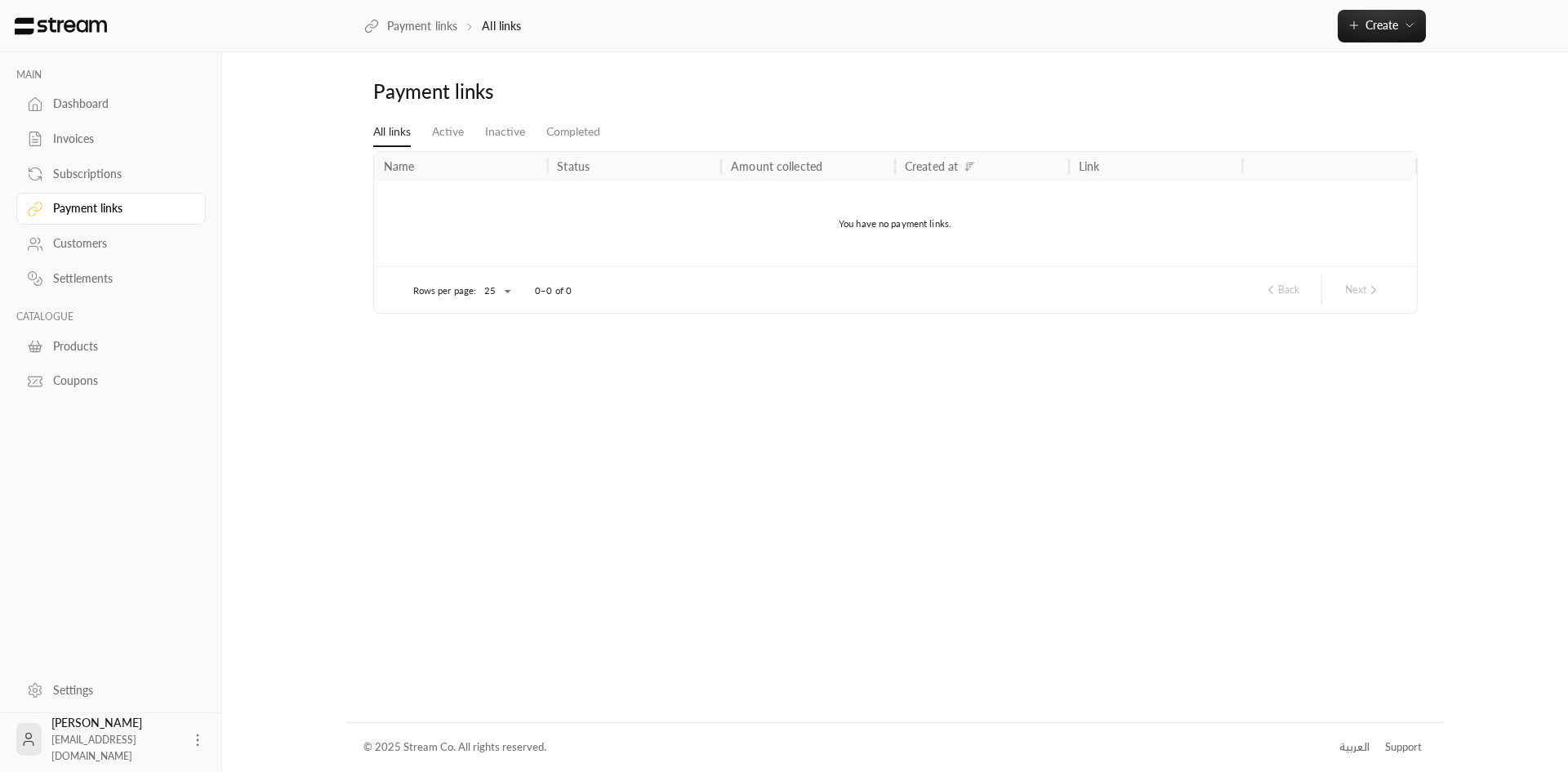
click at [96, 171] on div "Subscriptions" at bounding box center [120, 174] width 133 height 17
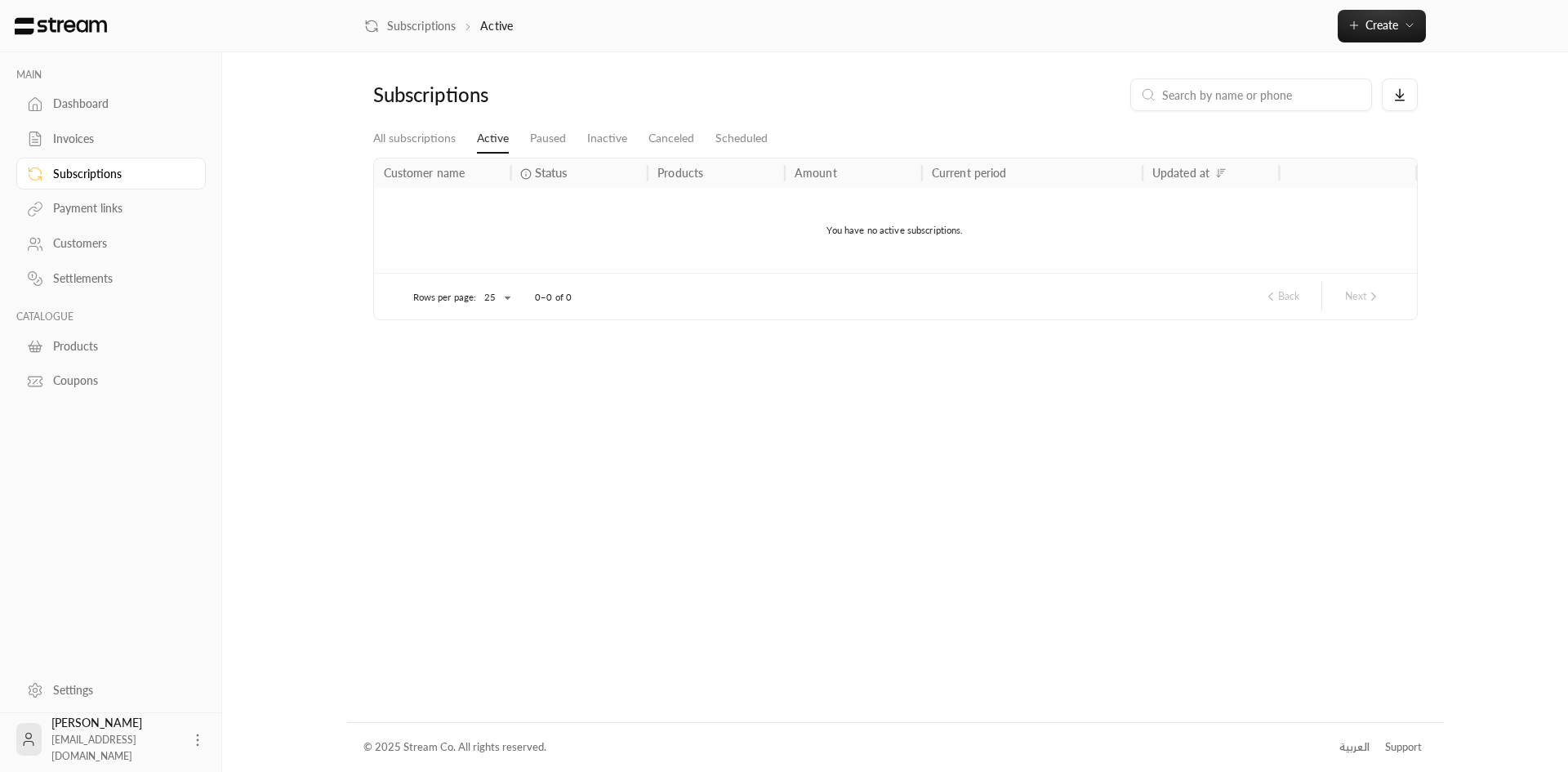
click at [97, 248] on div "Customers" at bounding box center [120, 243] width 133 height 17
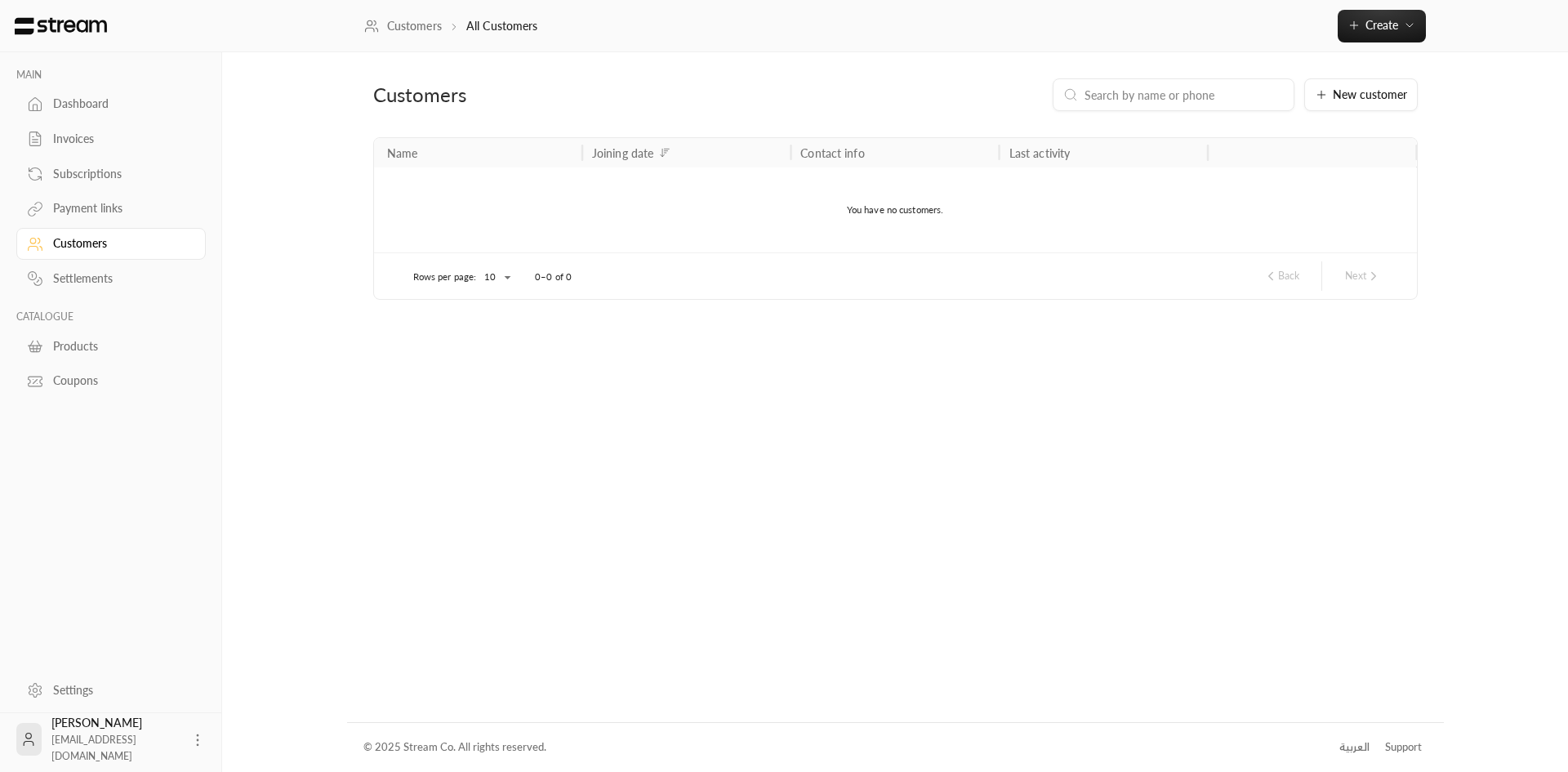
click at [88, 177] on div "Subscriptions" at bounding box center [120, 174] width 133 height 17
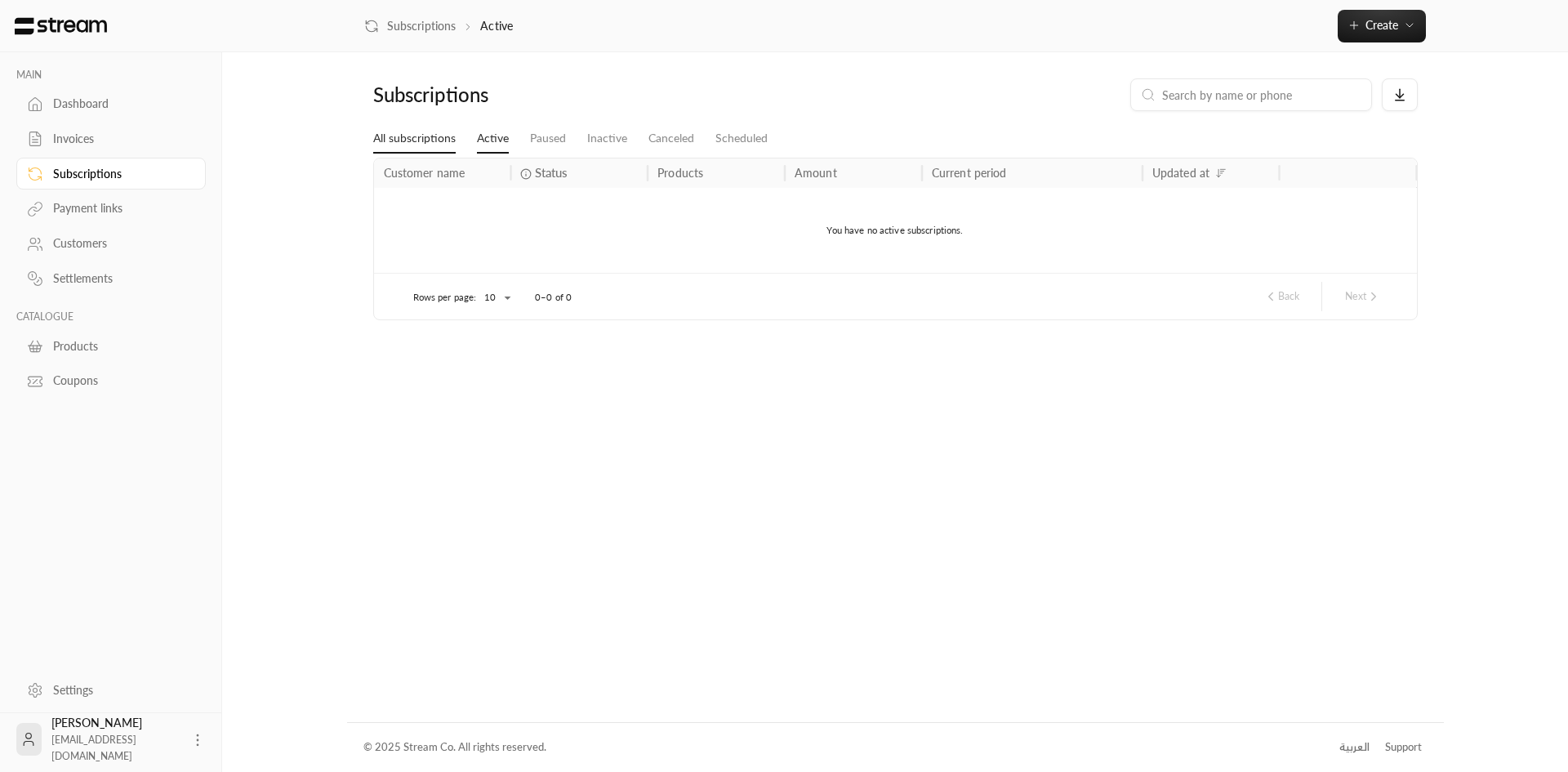
click at [433, 147] on link "All subscriptions" at bounding box center [415, 139] width 83 height 30
click at [78, 120] on div "Invoices" at bounding box center [112, 137] width 190 height 35
click at [83, 106] on div "Dashboard" at bounding box center [120, 104] width 133 height 17
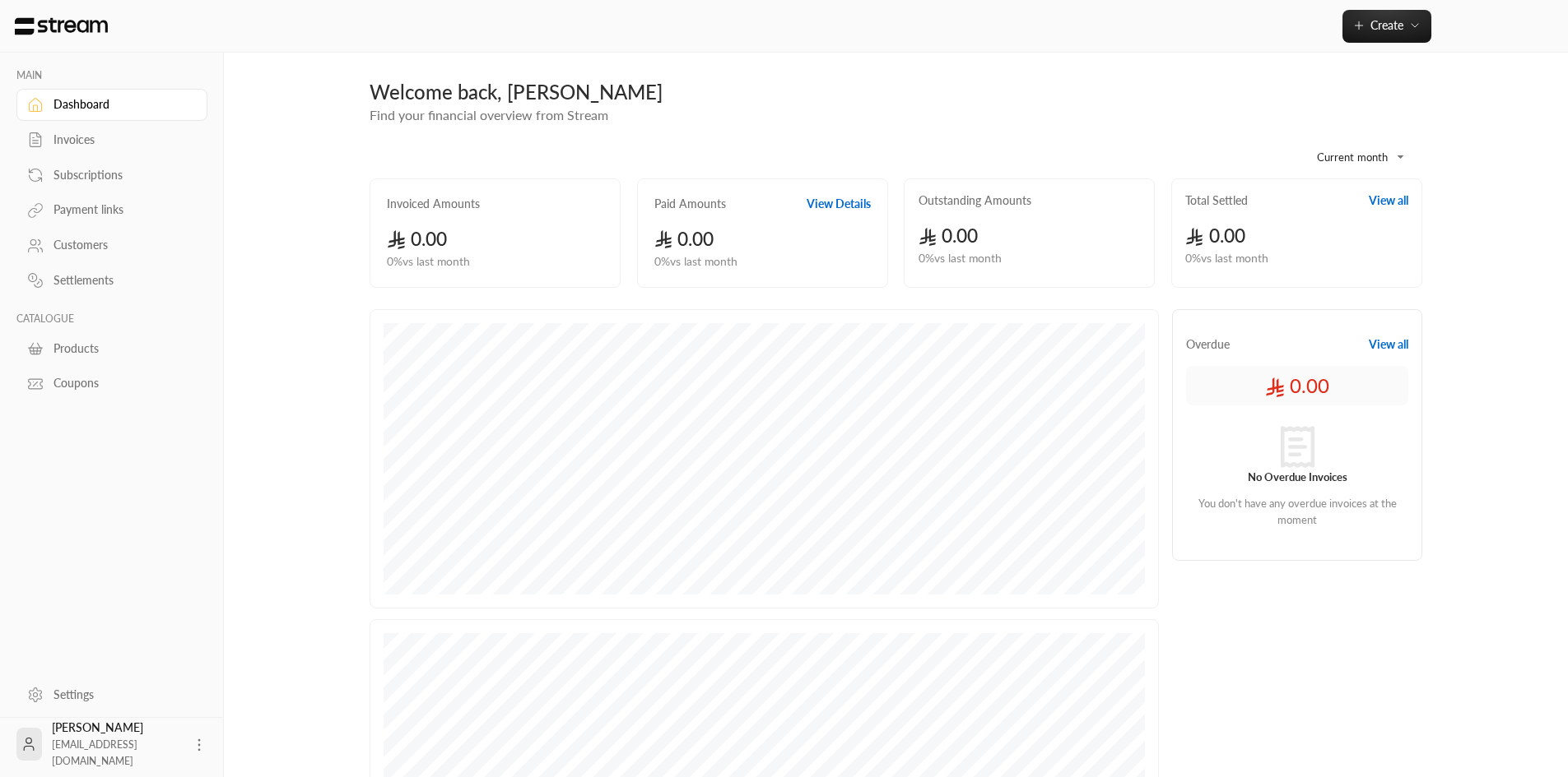
click at [71, 133] on div "Invoices" at bounding box center [121, 140] width 134 height 17
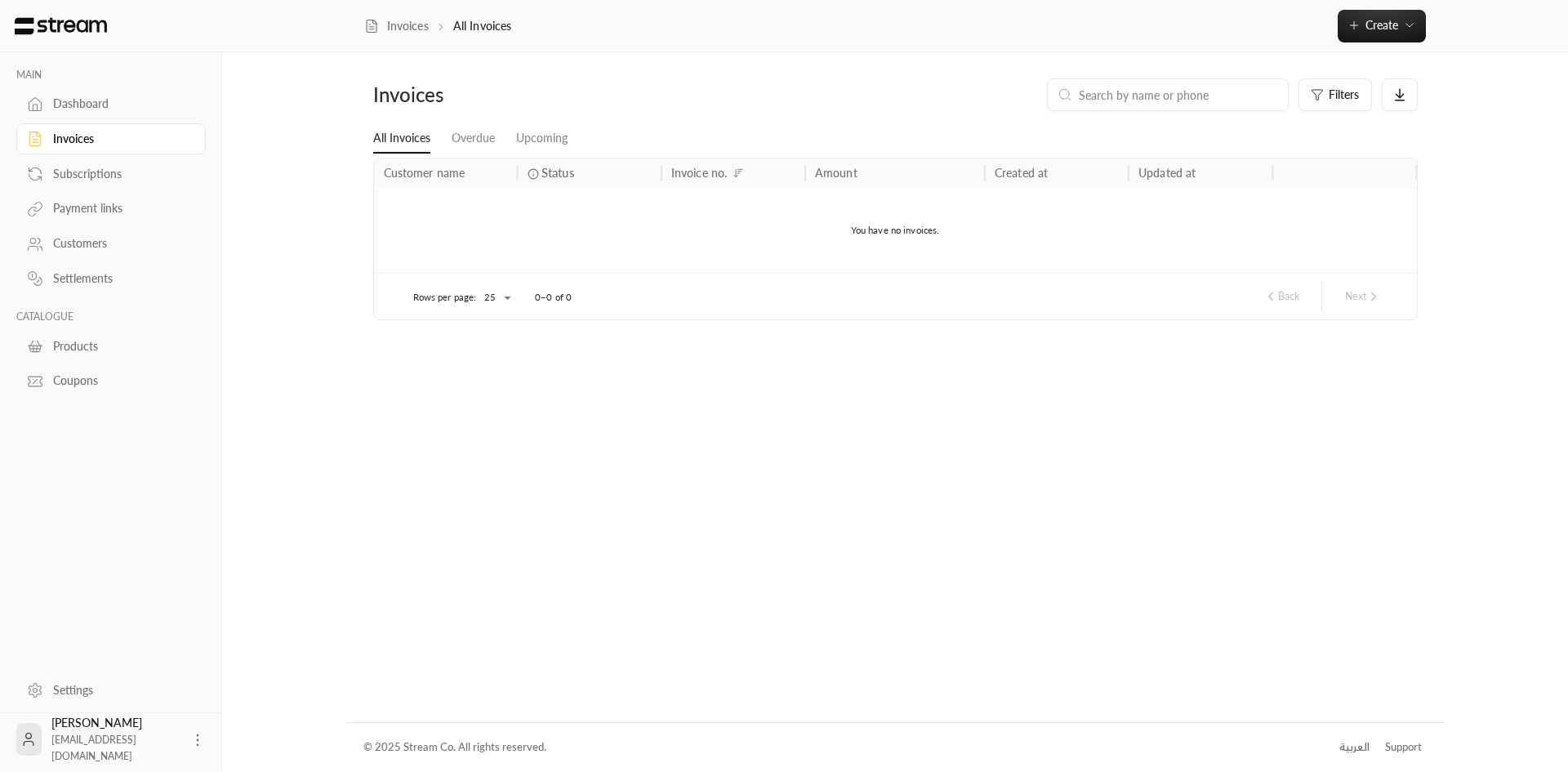
click at [66, 696] on div "Settings" at bounding box center [120, 691] width 133 height 17
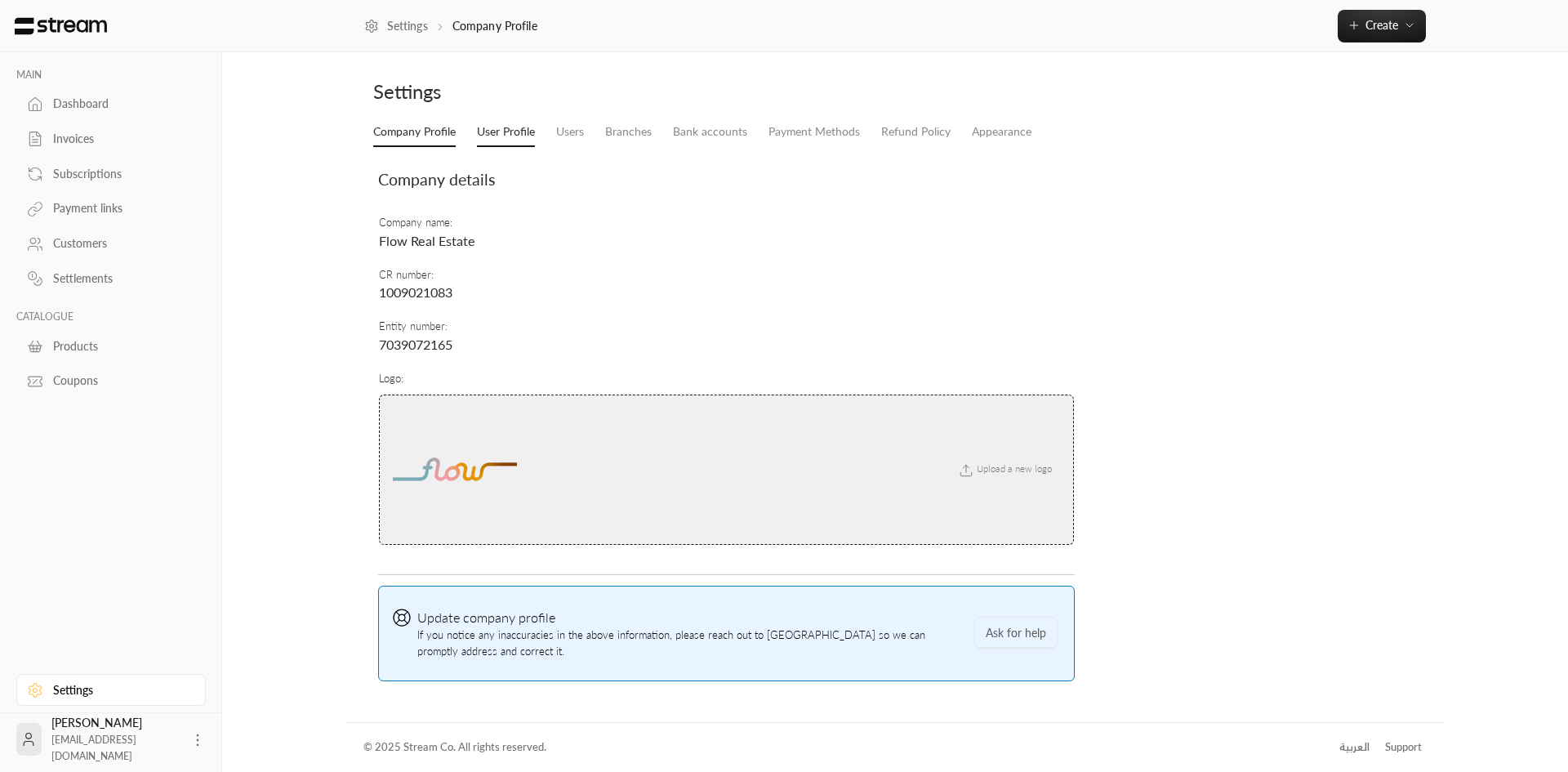
click at [519, 127] on link "User Profile" at bounding box center [506, 133] width 58 height 30
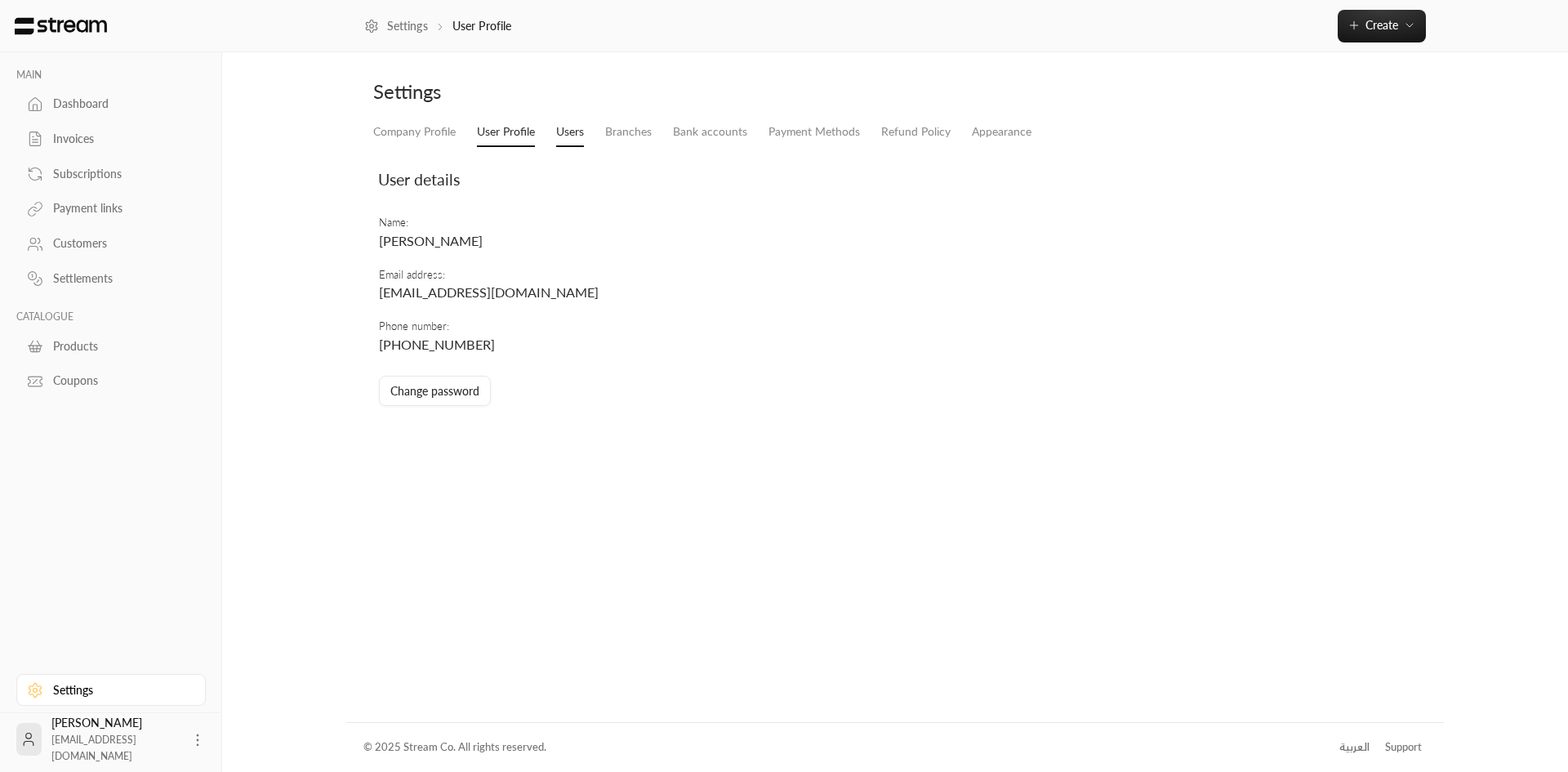
click at [576, 128] on link "Users" at bounding box center [570, 133] width 28 height 30
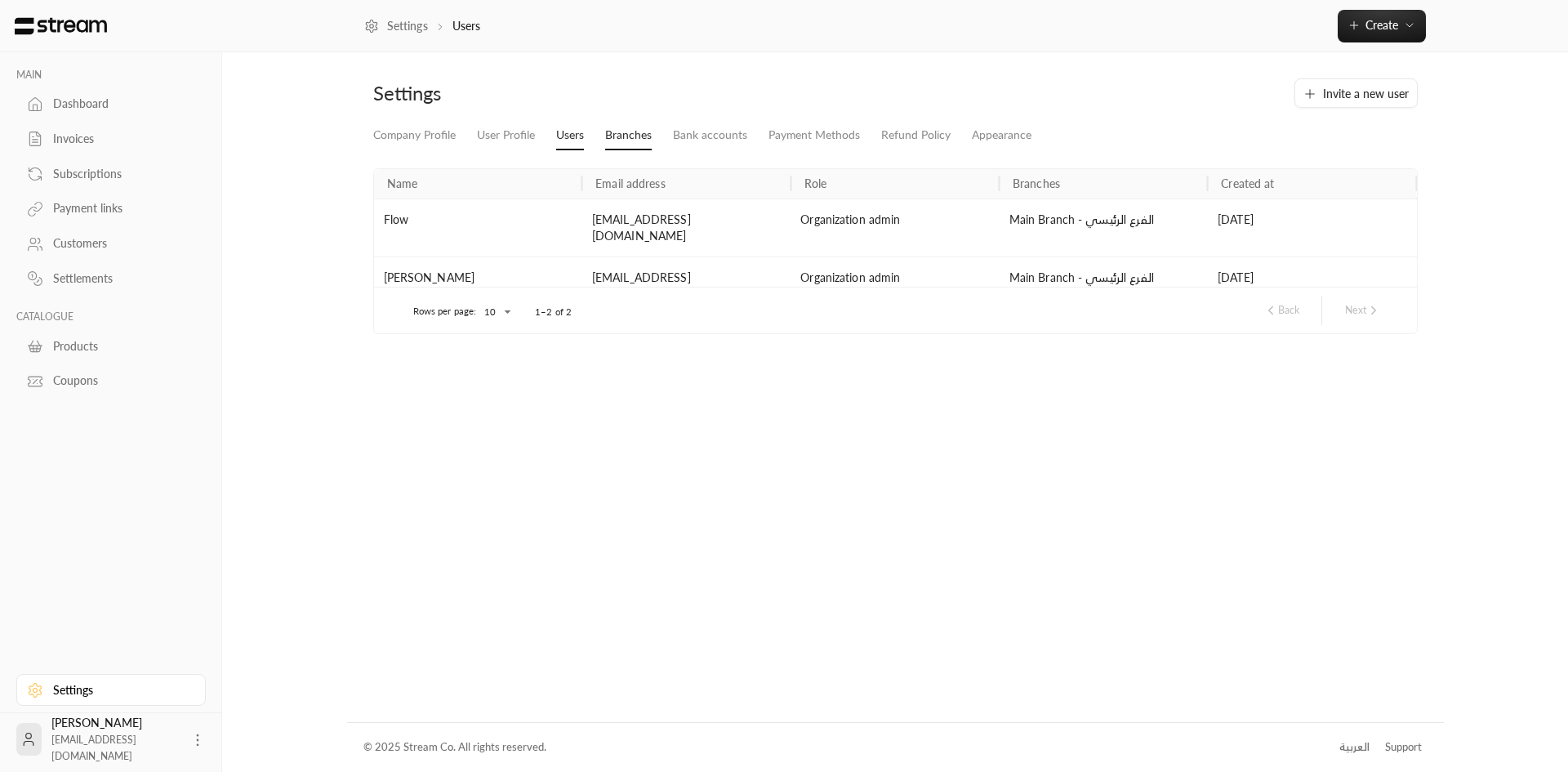
click at [644, 134] on link "Branches" at bounding box center [629, 136] width 47 height 30
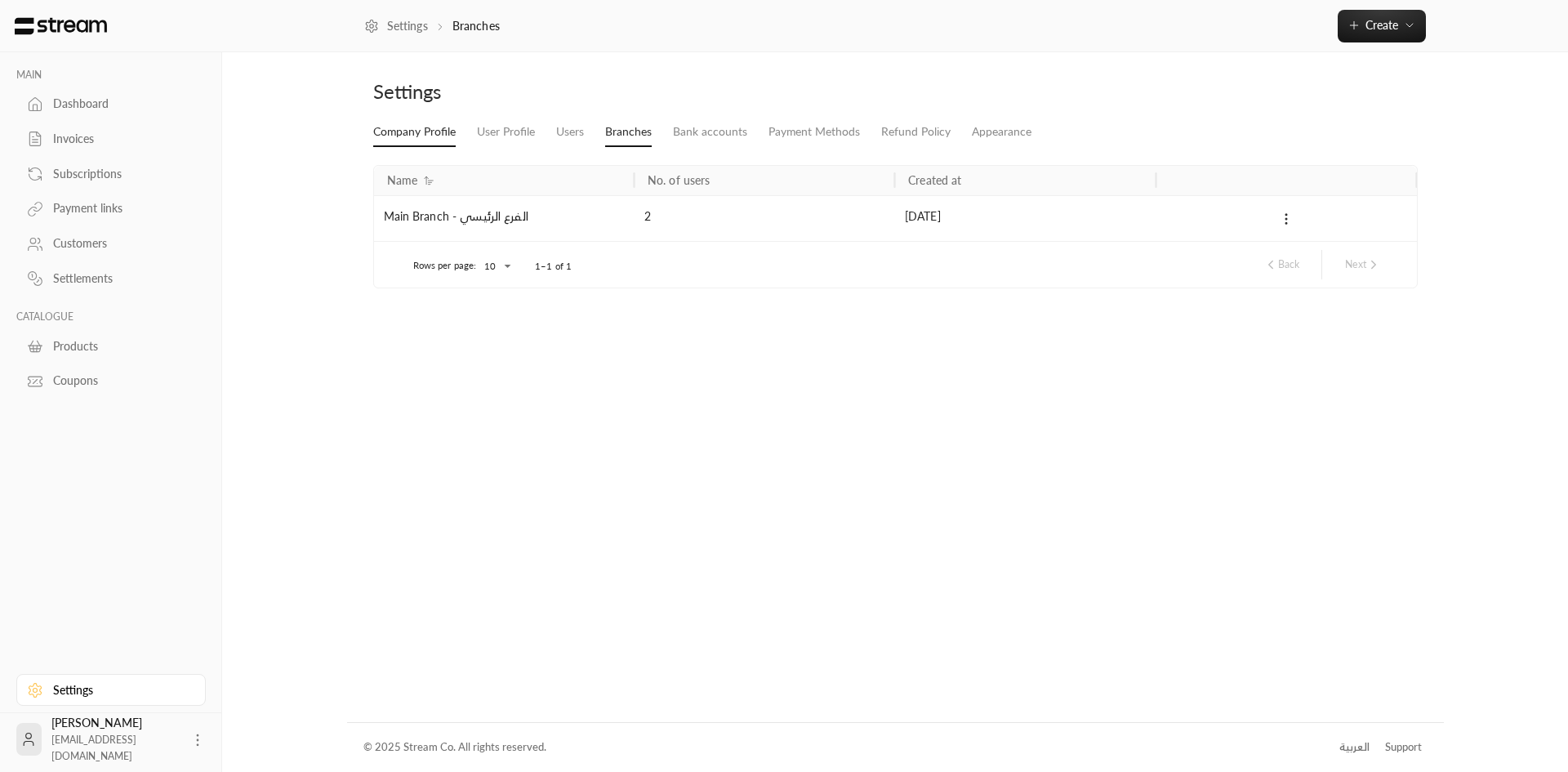
click at [405, 134] on link "Company Profile" at bounding box center [415, 133] width 83 height 30
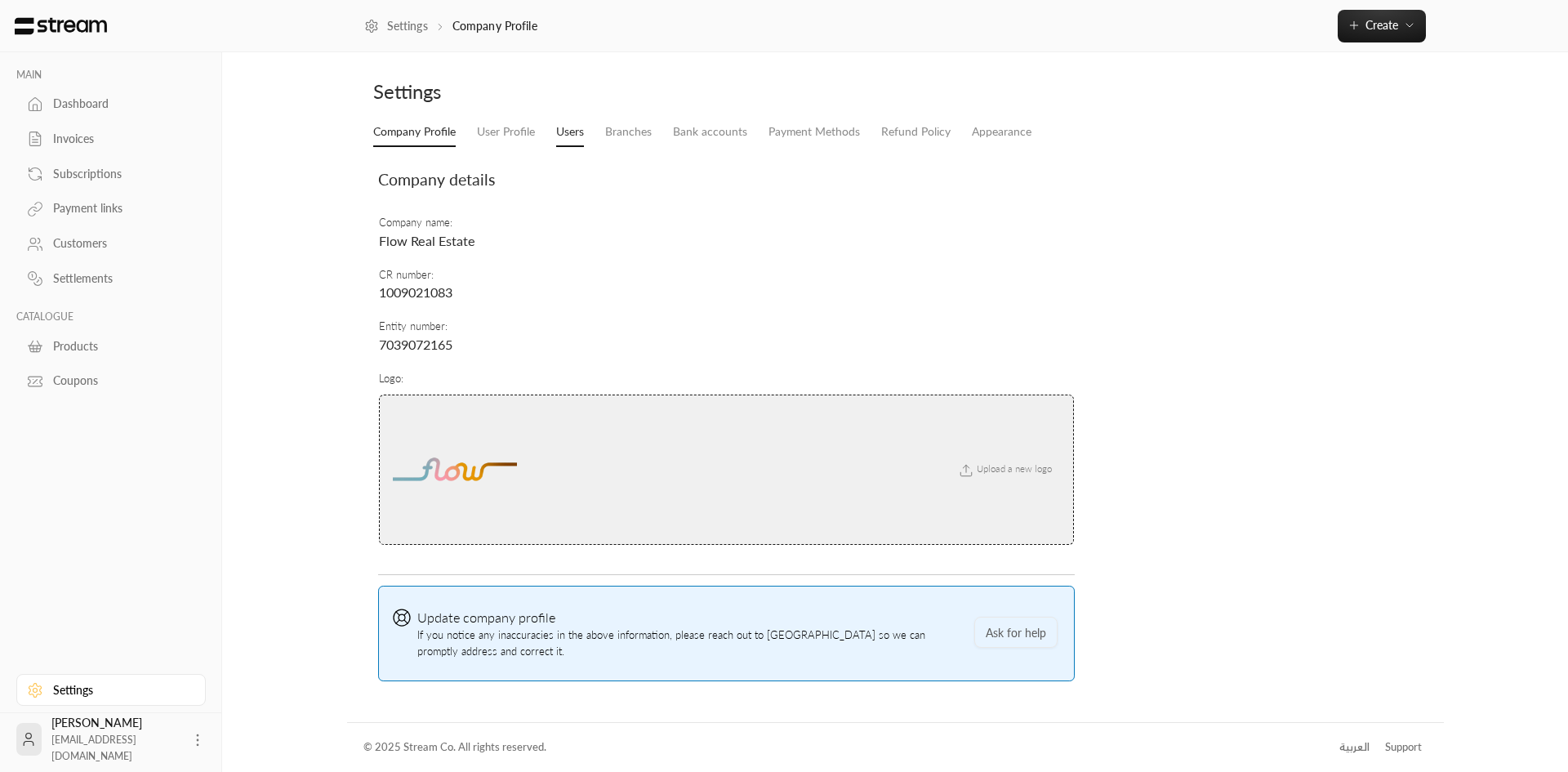
click at [558, 127] on link "Users" at bounding box center [570, 133] width 28 height 30
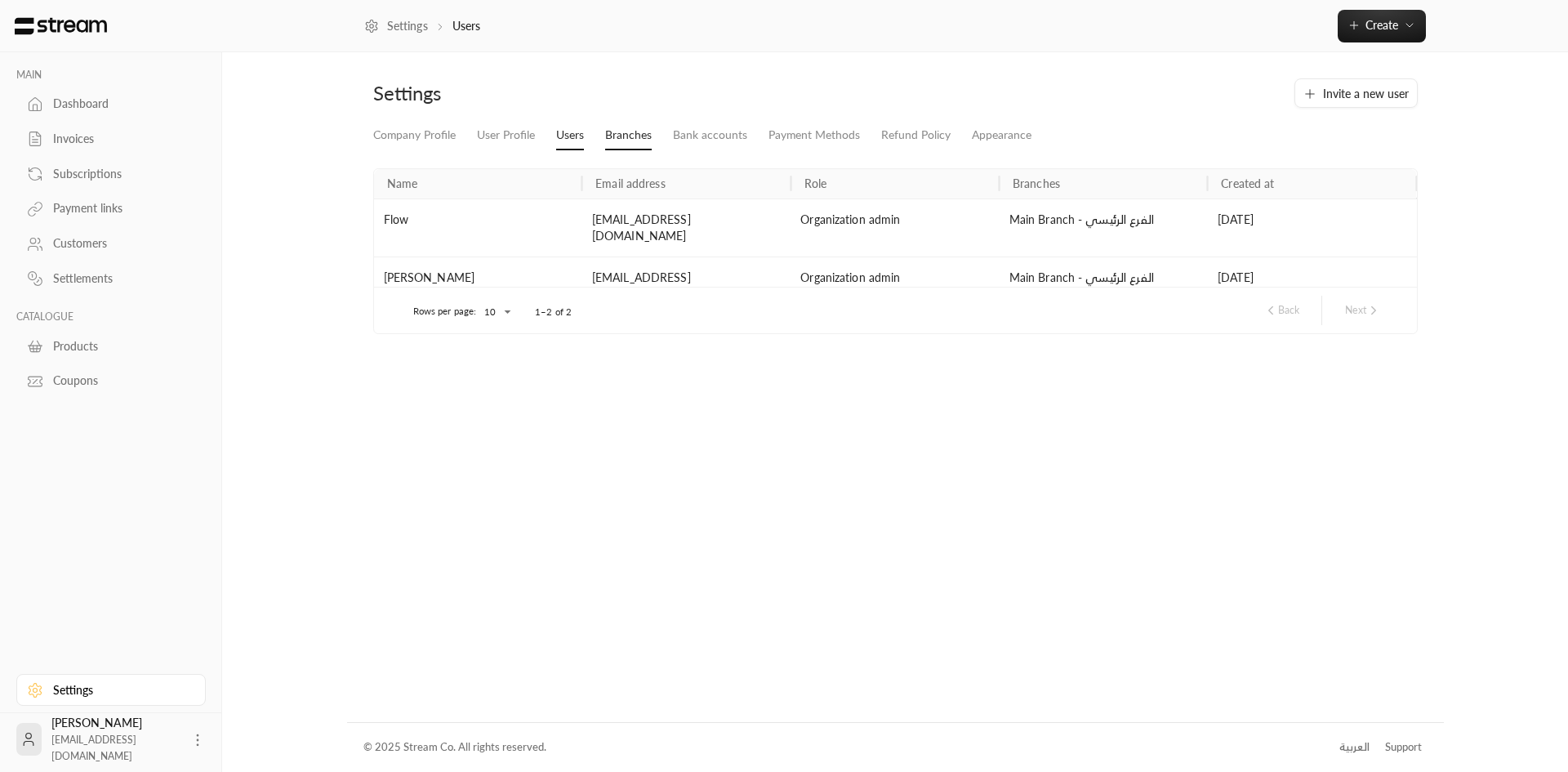
click at [618, 137] on link "Branches" at bounding box center [629, 136] width 47 height 30
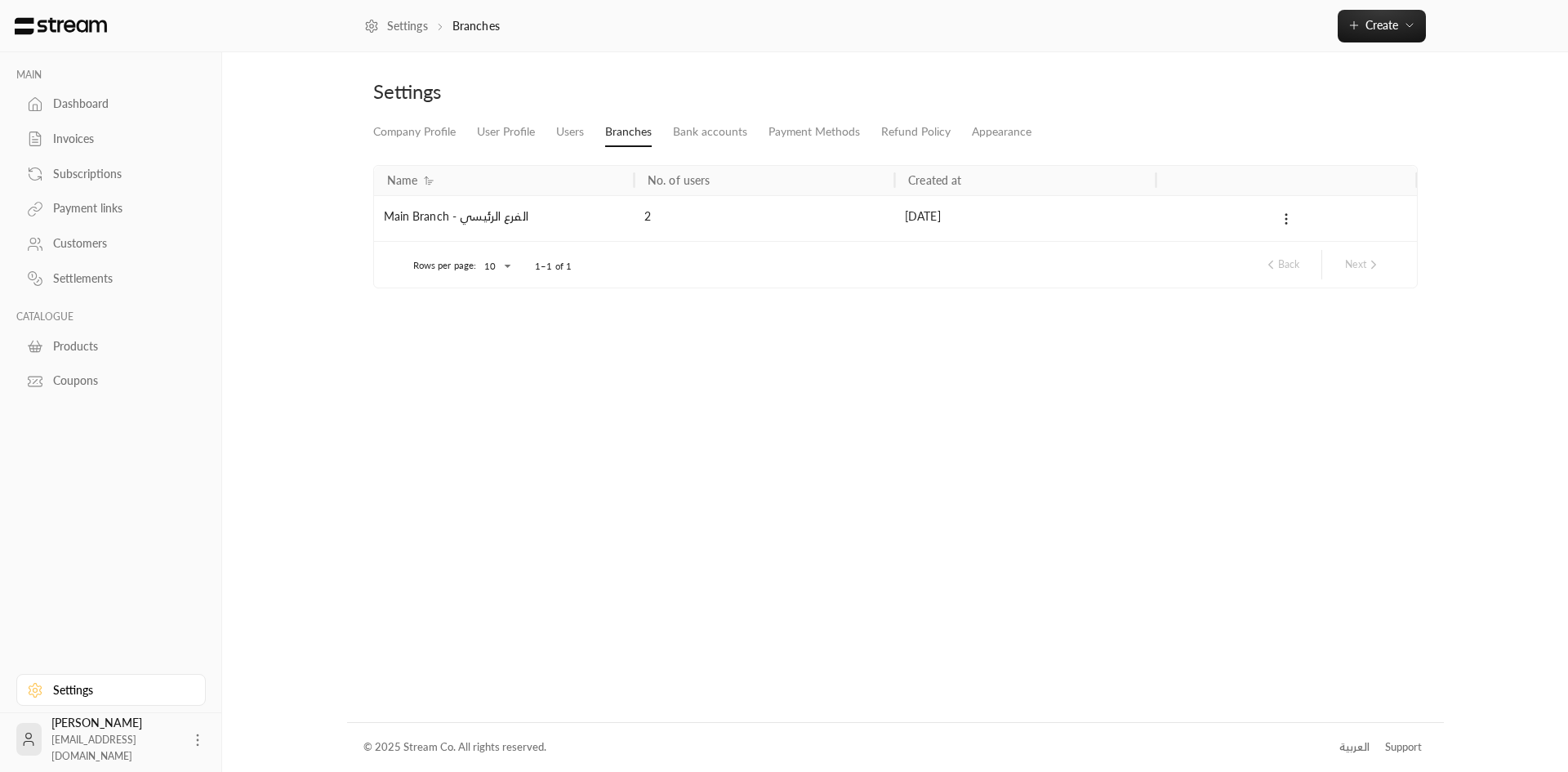
click at [1303, 221] on div at bounding box center [1286, 219] width 241 height 20
click at [1295, 220] on div at bounding box center [1286, 219] width 241 height 20
click at [1273, 213] on div at bounding box center [1286, 219] width 241 height 20
click at [1280, 217] on icon at bounding box center [1287, 220] width 15 height 15
click at [706, 126] on div at bounding box center [784, 386] width 1568 height 772
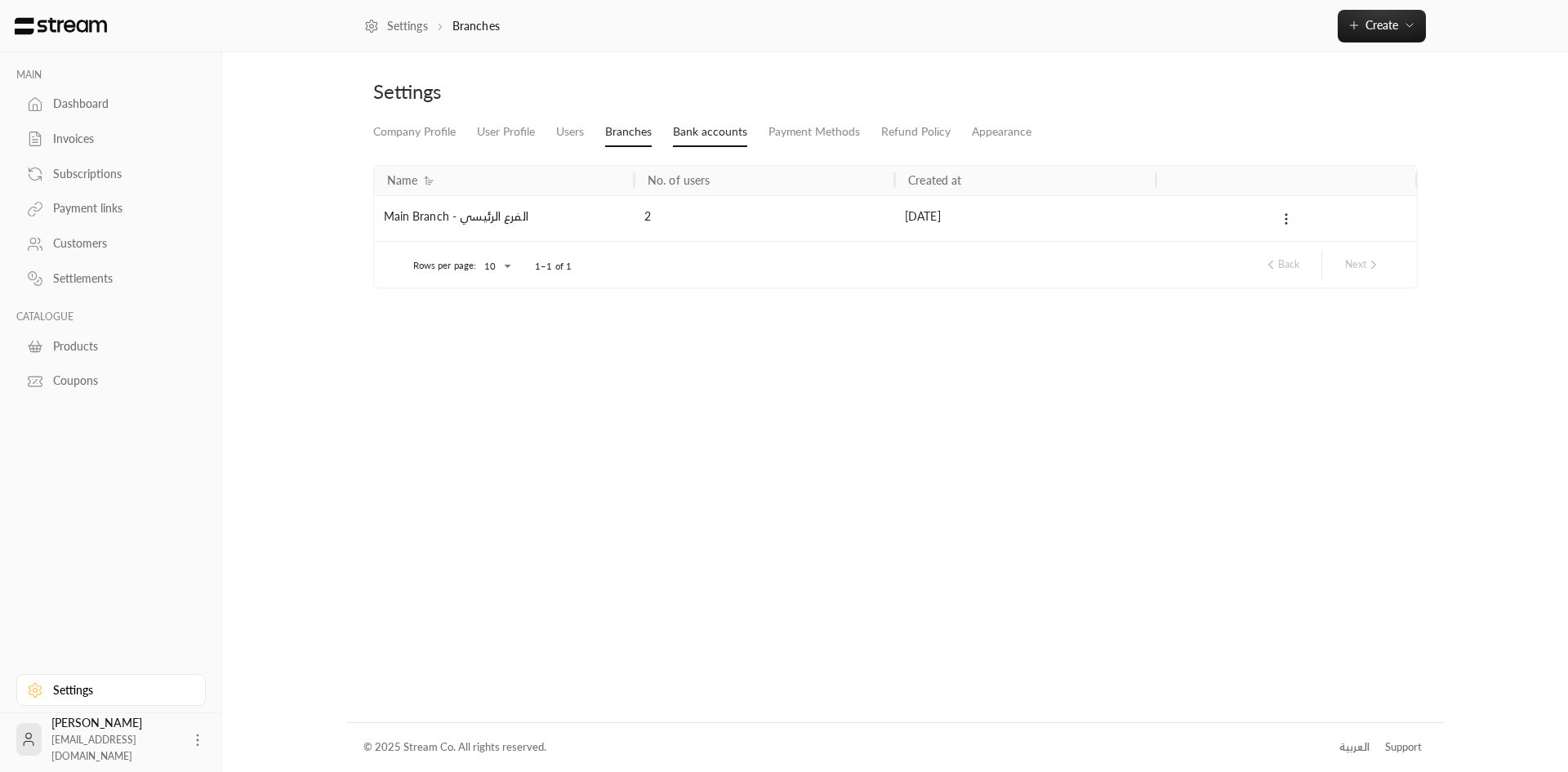
click at [701, 129] on link "Bank accounts" at bounding box center [710, 133] width 75 height 30
click at [805, 125] on link "Payment Methods" at bounding box center [814, 133] width 91 height 30
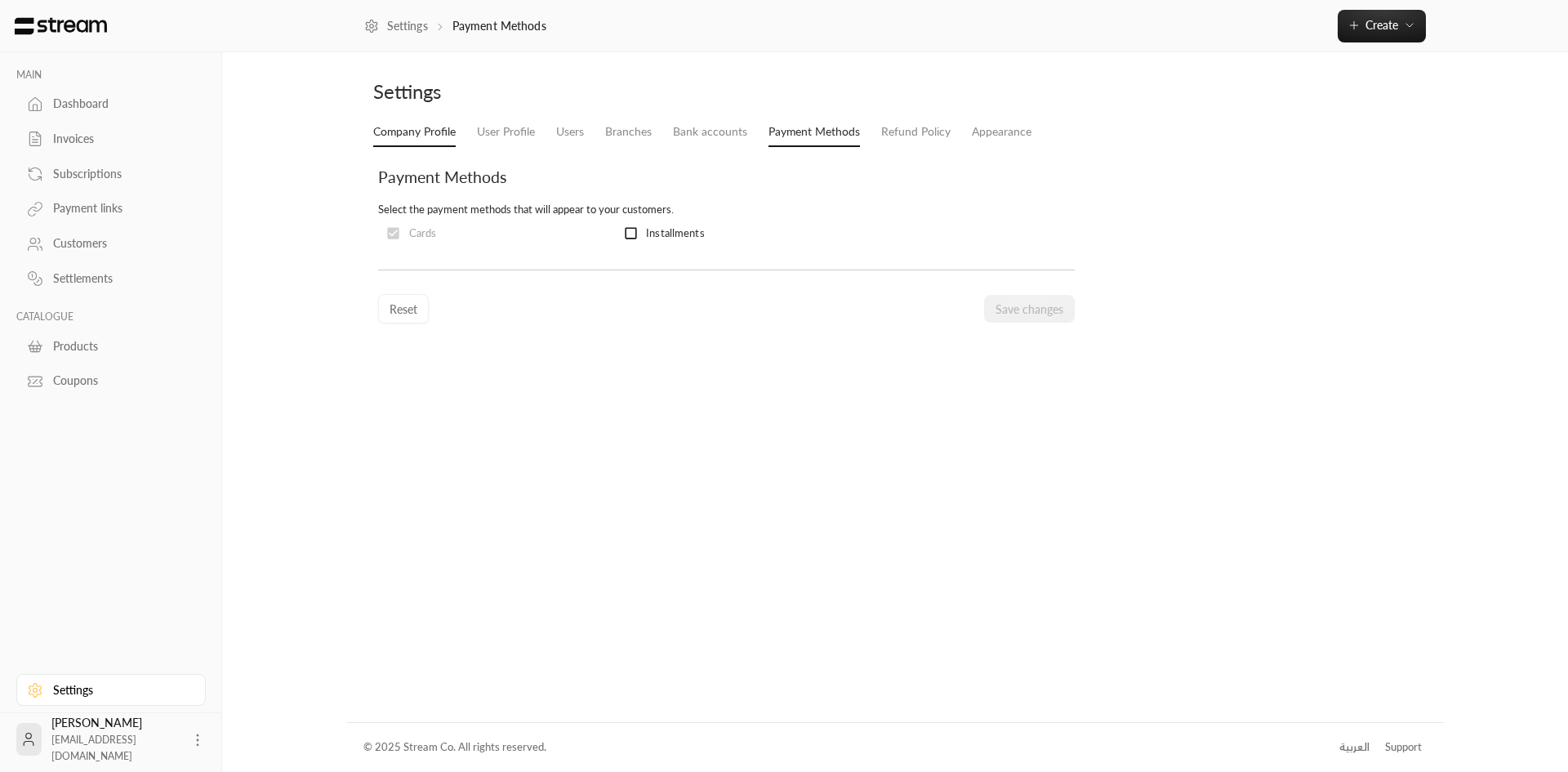
click at [384, 131] on link "Company Profile" at bounding box center [415, 133] width 83 height 30
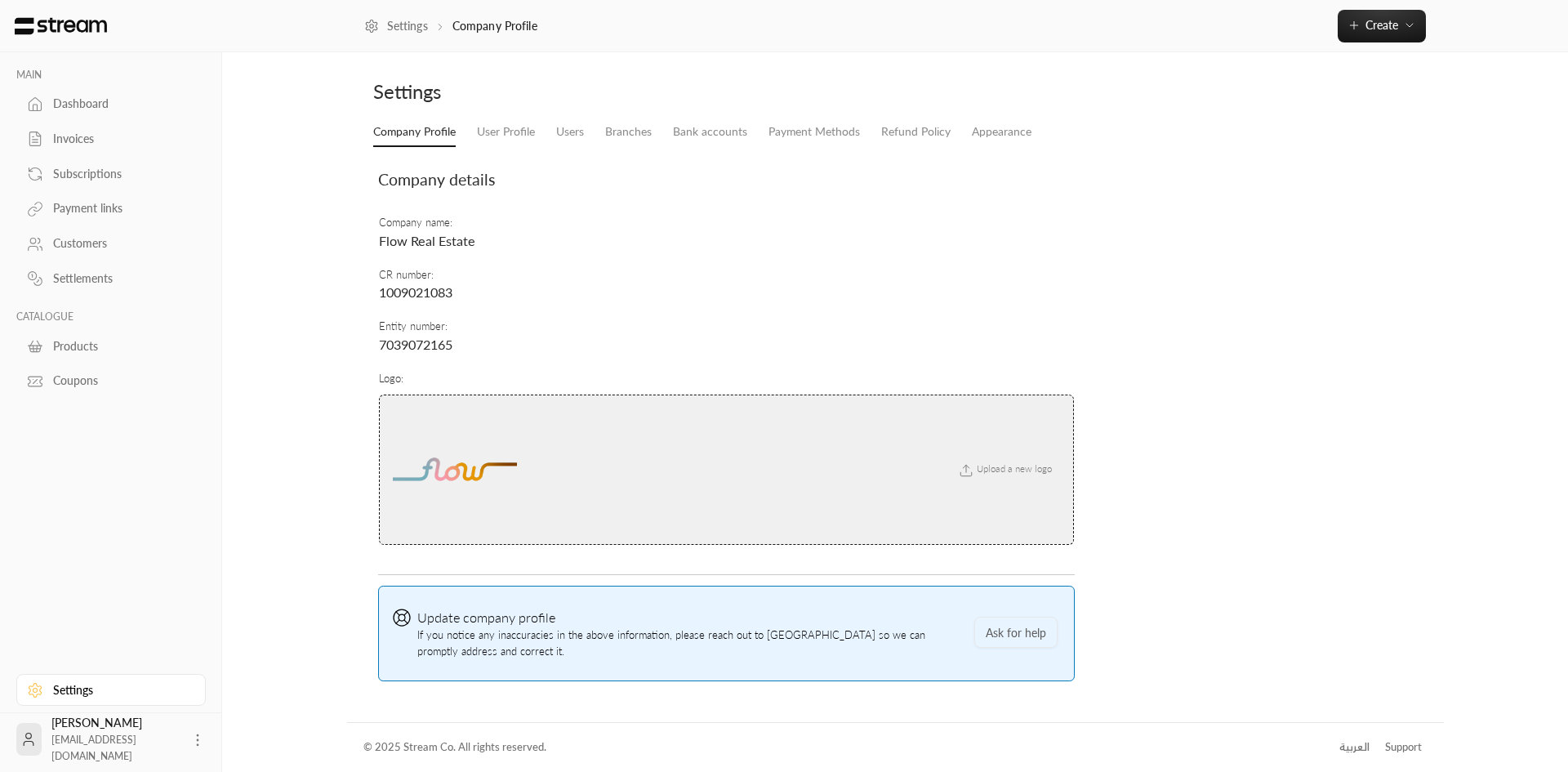
click at [548, 135] on li "Users" at bounding box center [570, 133] width 49 height 30
click at [530, 136] on link "User Profile" at bounding box center [506, 133] width 58 height 30
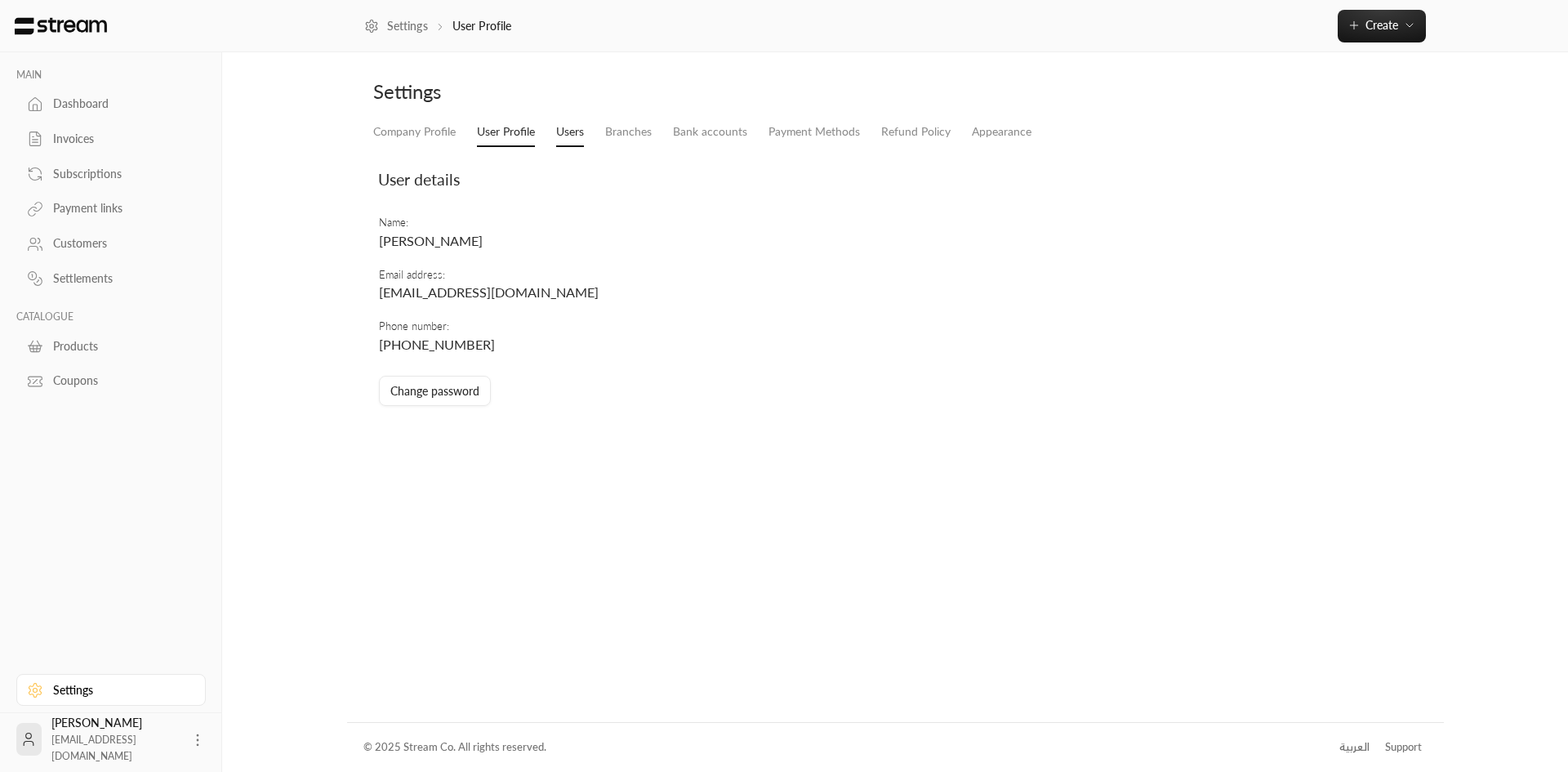
click at [562, 126] on link "Users" at bounding box center [570, 133] width 28 height 30
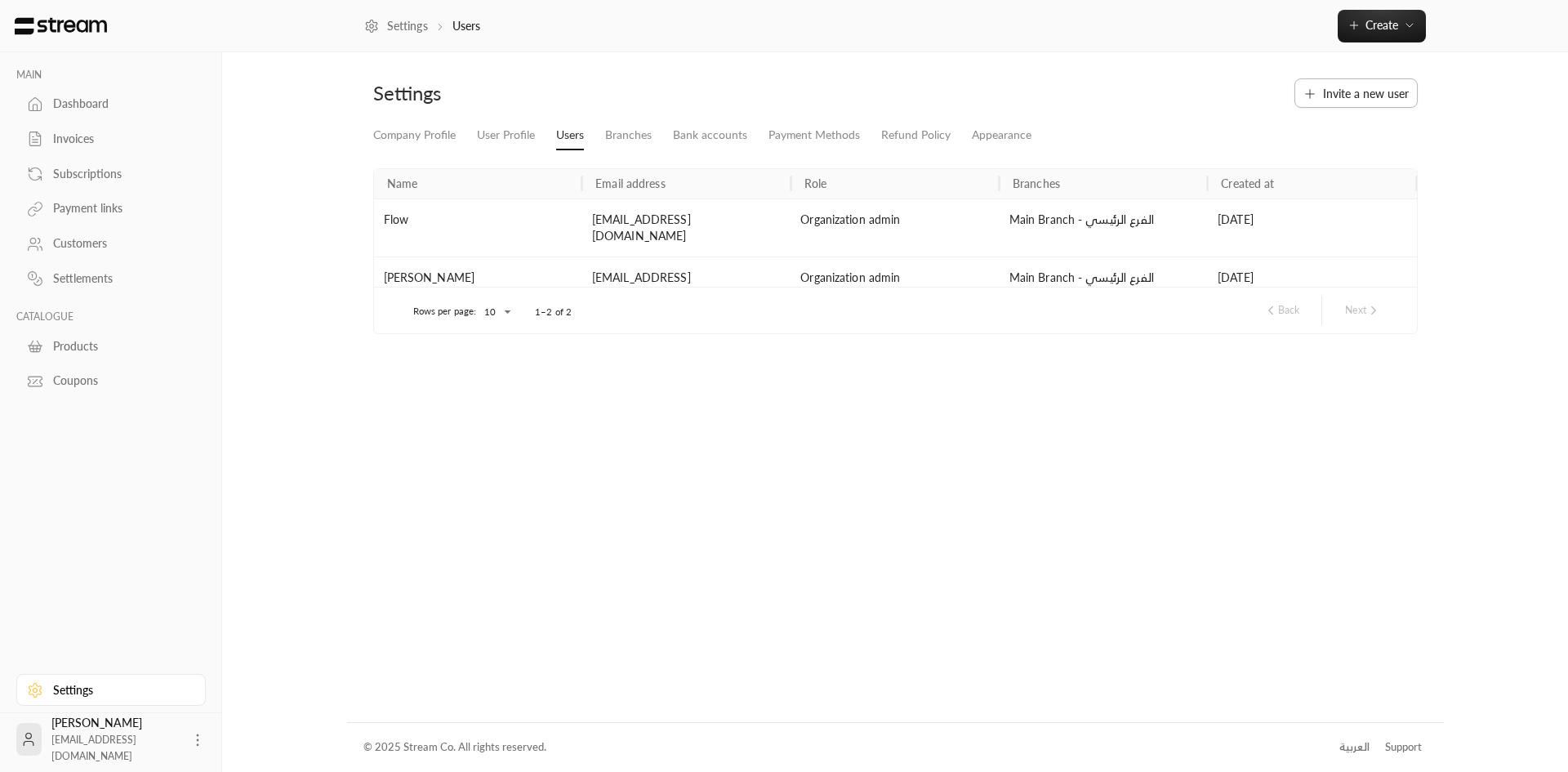
click at [1400, 88] on span "Invite a new user" at bounding box center [1366, 93] width 86 height 18
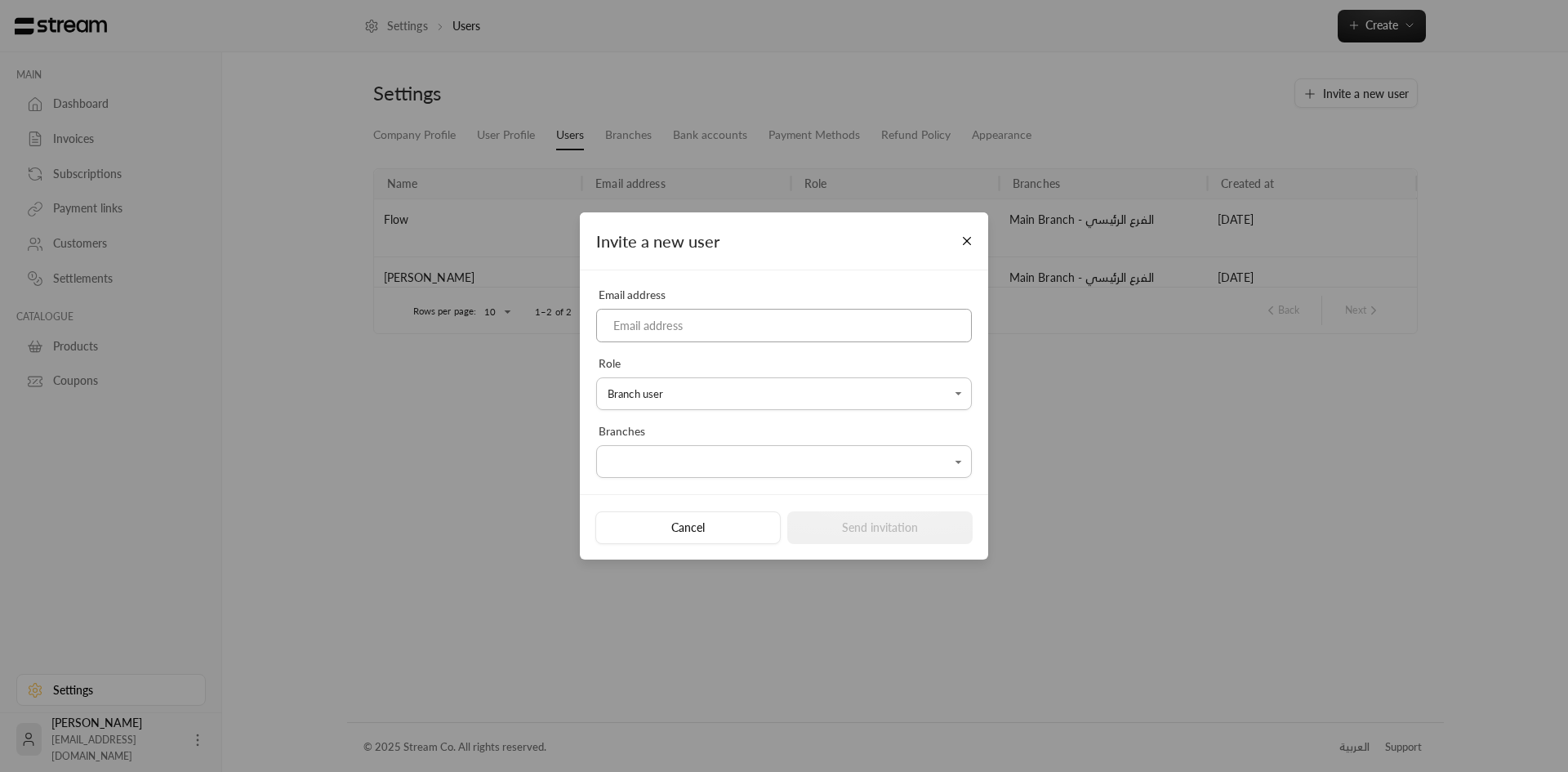
click at [697, 324] on input at bounding box center [784, 326] width 376 height 33
paste input "[EMAIL_ADDRESS][DOMAIN_NAME]"
type input "[EMAIL_ADDRESS][DOMAIN_NAME]"
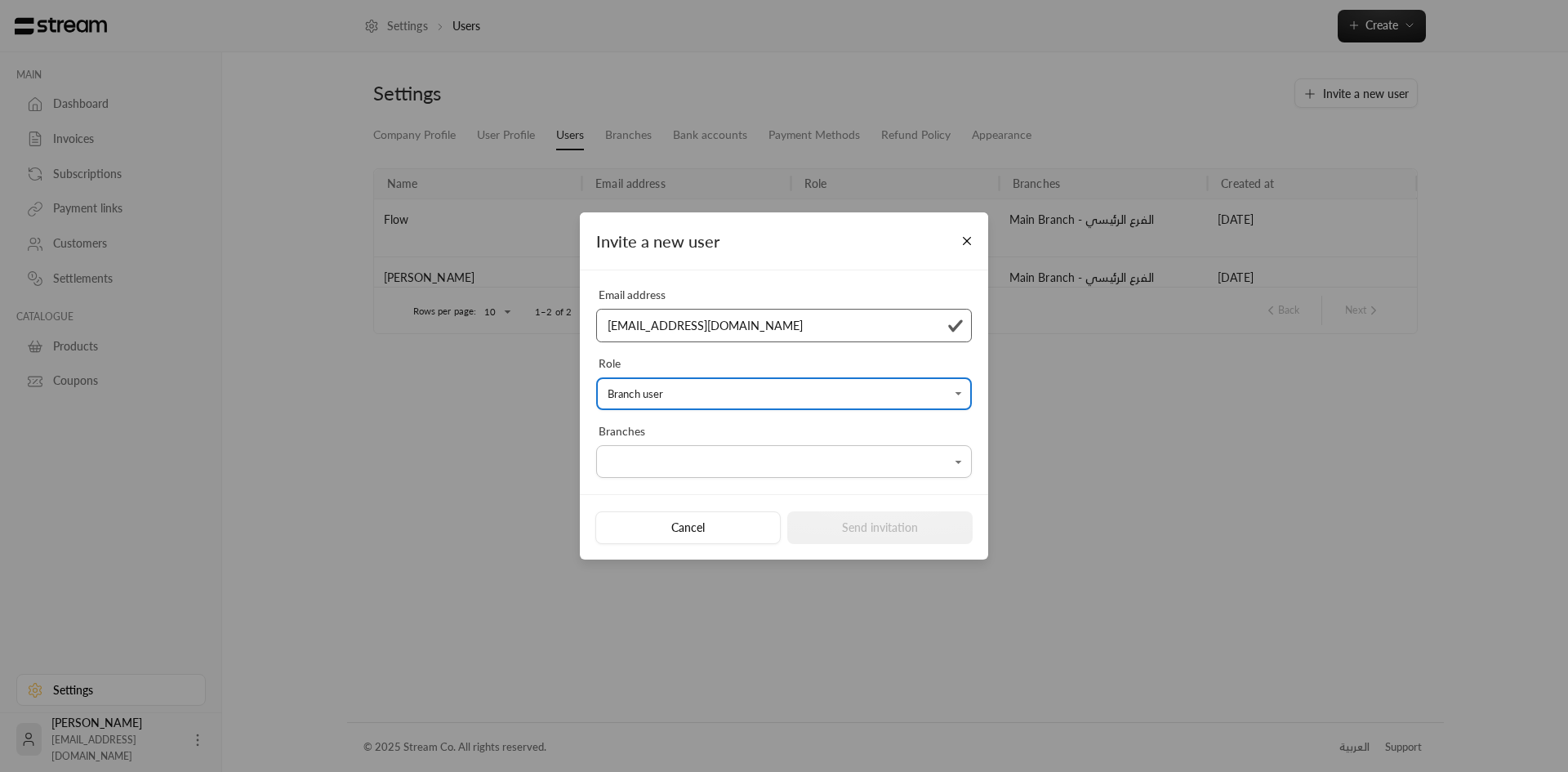
click at [666, 469] on body "**********" at bounding box center [784, 386] width 1568 height 772
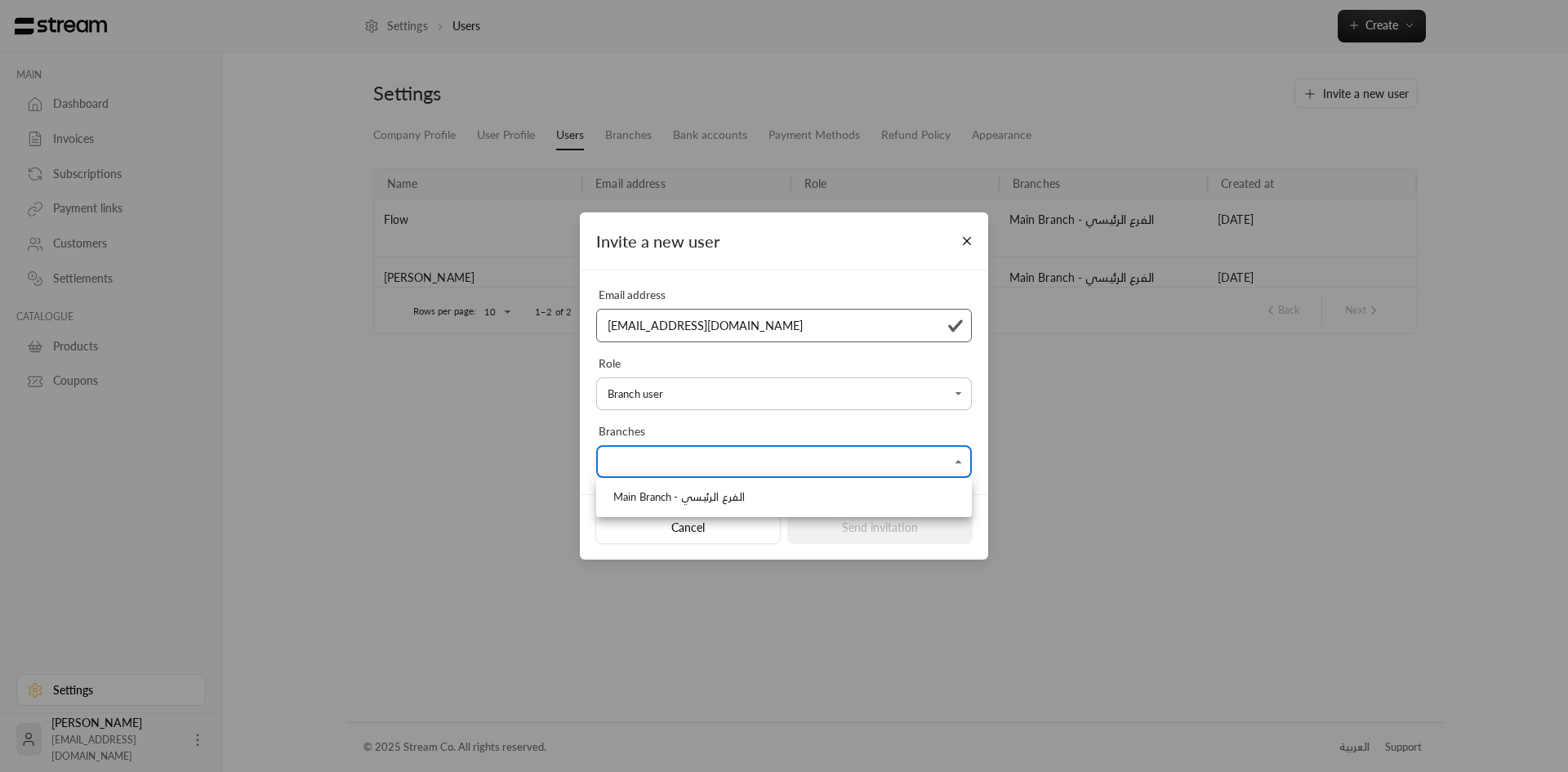
click at [681, 503] on span "Main Branch - الفرع الرئيسي" at bounding box center [679, 498] width 132 height 17
type input "**********"
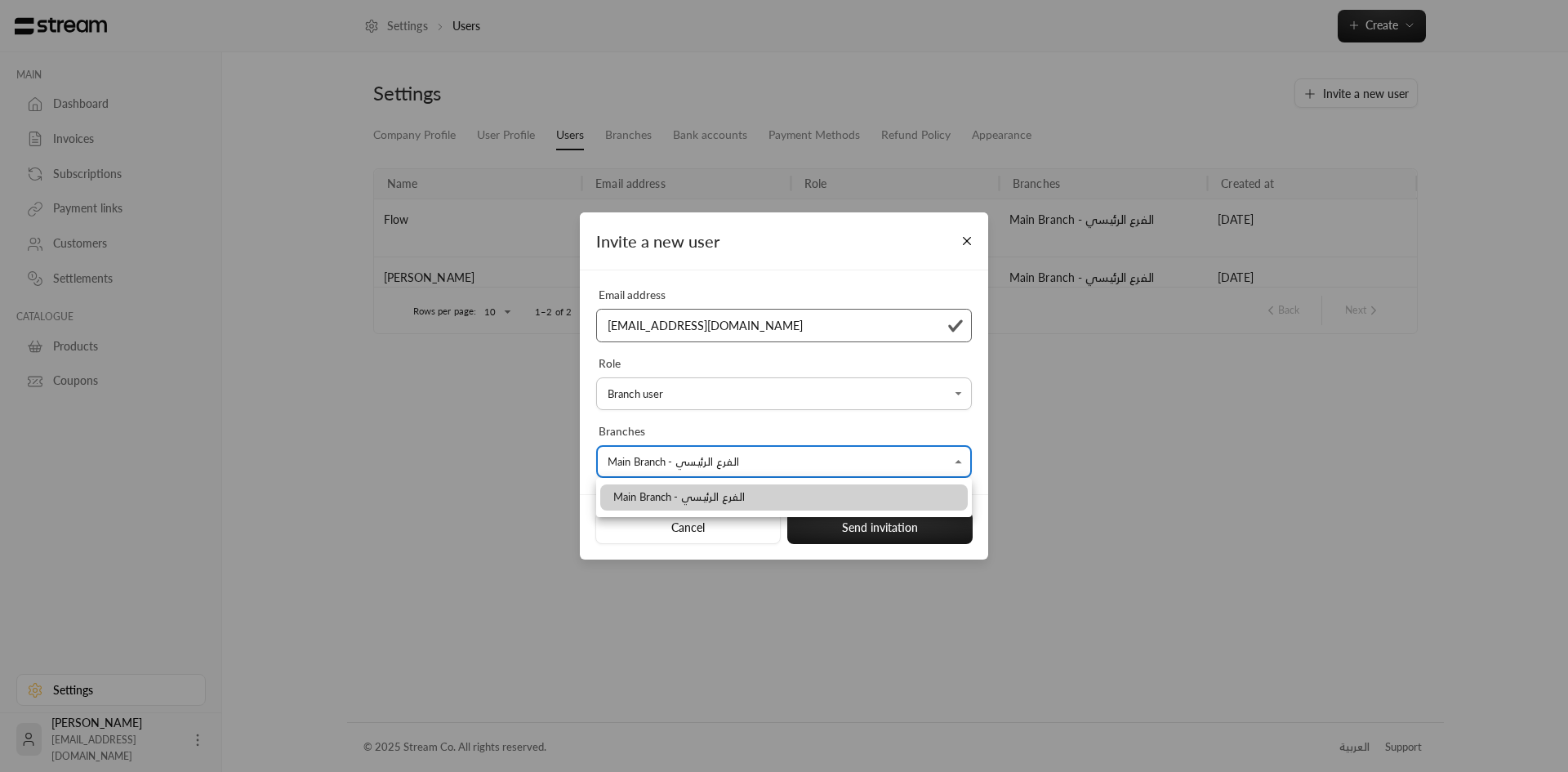
click at [855, 540] on div at bounding box center [784, 386] width 1568 height 772
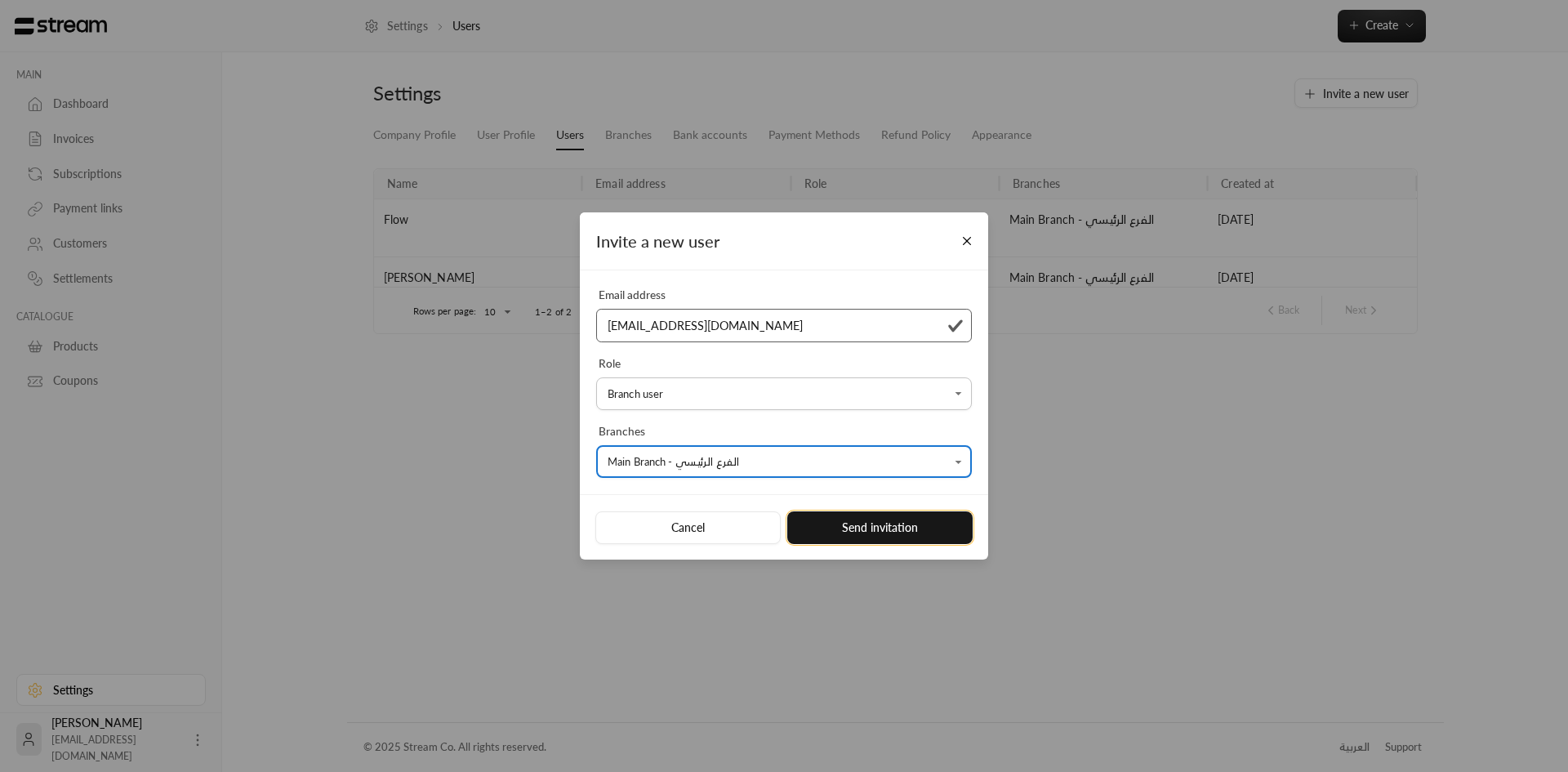
click at [852, 530] on button "Send invitation" at bounding box center [879, 528] width 185 height 32
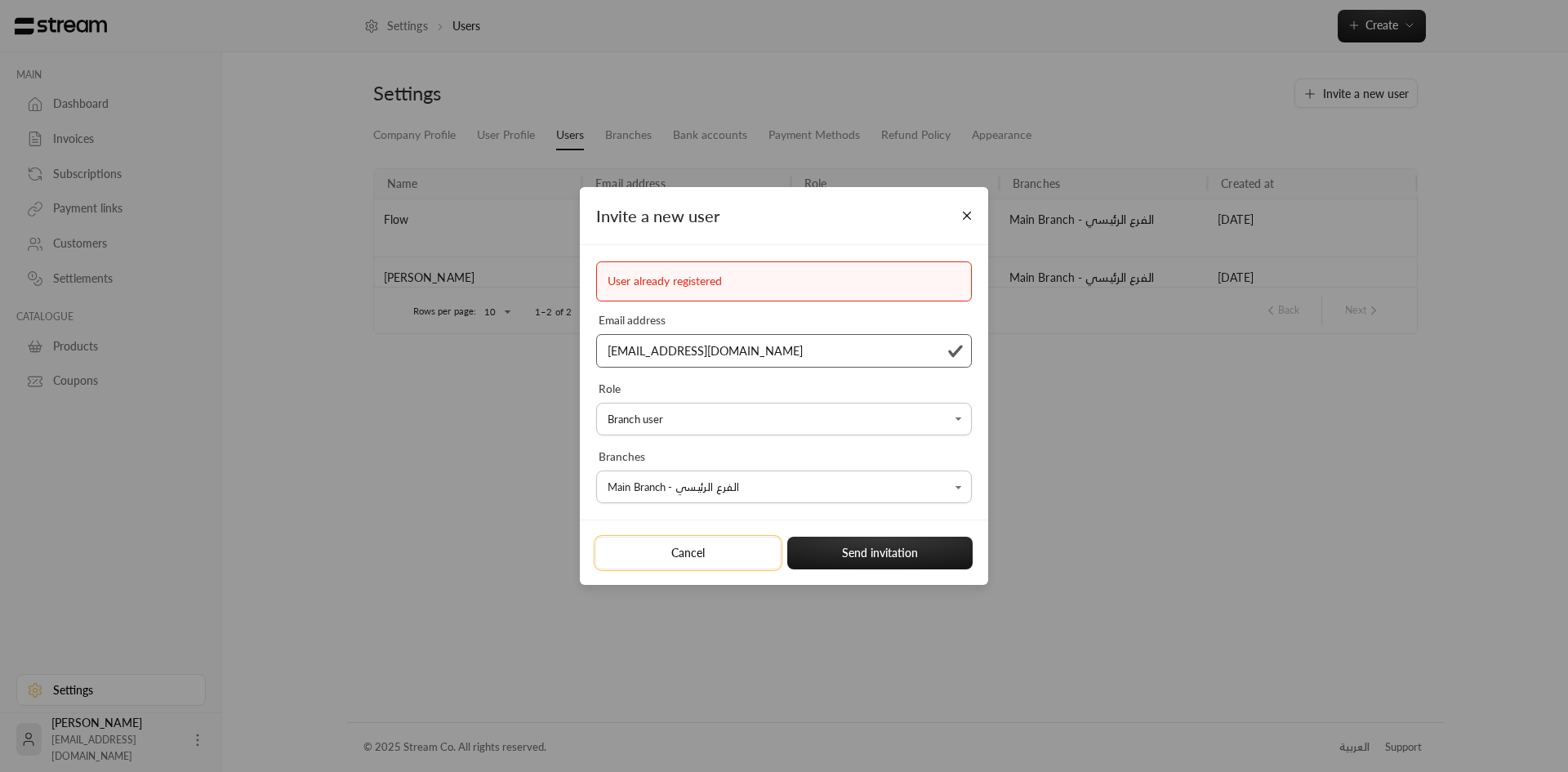
click at [731, 552] on button "Cancel" at bounding box center [688, 552] width 185 height 32
